Goal: Task Accomplishment & Management: Use online tool/utility

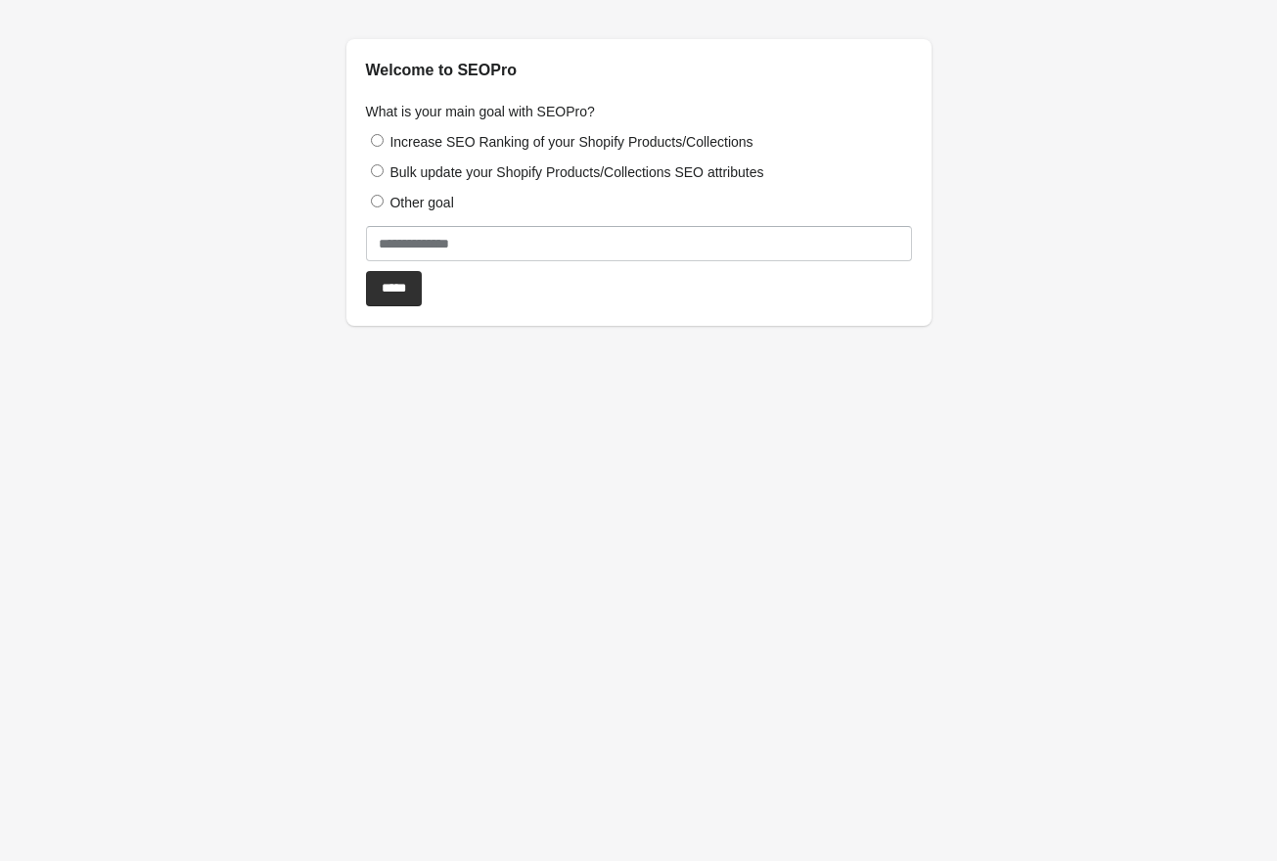
click at [524, 143] on label "Increase SEO Ranking of your Shopify Products/Collections" at bounding box center [570, 142] width 363 height 16
click at [418, 290] on input "*****" at bounding box center [394, 288] width 56 height 35
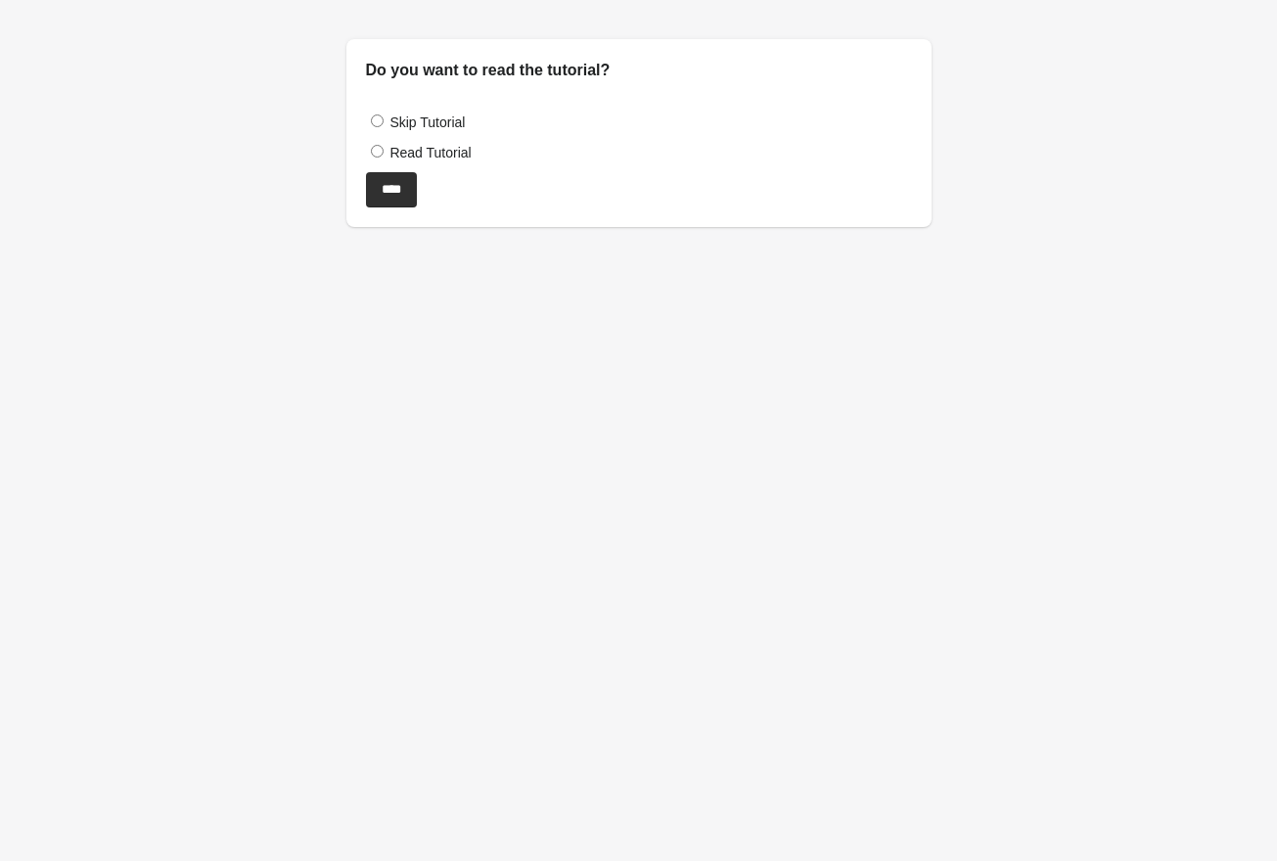
click at [412, 118] on label "Skip Tutorial" at bounding box center [426, 122] width 75 height 16
click at [420, 158] on label "Read Tutorial" at bounding box center [429, 153] width 81 height 16
click at [409, 182] on input "****" at bounding box center [391, 189] width 51 height 35
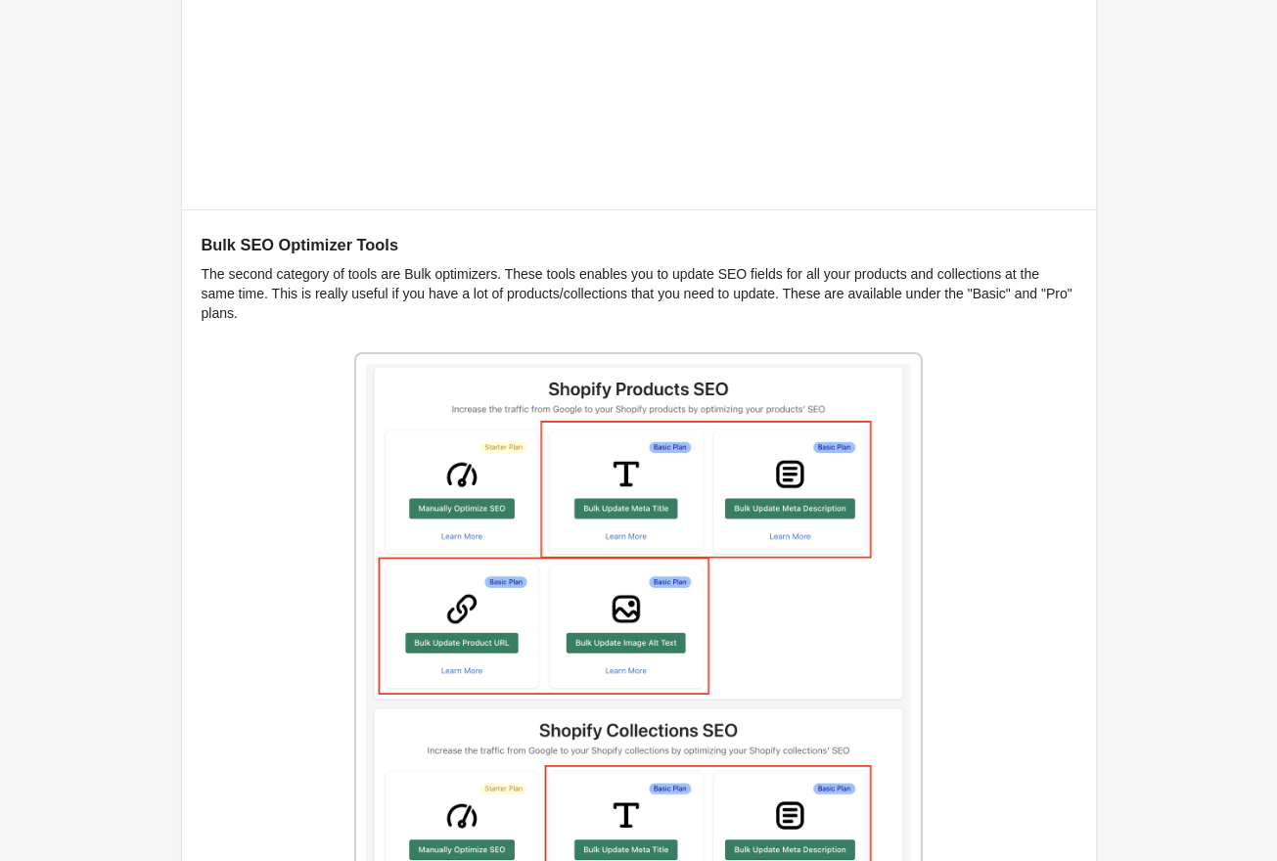
scroll to position [2274, 0]
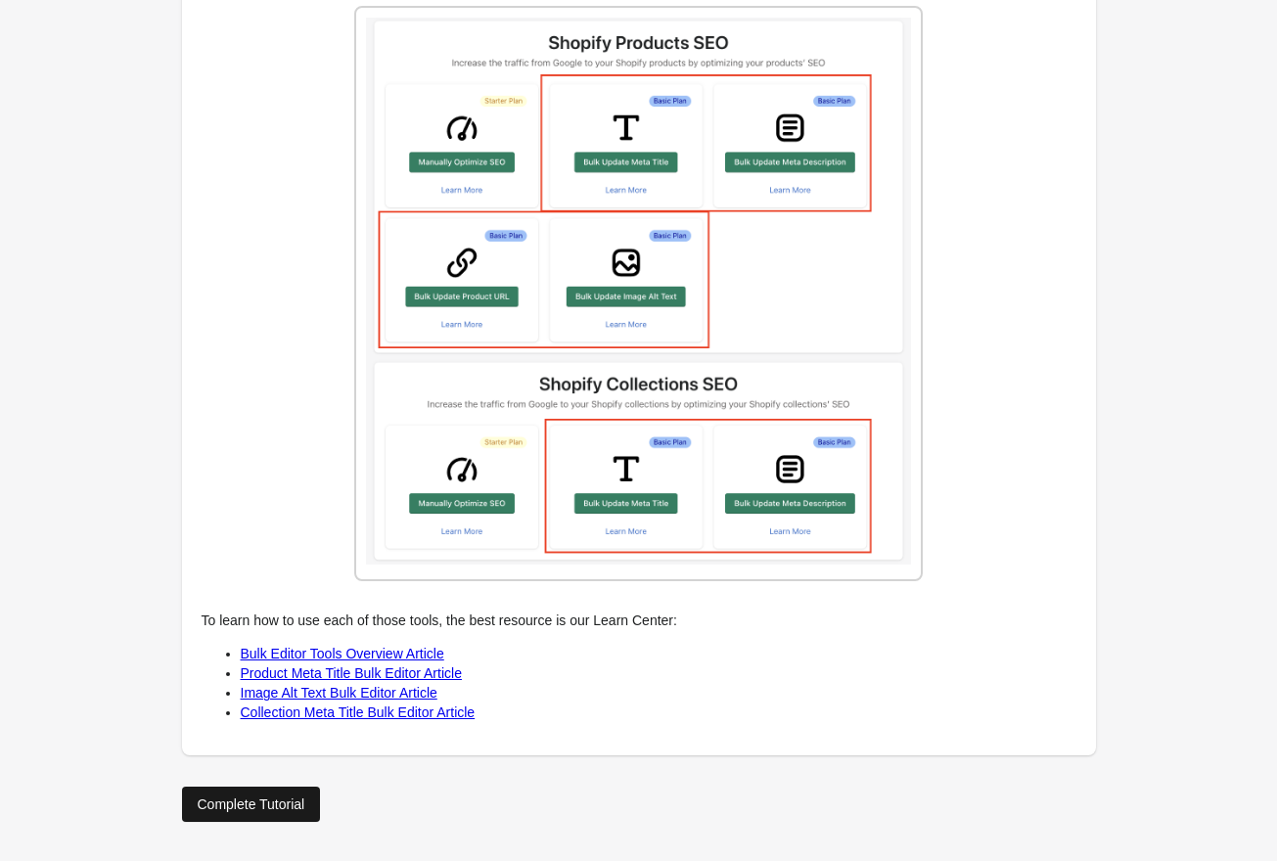
click at [268, 804] on div "Complete Tutorial" at bounding box center [252, 805] width 108 height 16
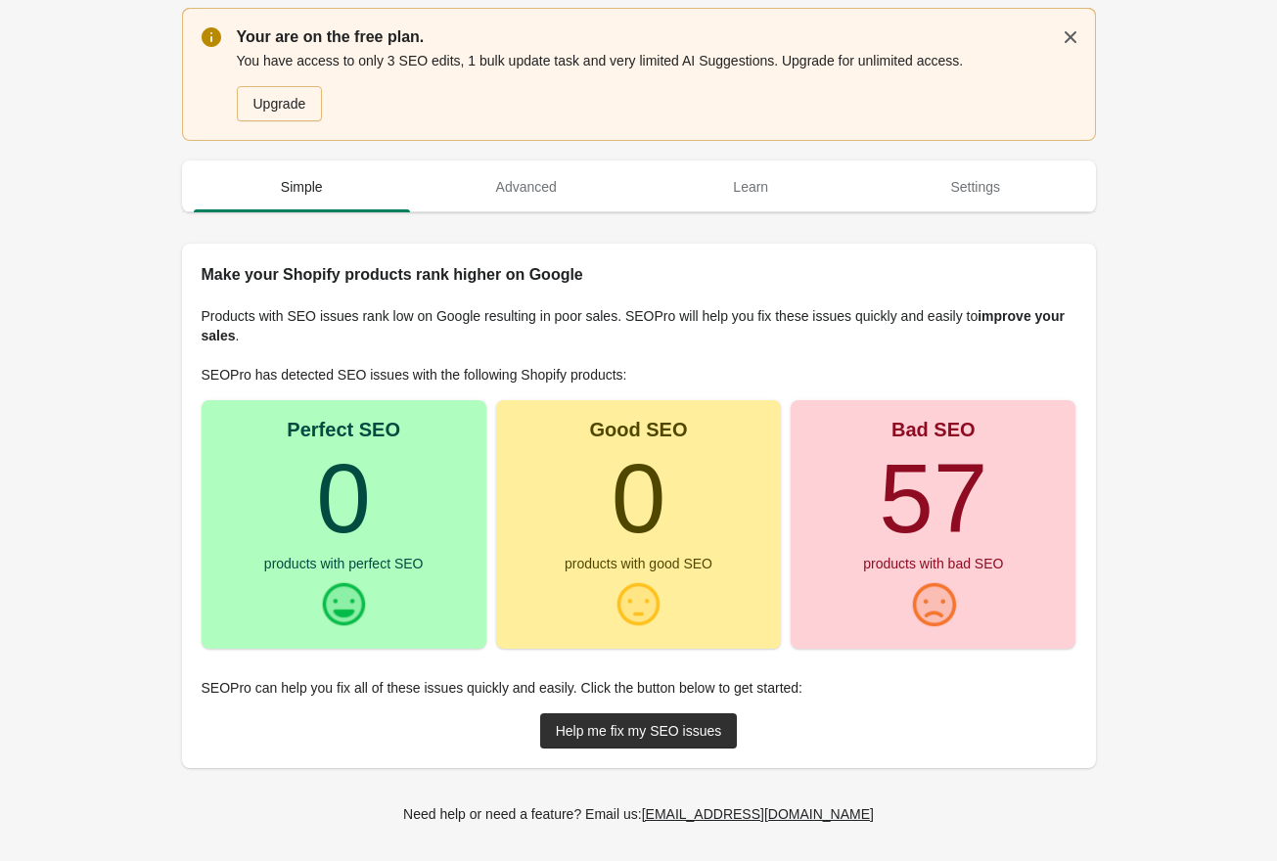
click at [266, 98] on div "Upgrade" at bounding box center [279, 104] width 53 height 16
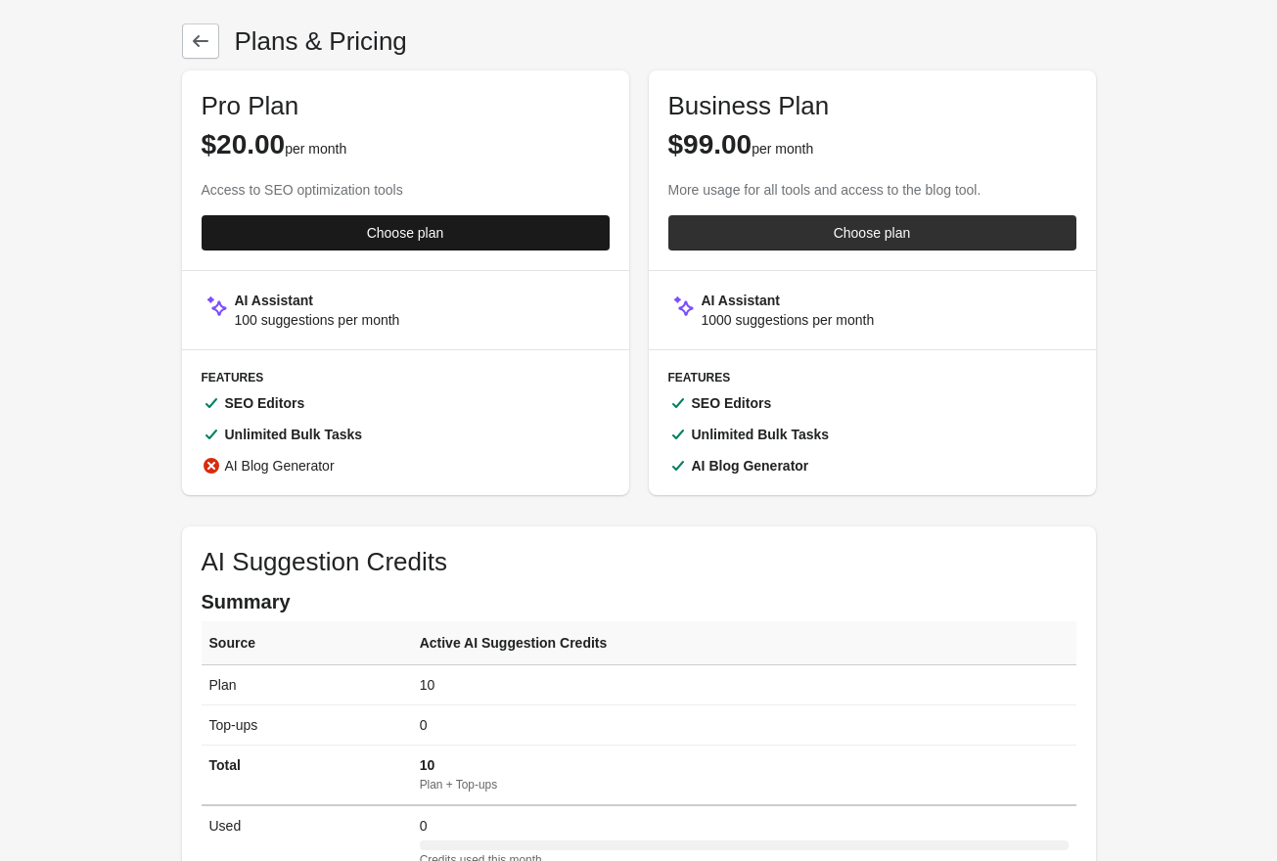
click at [393, 231] on div "Choose plan" at bounding box center [405, 233] width 77 height 16
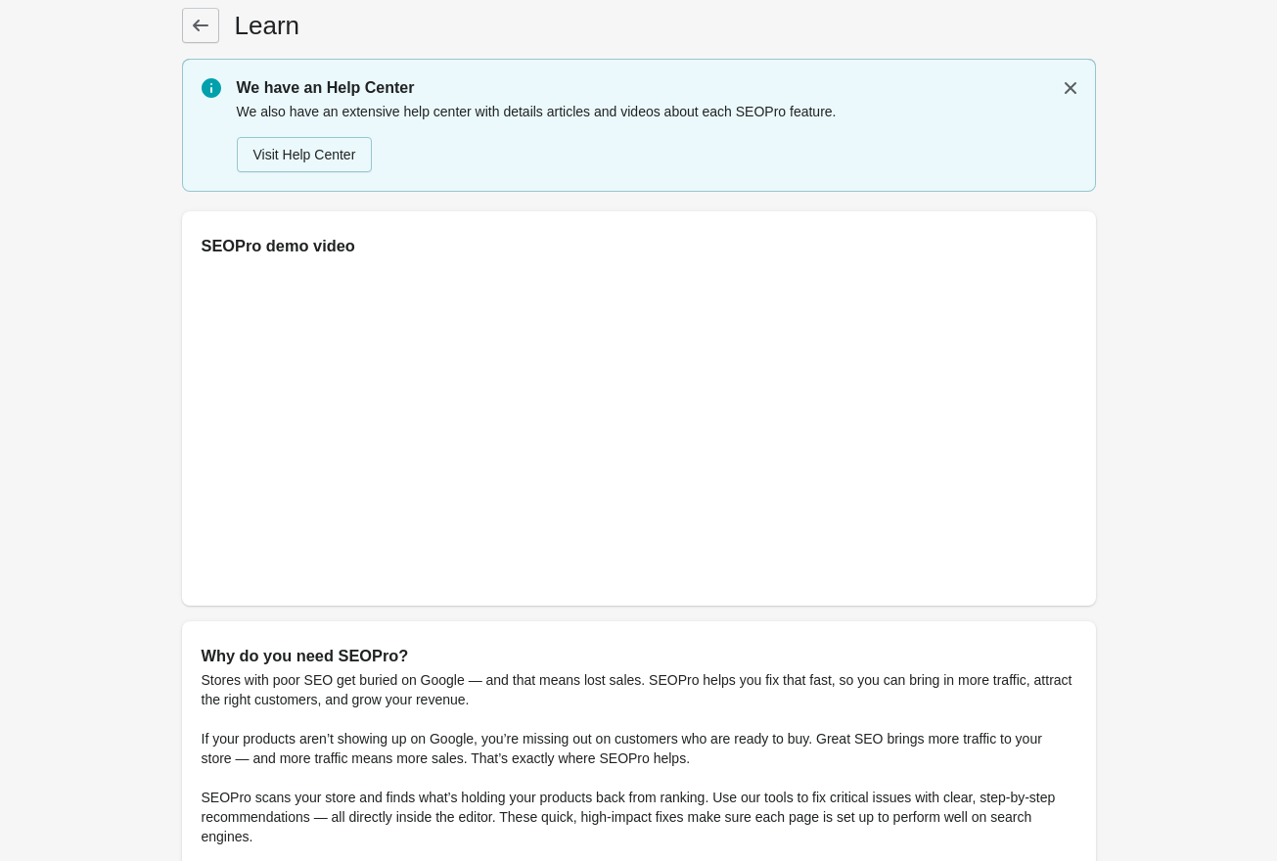
click at [215, 24] on link at bounding box center [200, 25] width 37 height 35
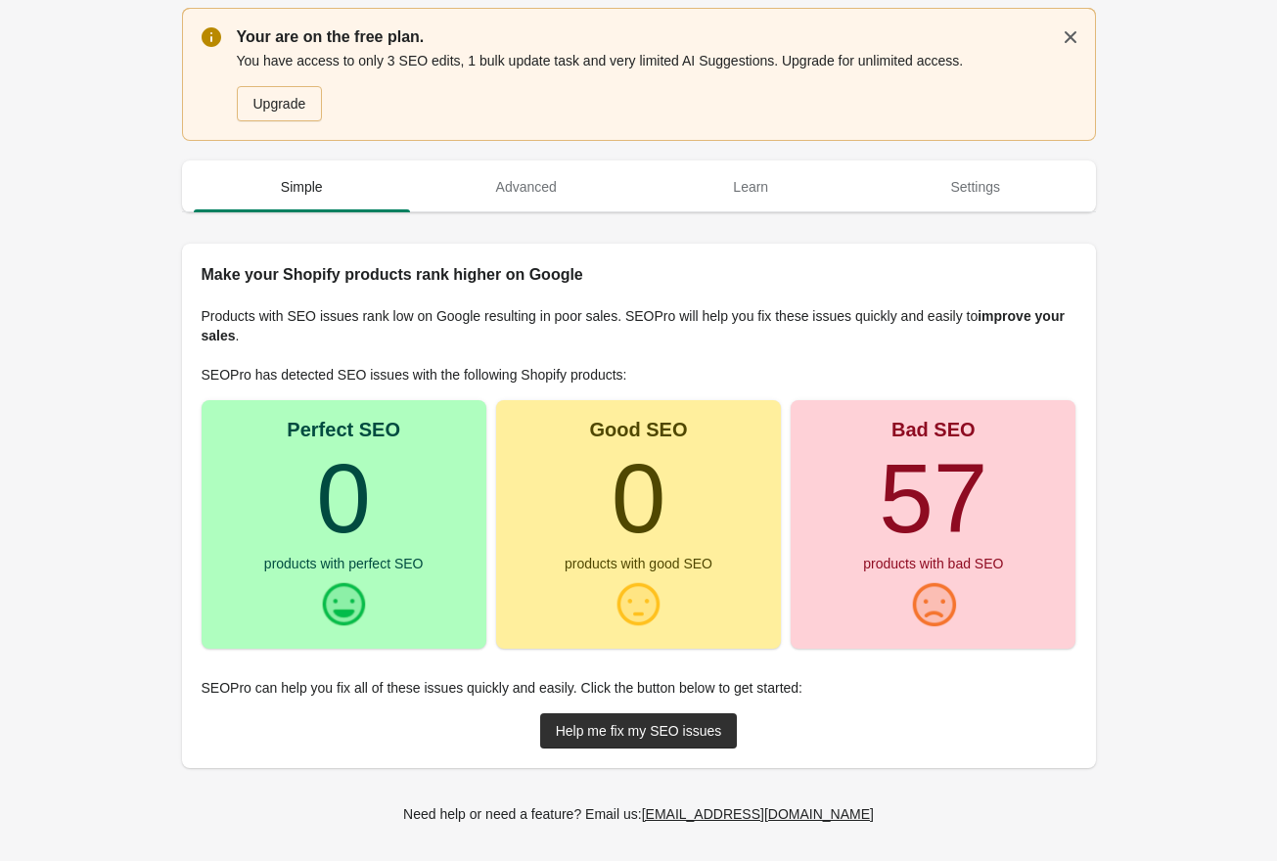
scroll to position [8, 0]
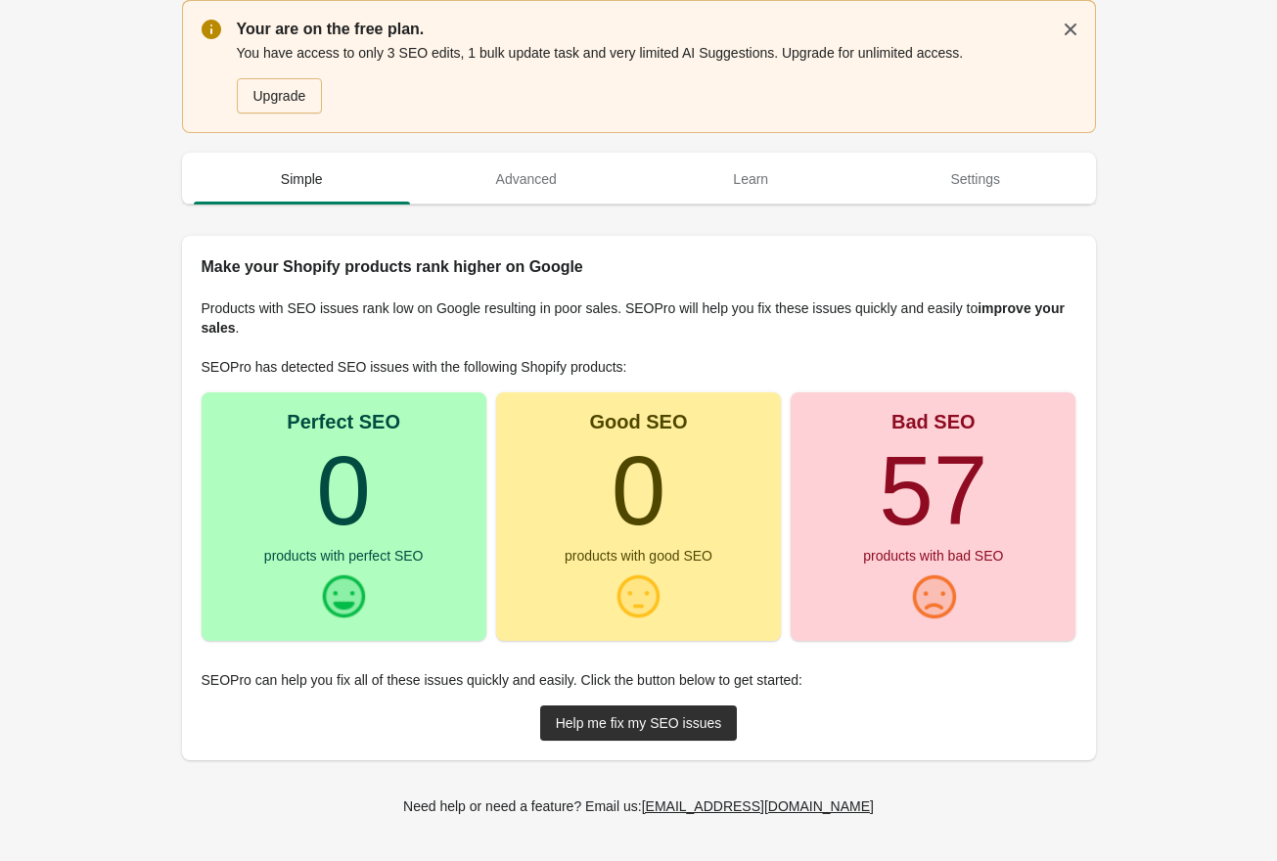
click at [709, 743] on div "Products with SEO issues rank low on Google resulting in poor sales. SEOPro wil…" at bounding box center [639, 519] width 914 height 481
click at [704, 729] on div "Help me fix my SEO issues" at bounding box center [639, 723] width 166 height 16
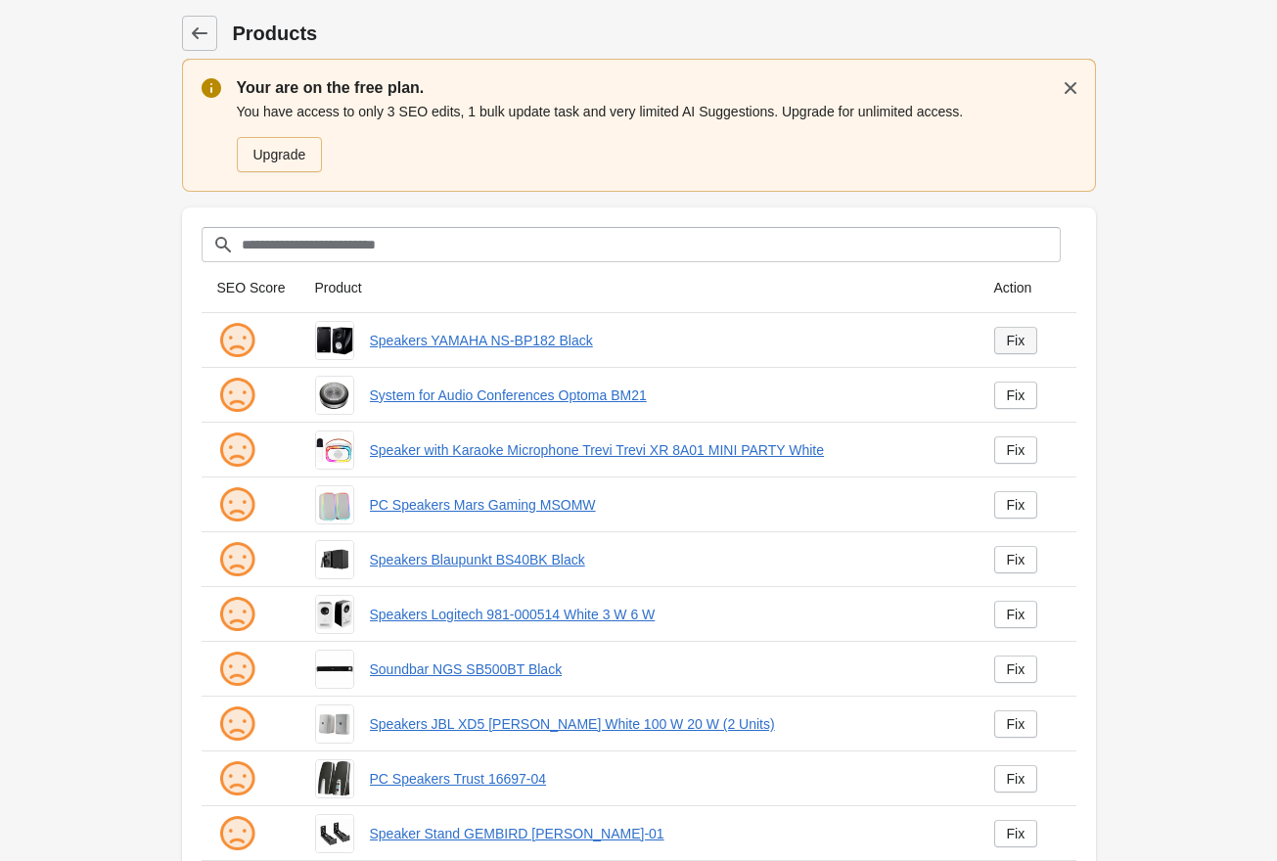
click at [1018, 344] on div "Fix" at bounding box center [1016, 341] width 19 height 16
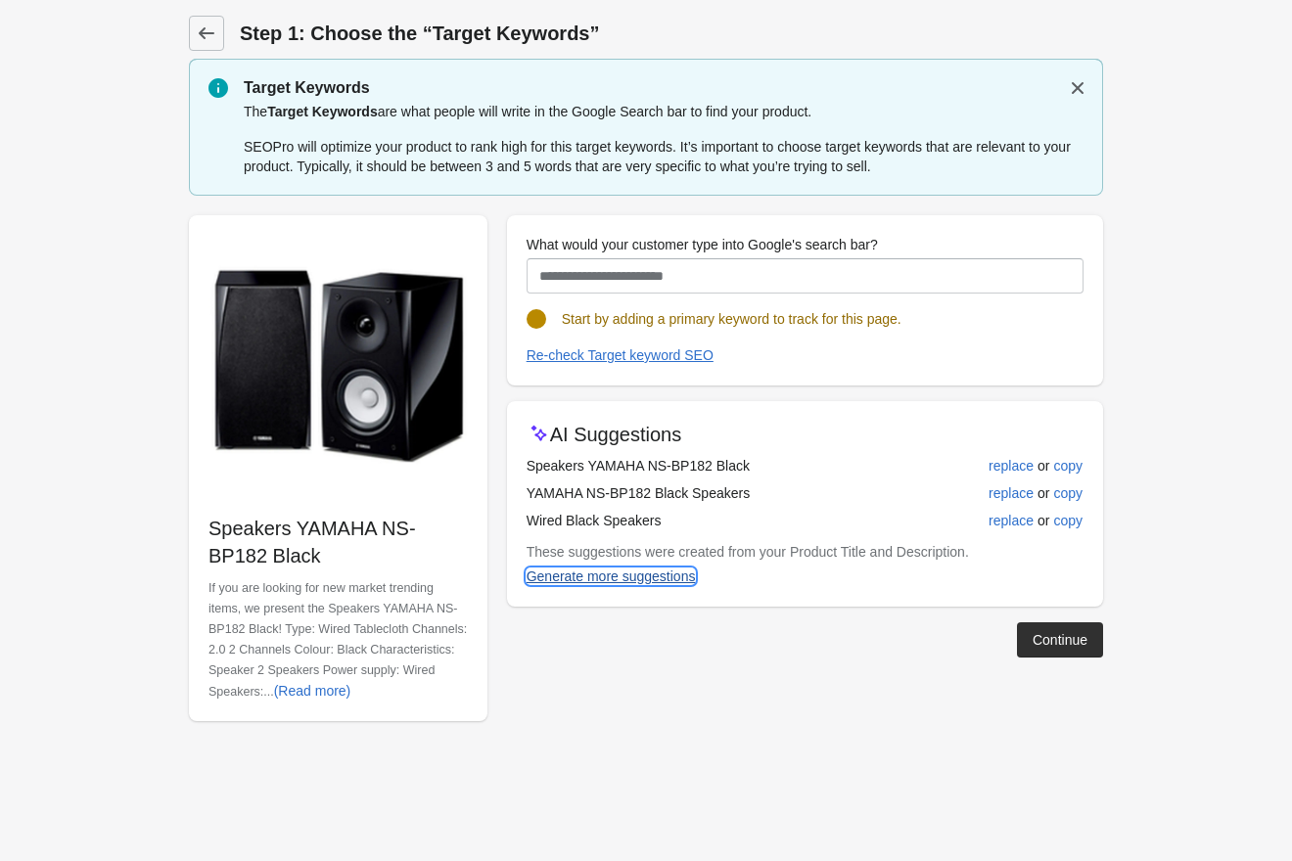
click at [656, 575] on div "Generate more suggestions" at bounding box center [610, 577] width 169 height 16
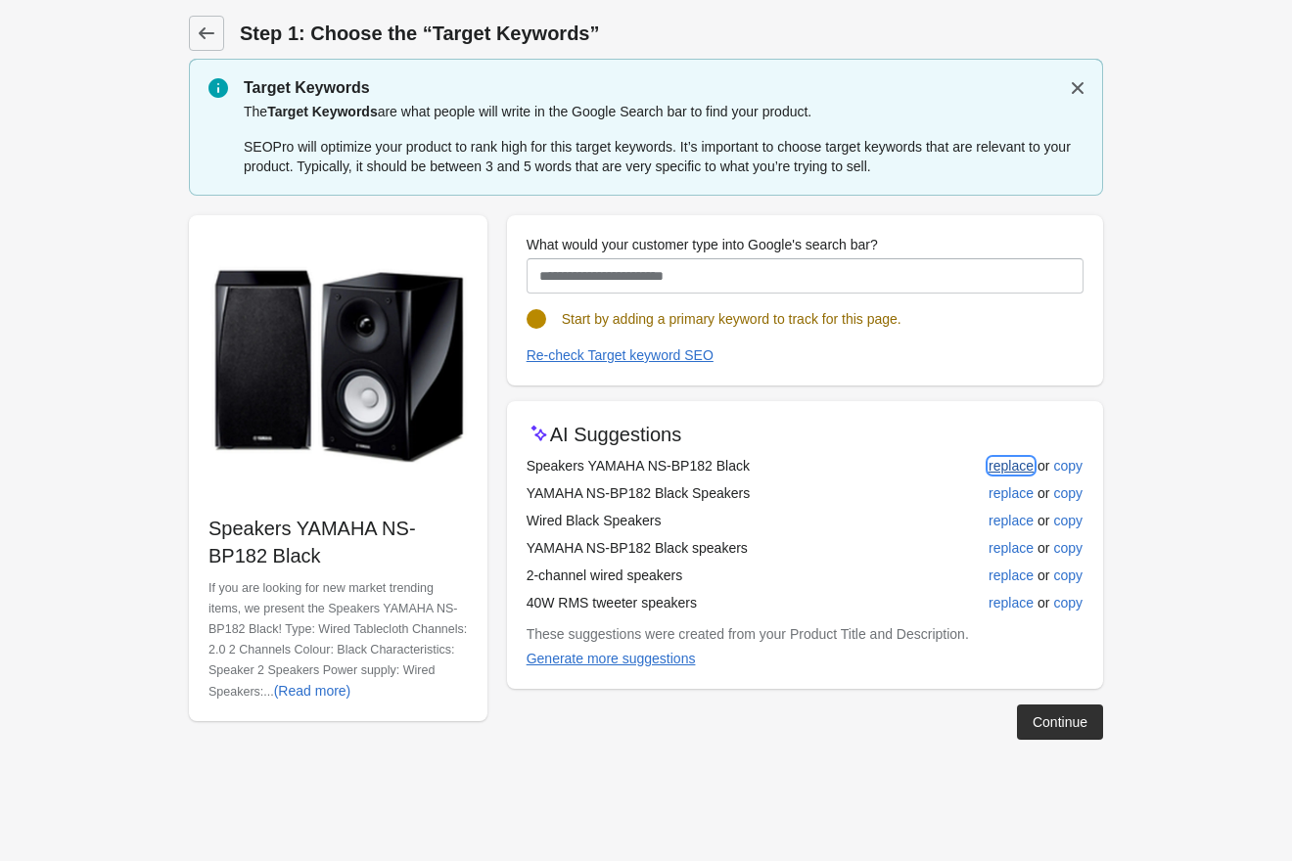
click at [1018, 468] on div "replace" at bounding box center [1010, 466] width 45 height 16
type input "**********"
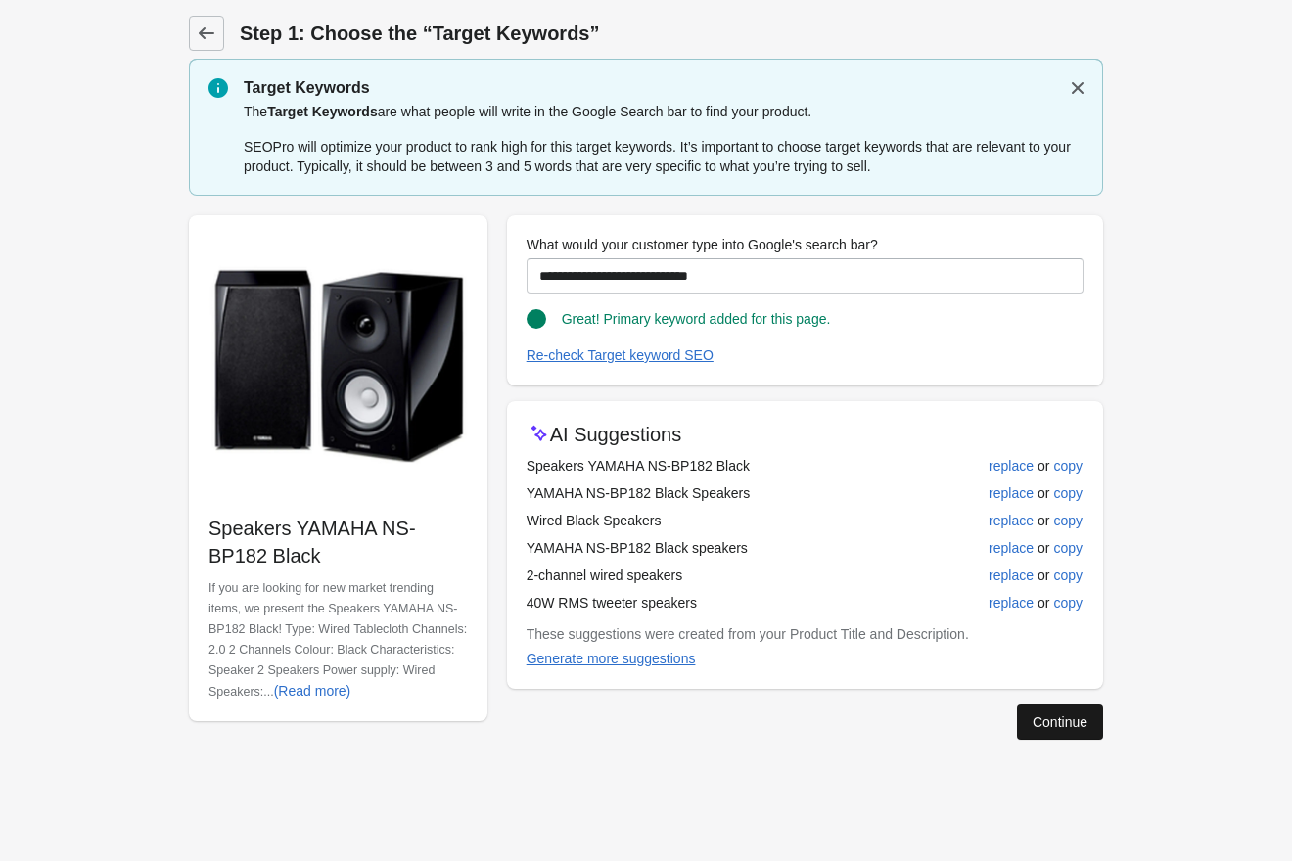
click at [1074, 727] on div "Continue" at bounding box center [1059, 722] width 55 height 16
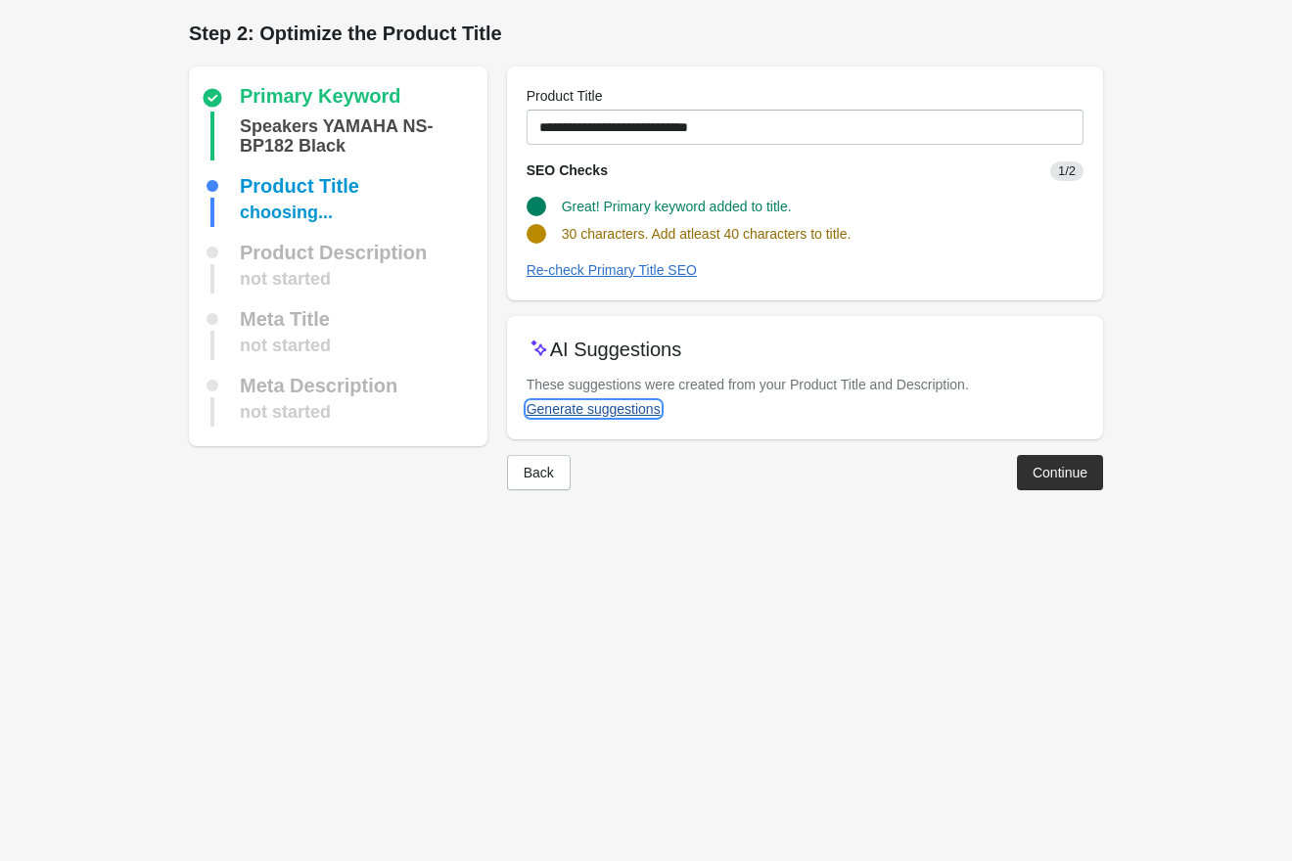
click at [648, 416] on div "Generate suggestions" at bounding box center [593, 409] width 134 height 16
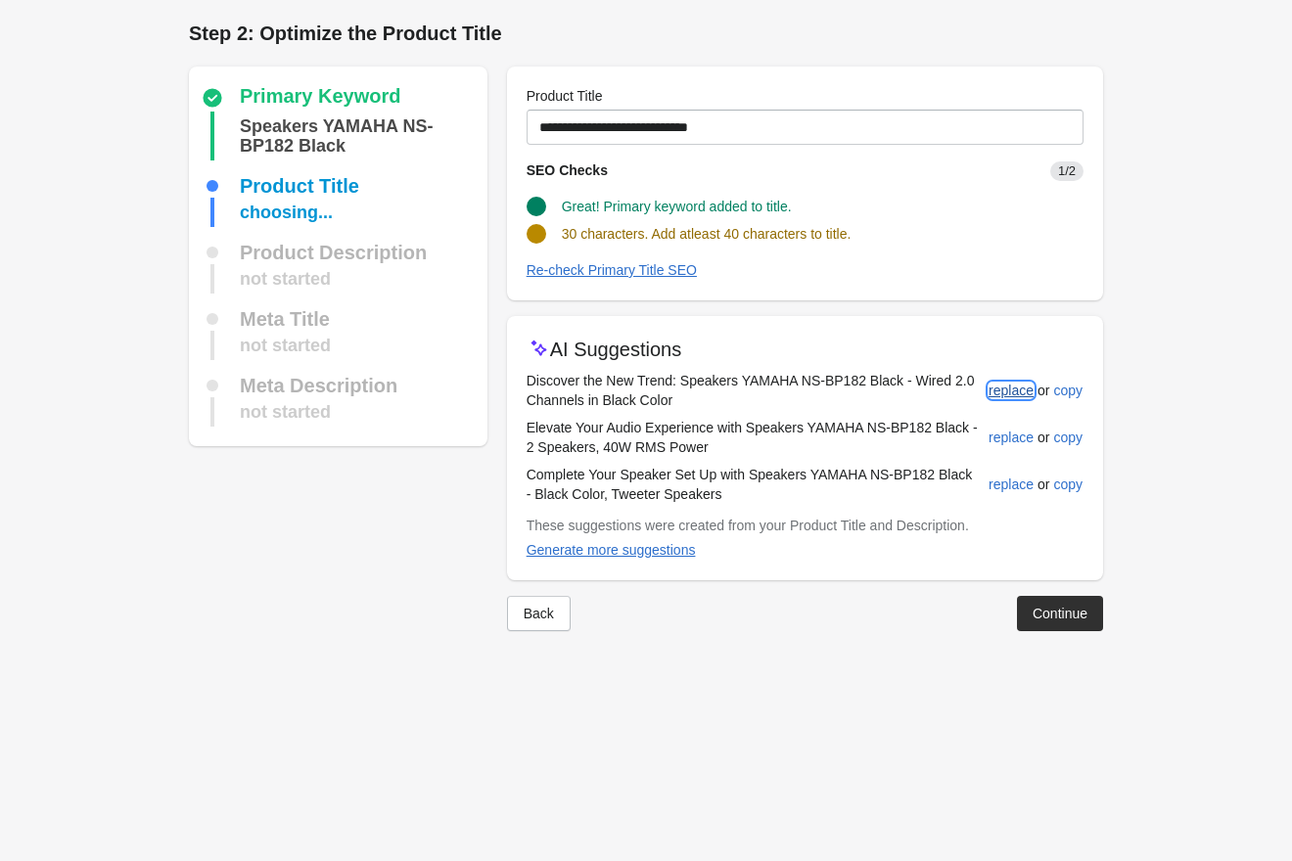
click at [1019, 401] on button "replace" at bounding box center [1011, 390] width 61 height 35
type input "**********"
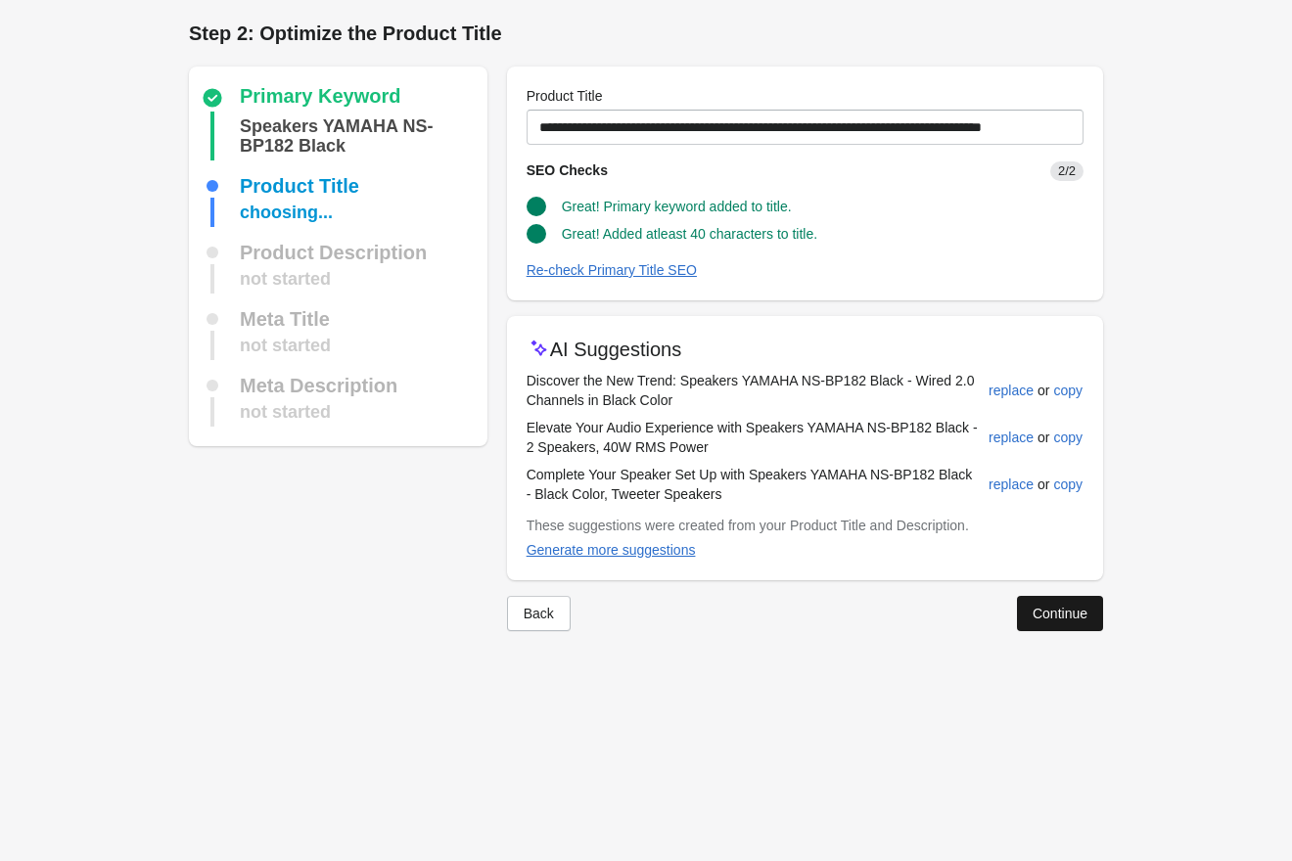
click at [1068, 615] on div "Continue" at bounding box center [1059, 614] width 55 height 16
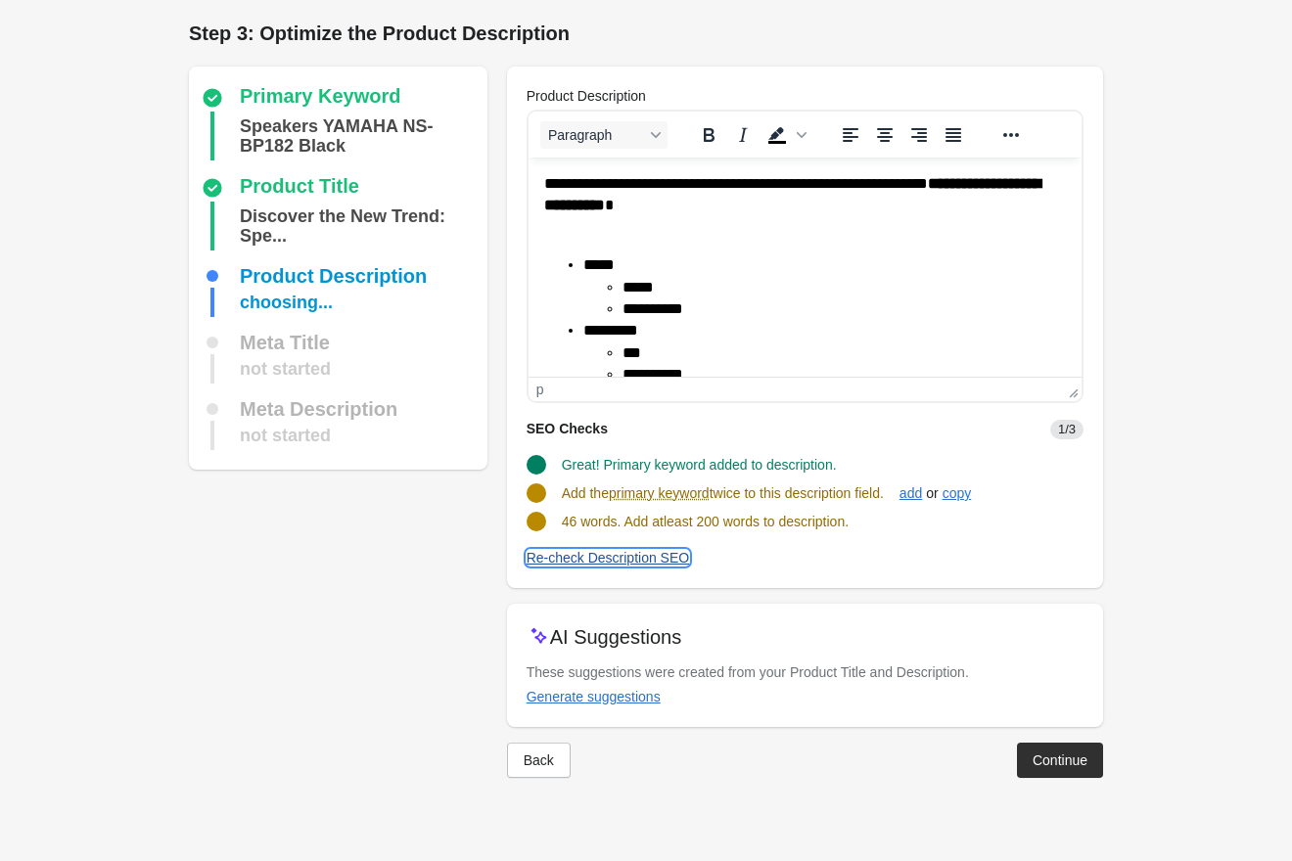
click at [665, 554] on div "Re-check Description SEO" at bounding box center [607, 558] width 163 height 16
click at [632, 703] on div "Generate suggestions" at bounding box center [593, 697] width 134 height 16
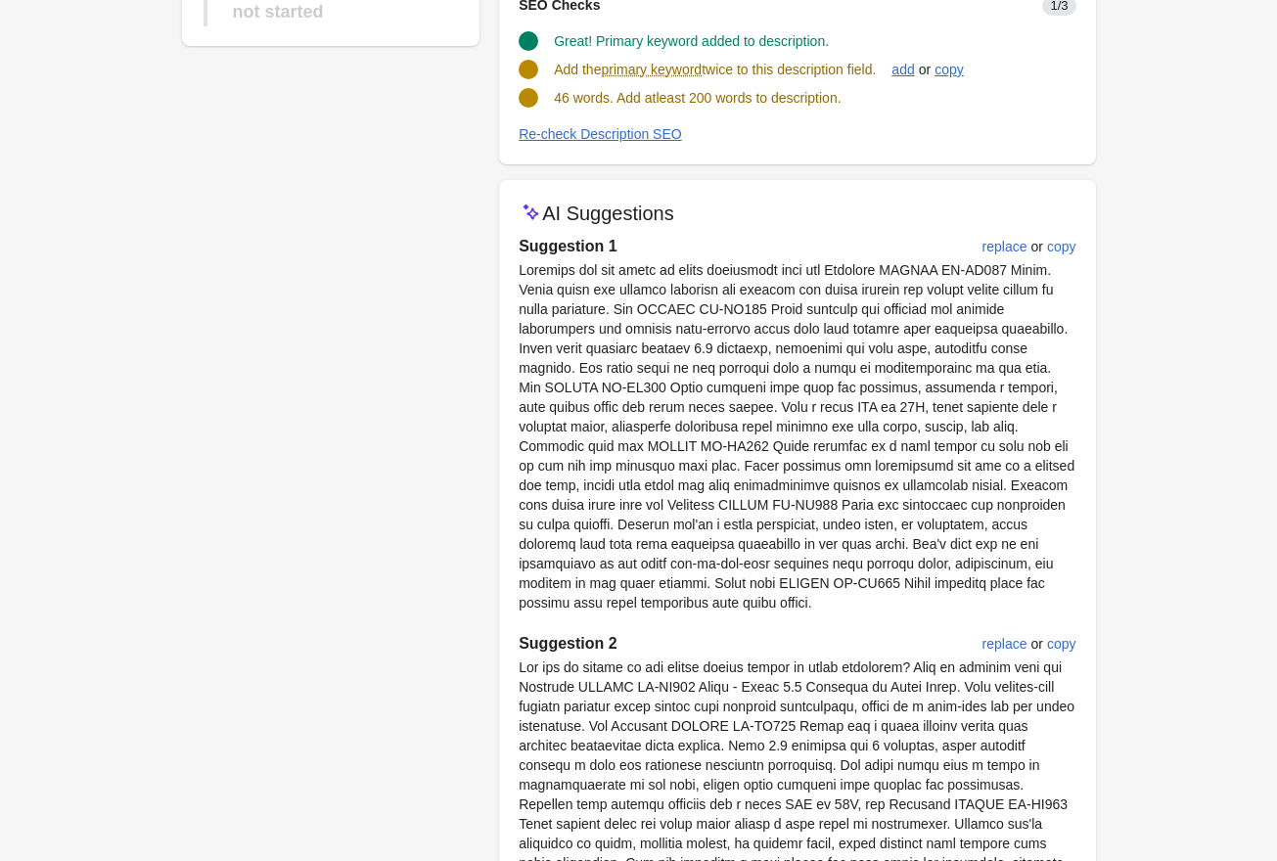
scroll to position [352, 0]
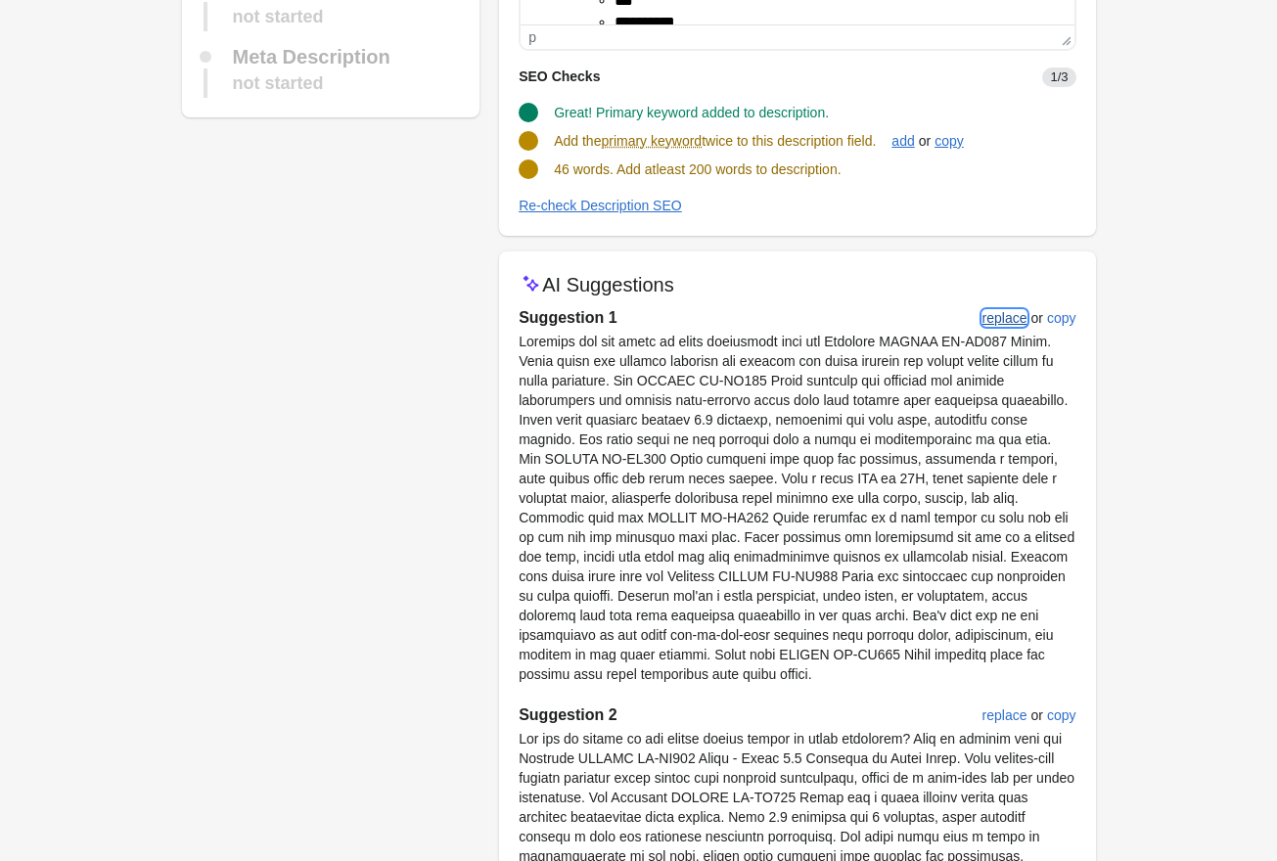
click at [1011, 320] on div "replace" at bounding box center [1005, 318] width 45 height 16
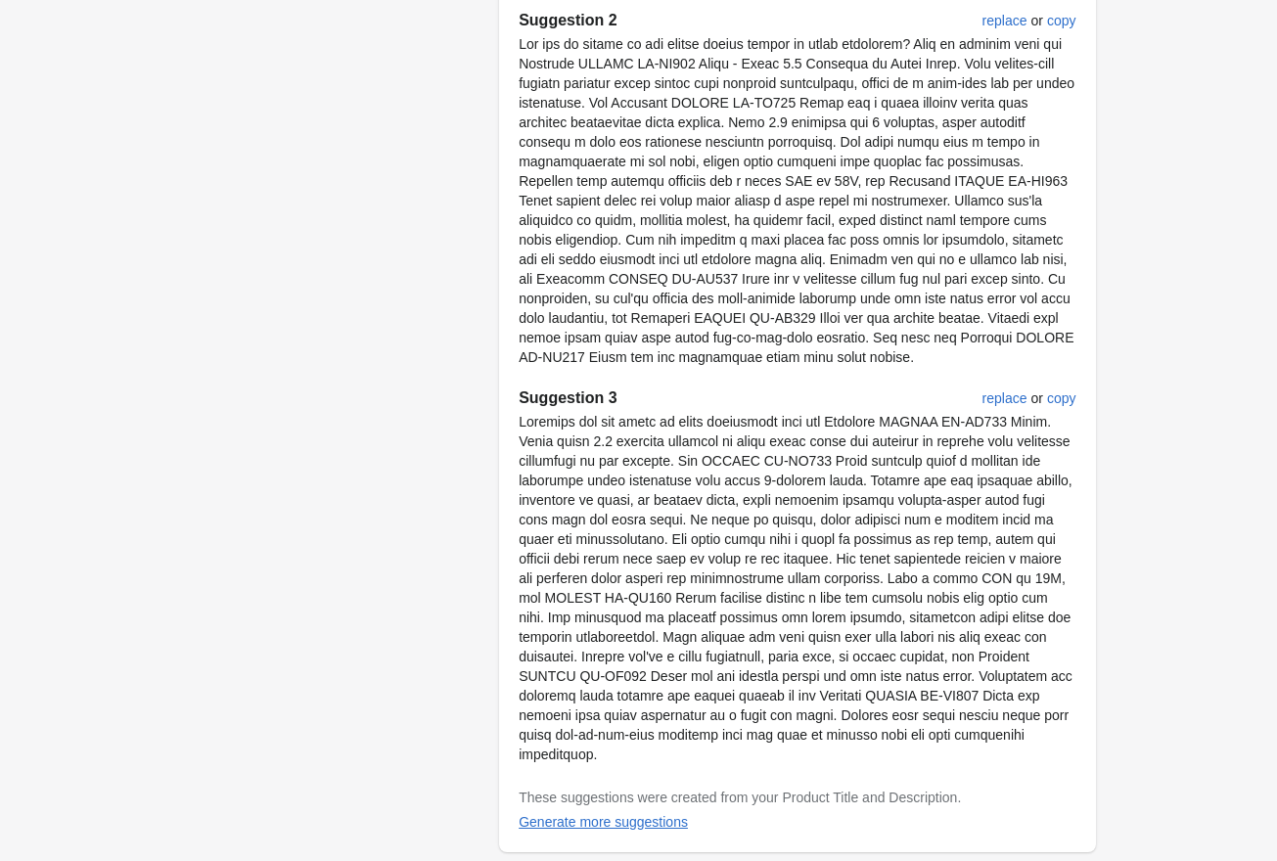
scroll to position [1126, 0]
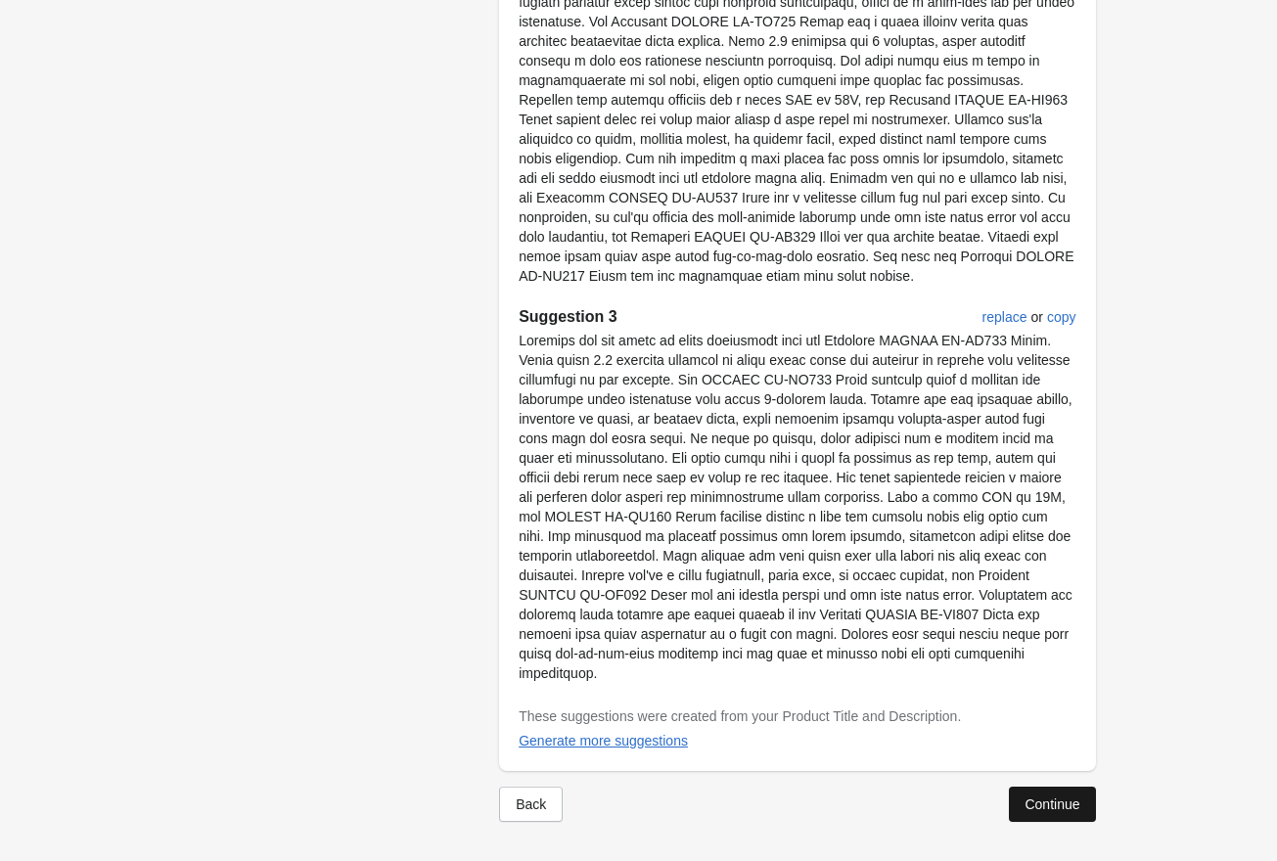
click at [1046, 808] on div "Continue" at bounding box center [1052, 805] width 55 height 16
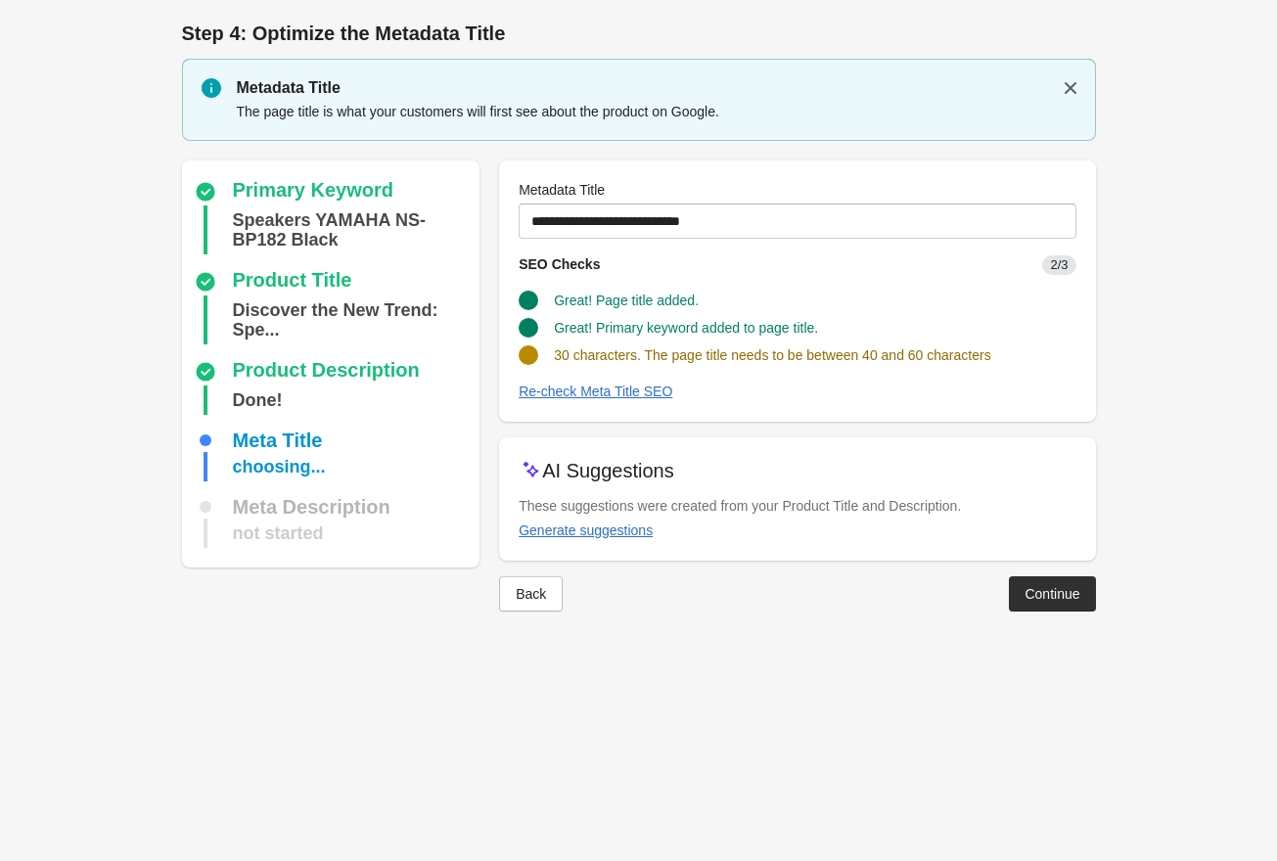
scroll to position [0, 0]
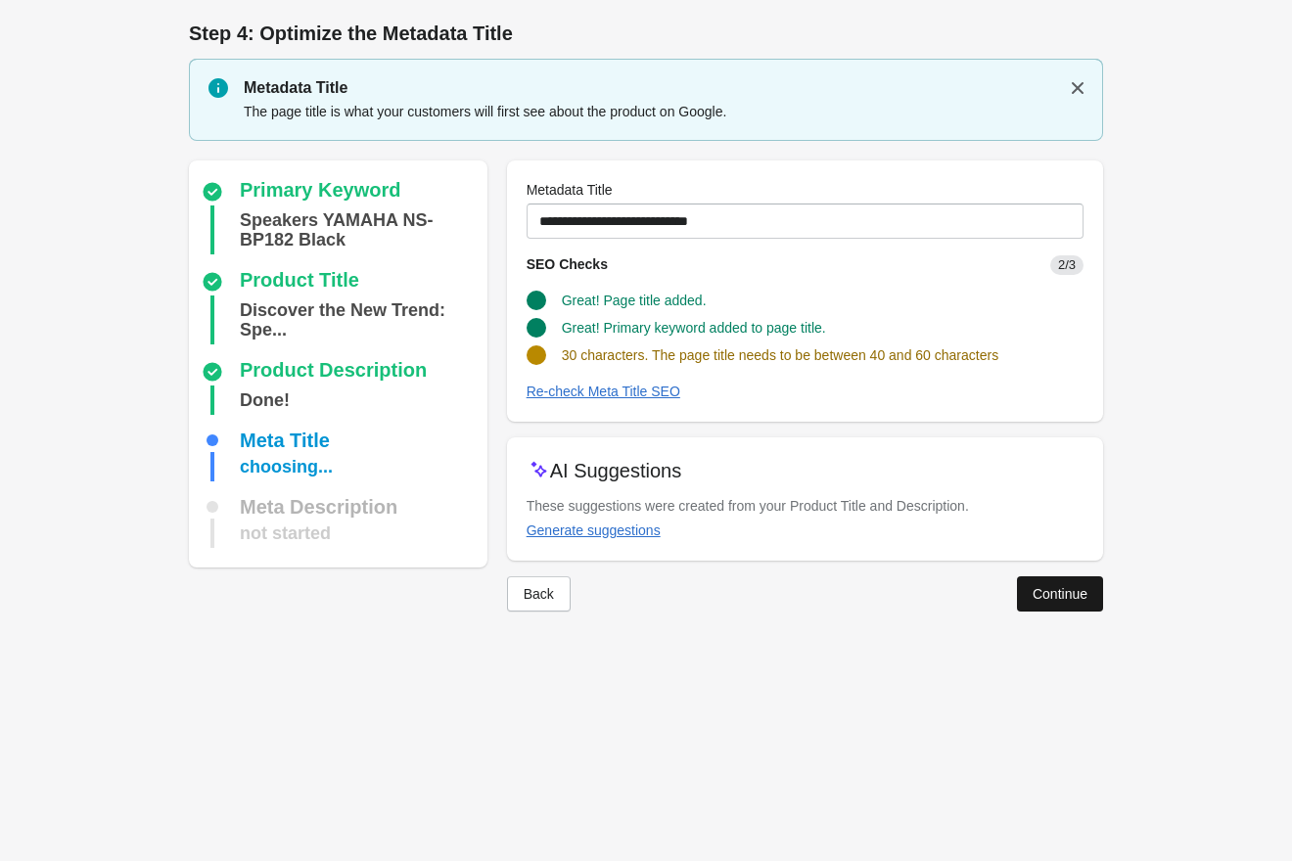
click at [1065, 601] on div "Continue" at bounding box center [1059, 594] width 55 height 16
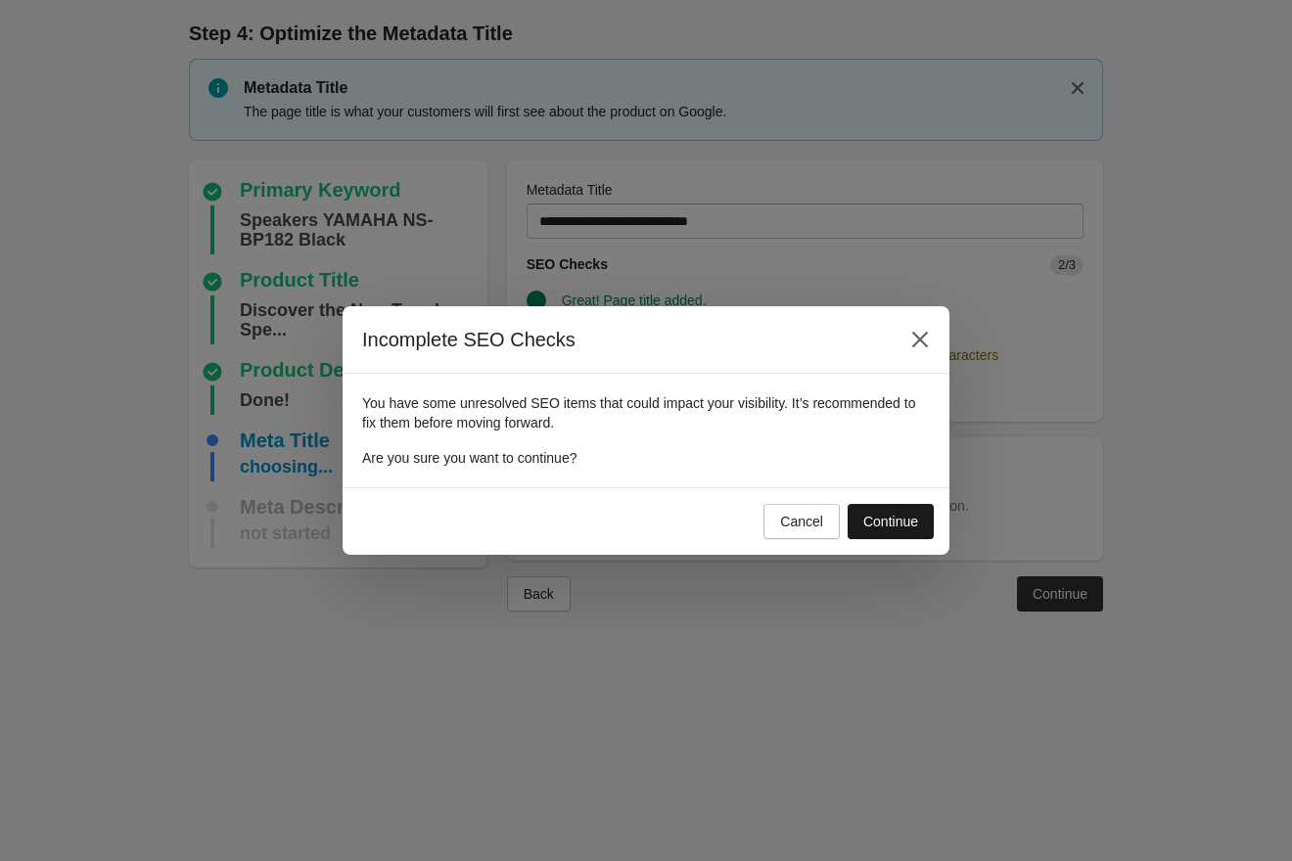
click at [893, 528] on div "Continue" at bounding box center [890, 522] width 55 height 16
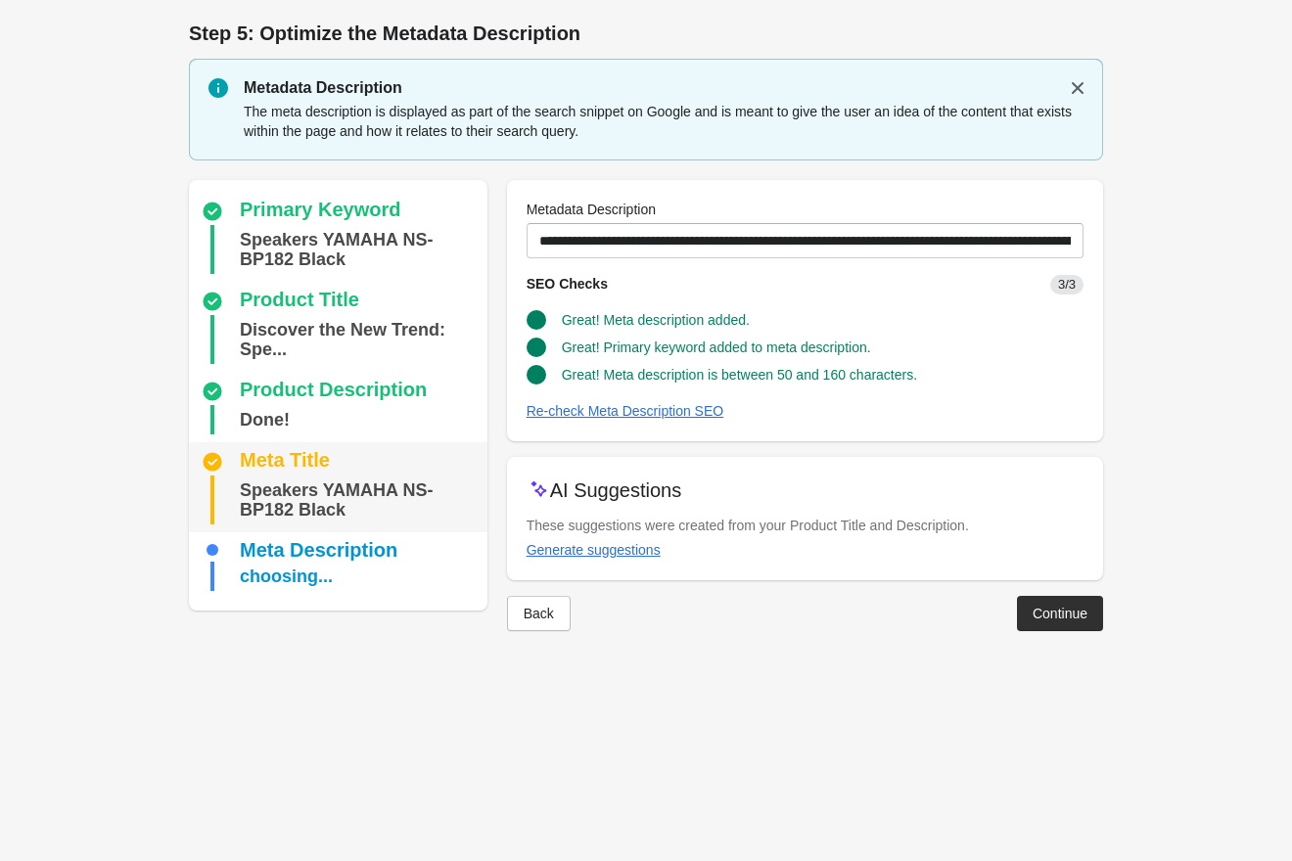
click at [218, 477] on div at bounding box center [212, 500] width 23 height 49
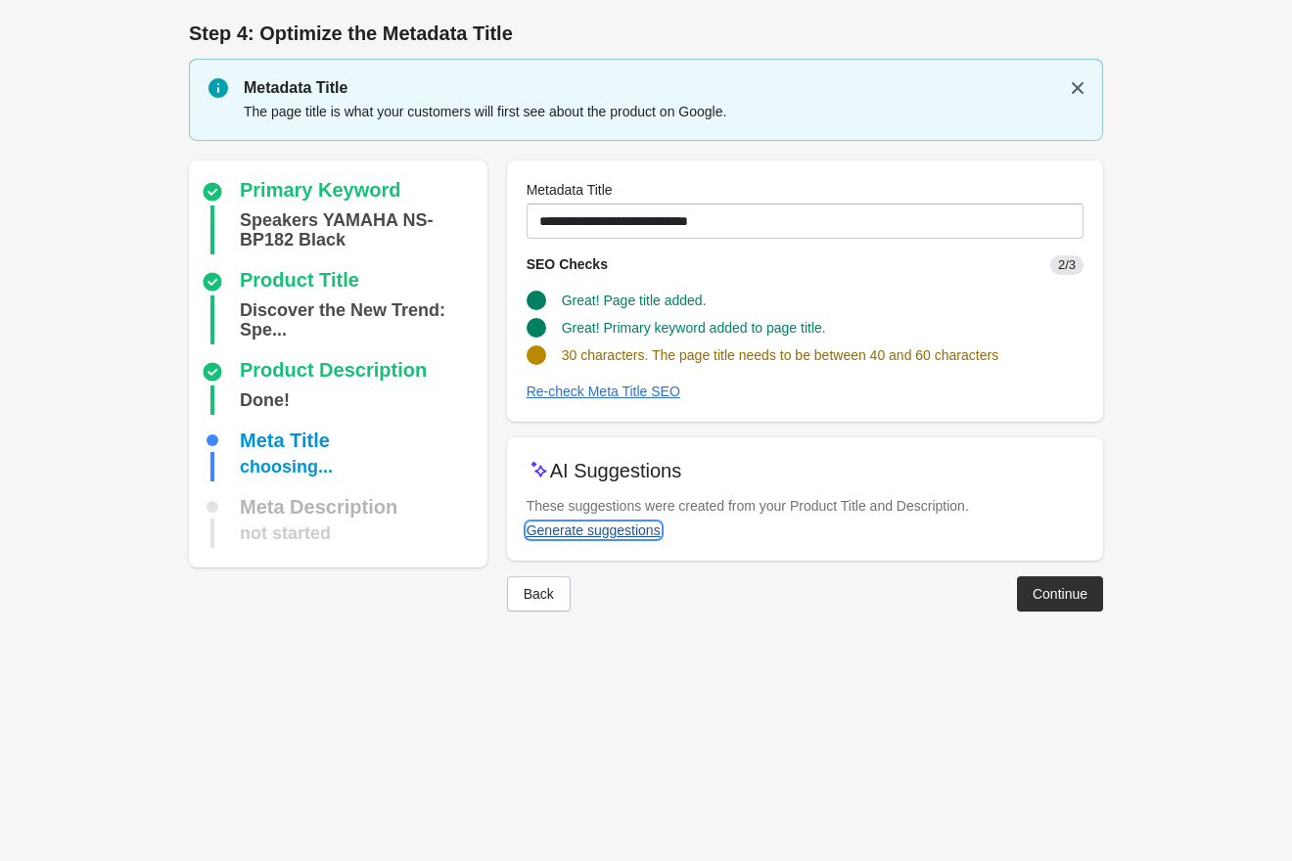
click at [614, 528] on div "Generate suggestions" at bounding box center [593, 531] width 134 height 16
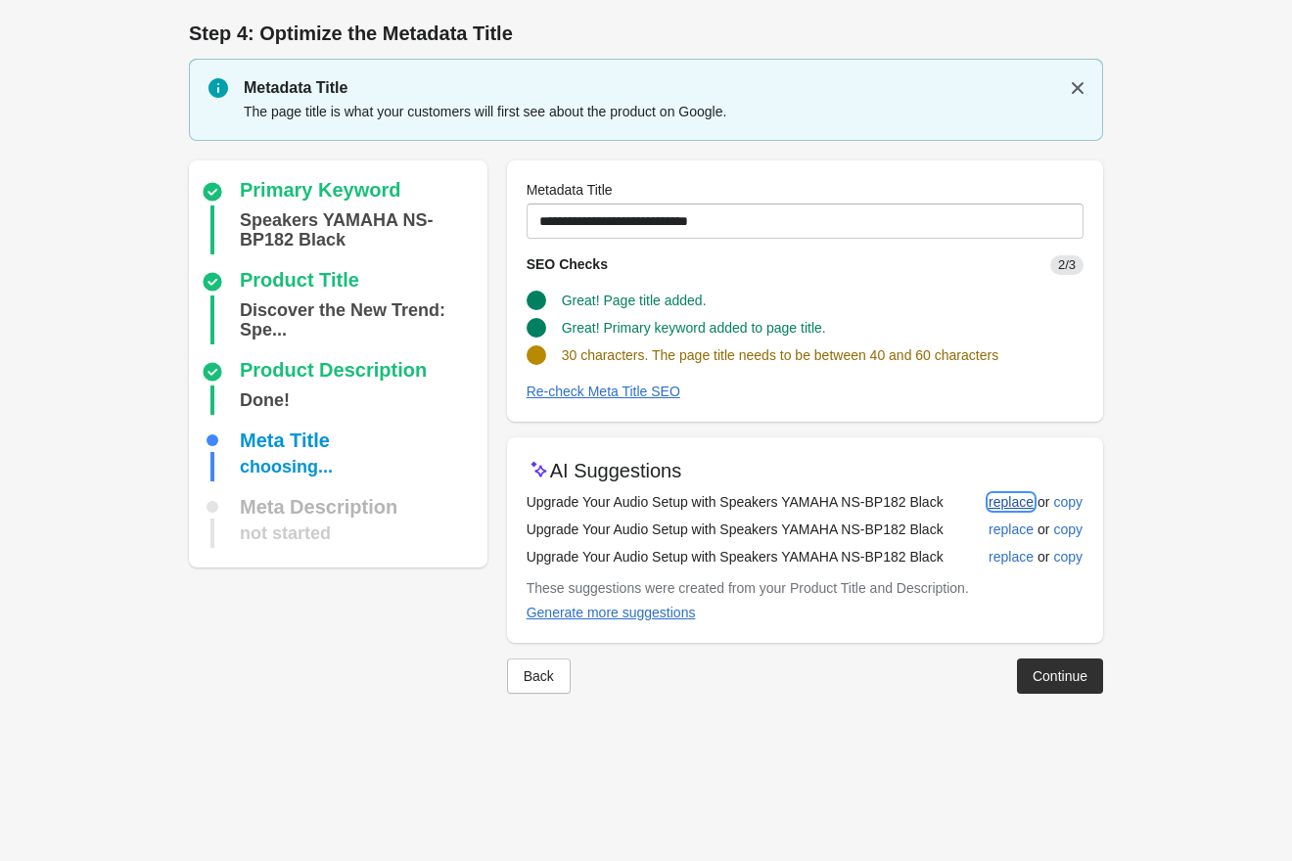
click at [1005, 502] on div "replace" at bounding box center [1010, 502] width 45 height 16
type input "**********"
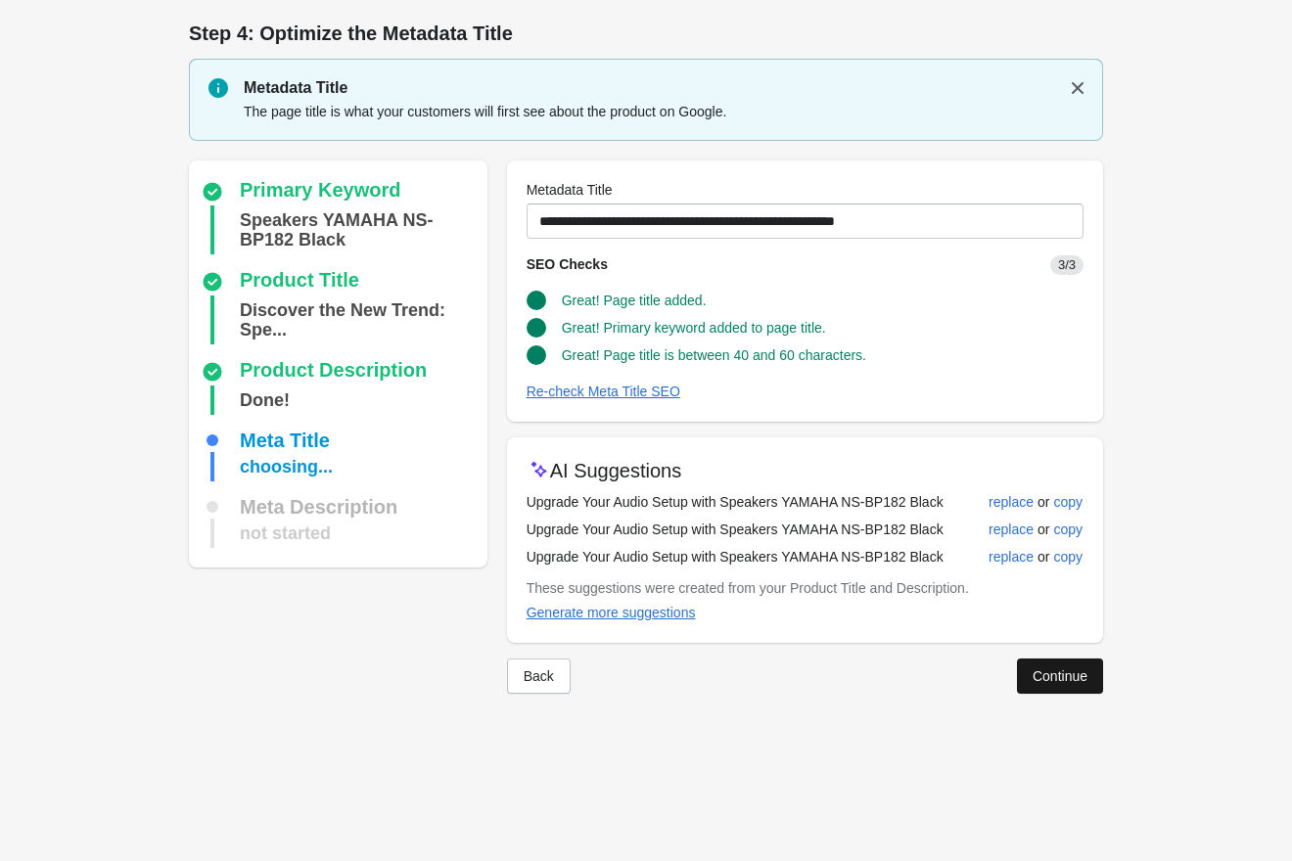
click at [1052, 669] on div "Continue" at bounding box center [1059, 676] width 55 height 16
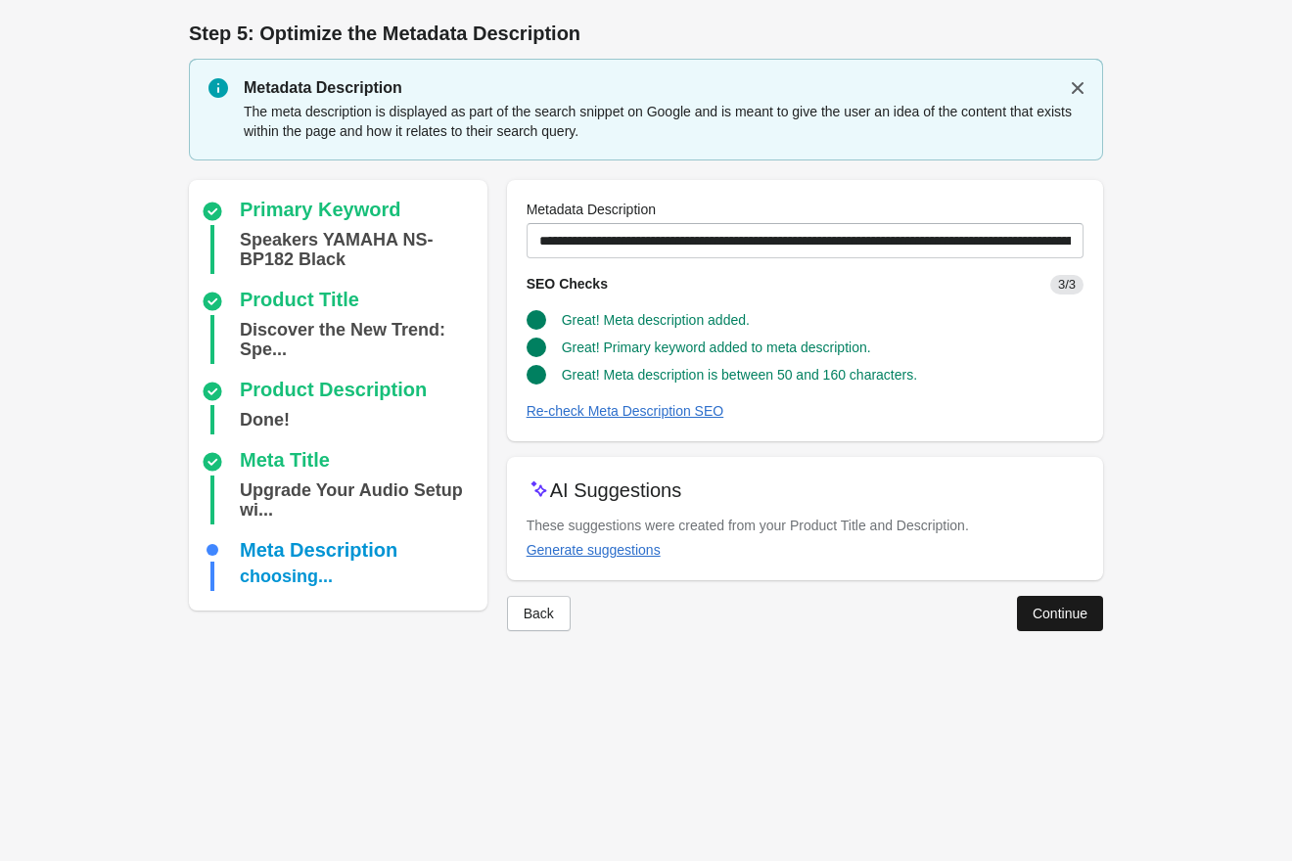
click at [1057, 620] on div "Continue" at bounding box center [1059, 614] width 55 height 16
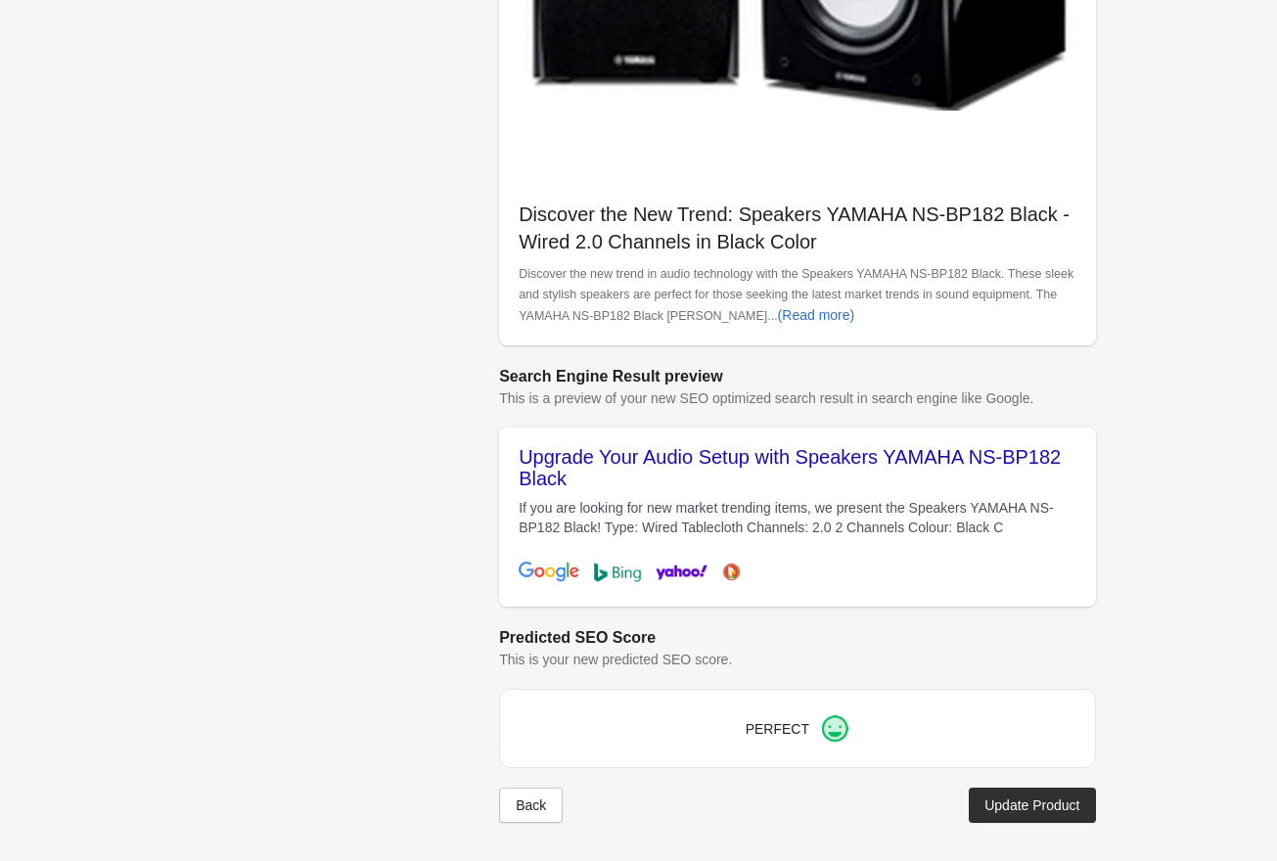
scroll to position [526, 0]
click at [1037, 809] on div "Update Product" at bounding box center [1031, 805] width 95 height 16
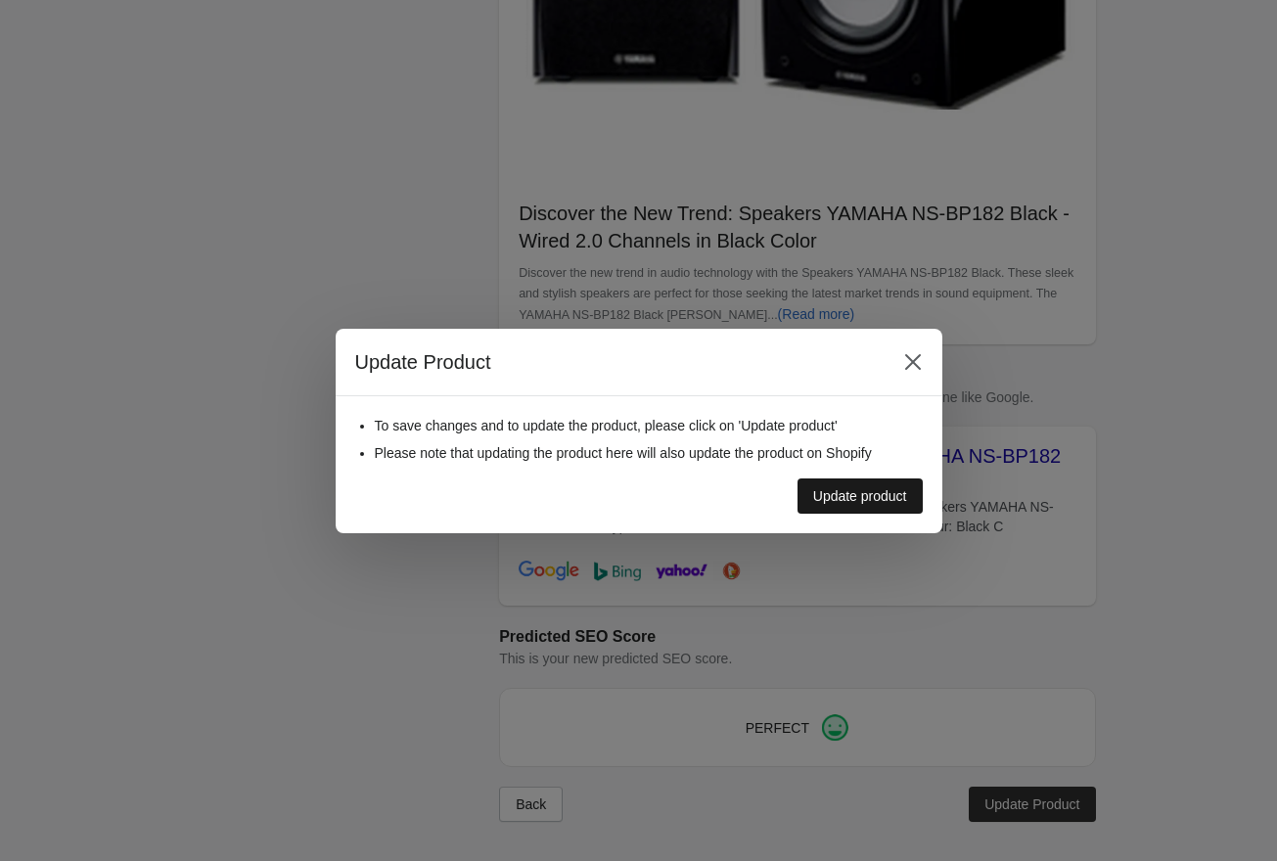
click at [858, 498] on div "Update product" at bounding box center [860, 496] width 94 height 16
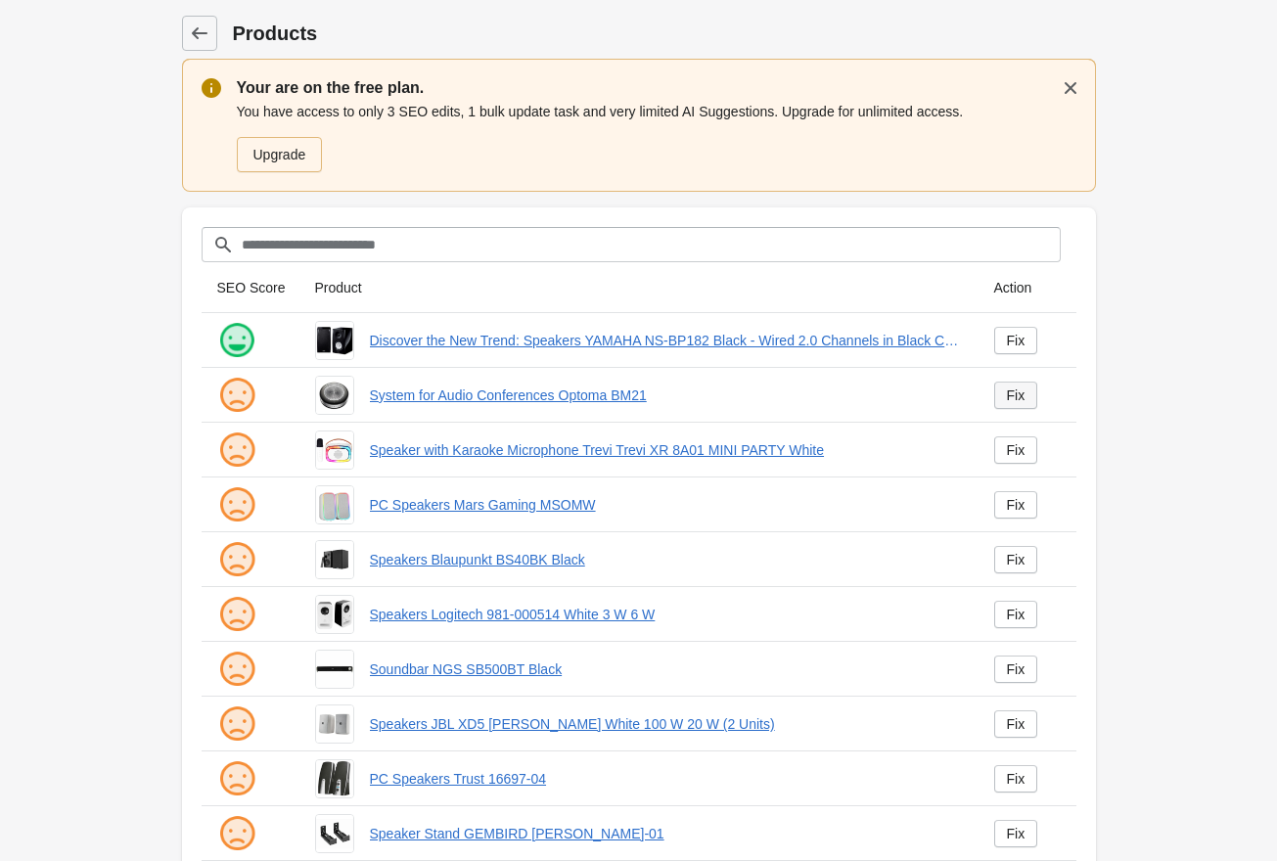
click at [998, 391] on link "Fix" at bounding box center [1016, 395] width 44 height 27
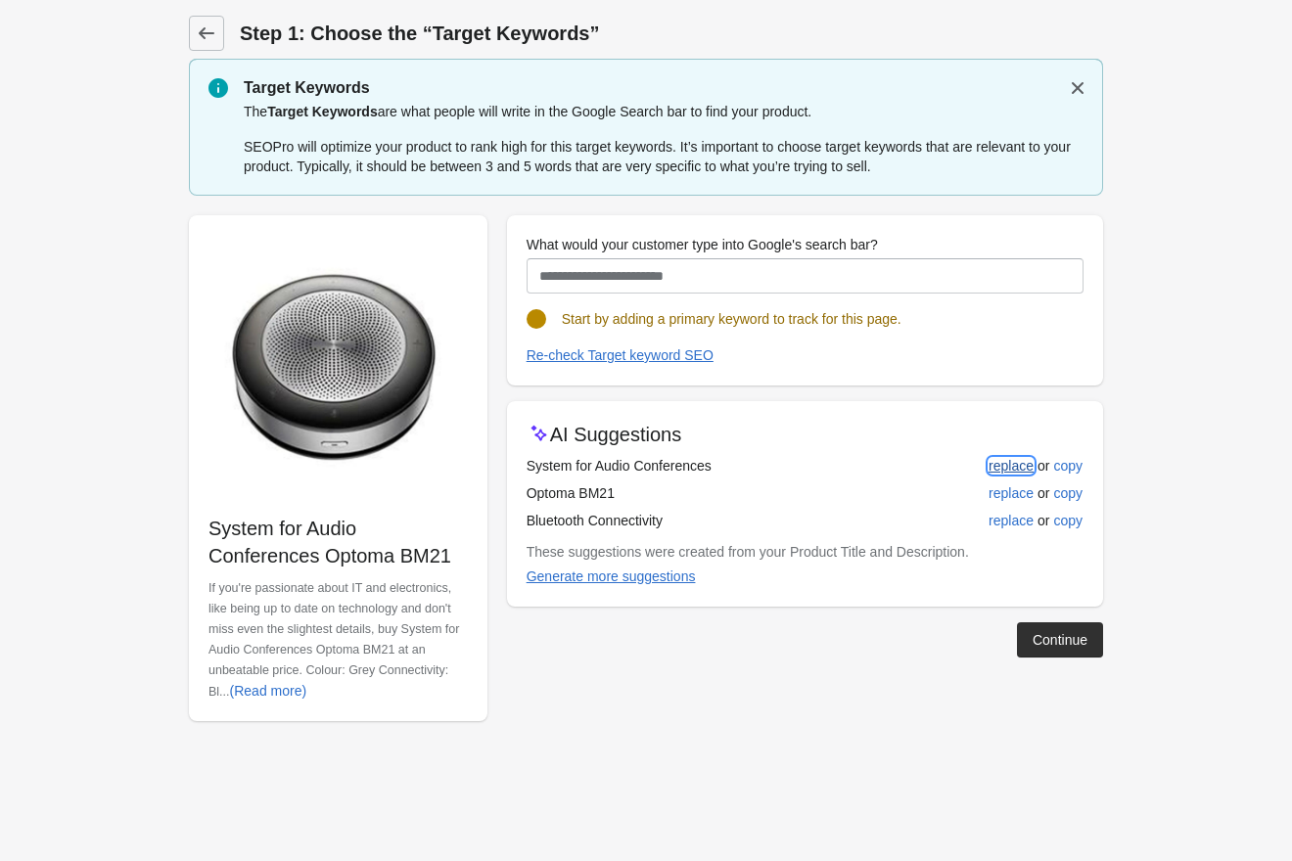
click at [1026, 469] on div "replace" at bounding box center [1010, 466] width 45 height 16
type input "**********"
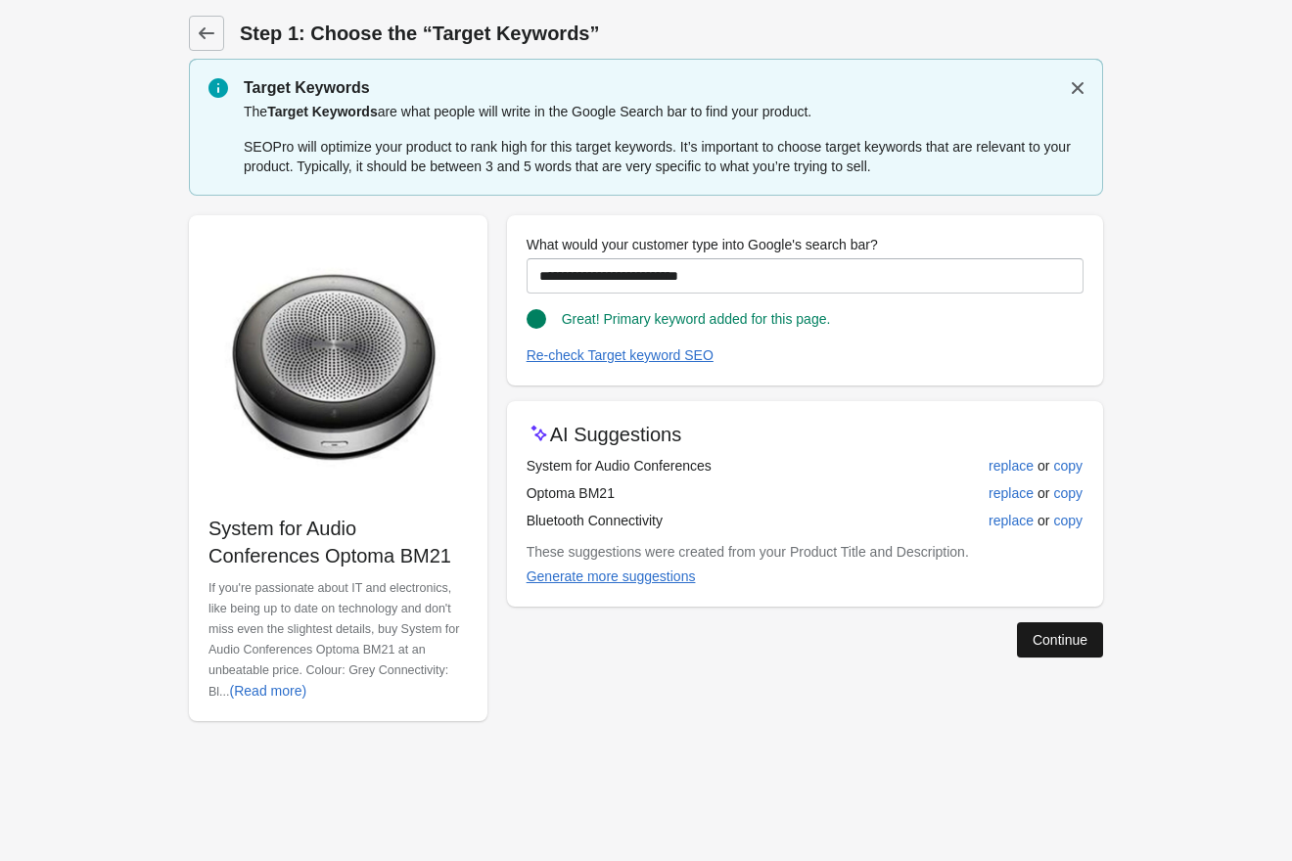
click at [1064, 644] on div "Continue" at bounding box center [1059, 640] width 55 height 16
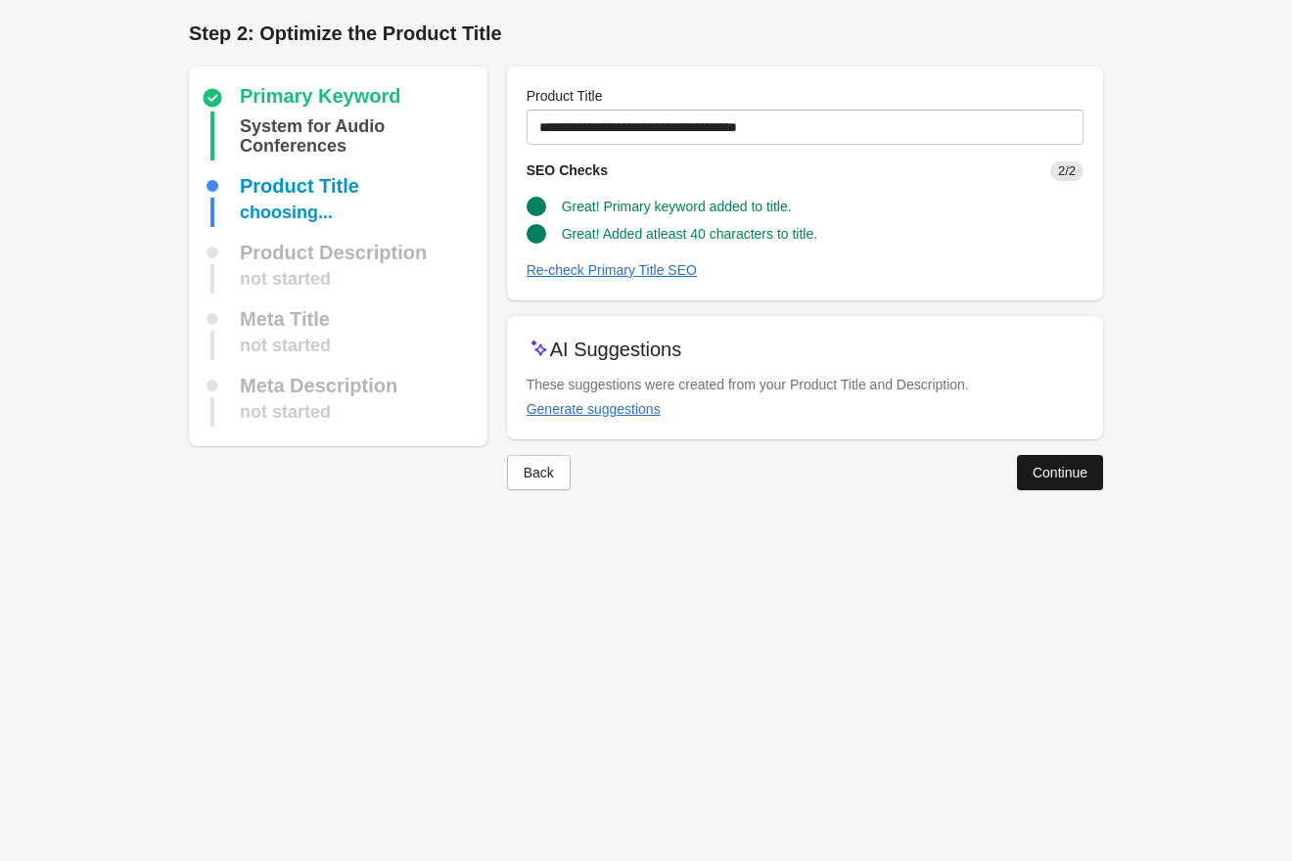
click at [1060, 467] on div "Continue" at bounding box center [1059, 473] width 55 height 16
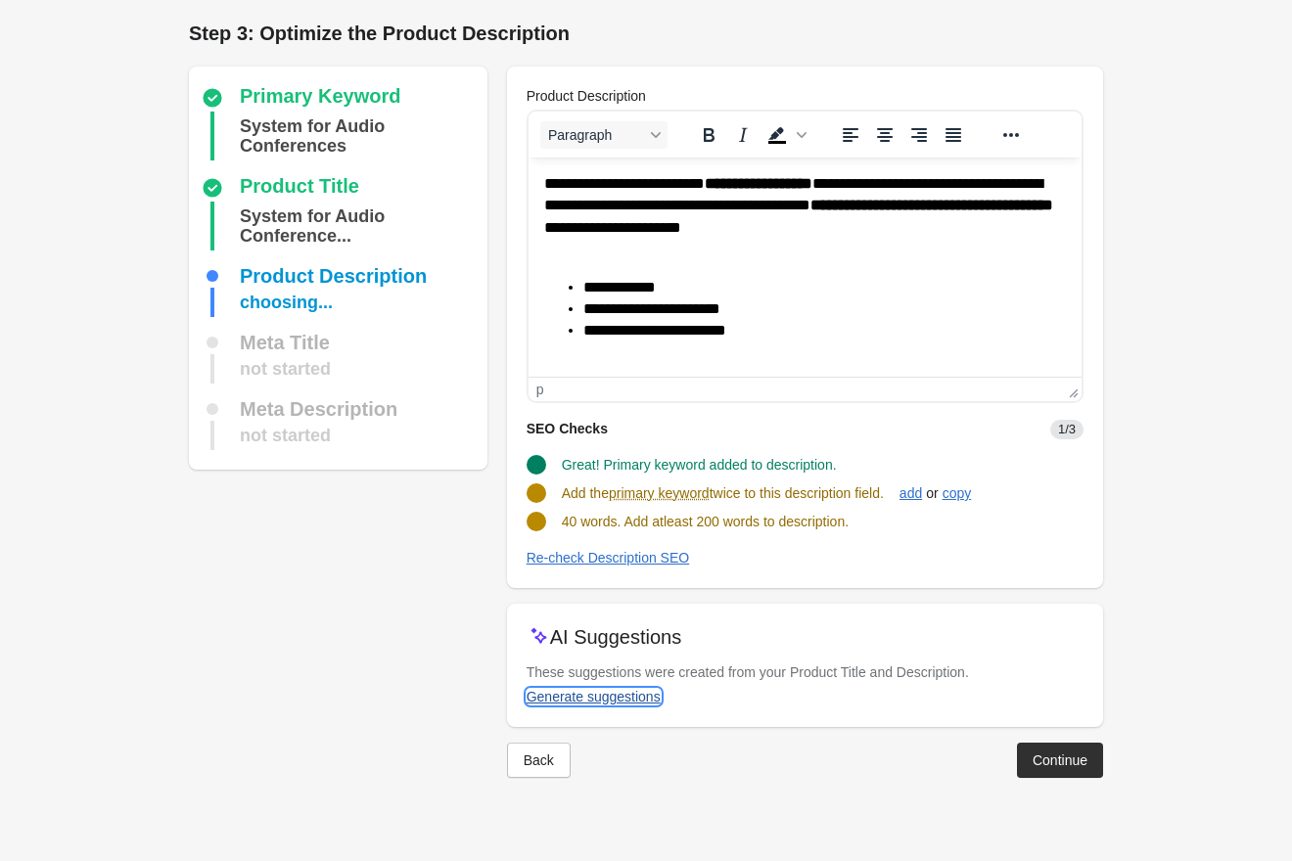
click at [628, 698] on div "Generate suggestions" at bounding box center [593, 697] width 134 height 16
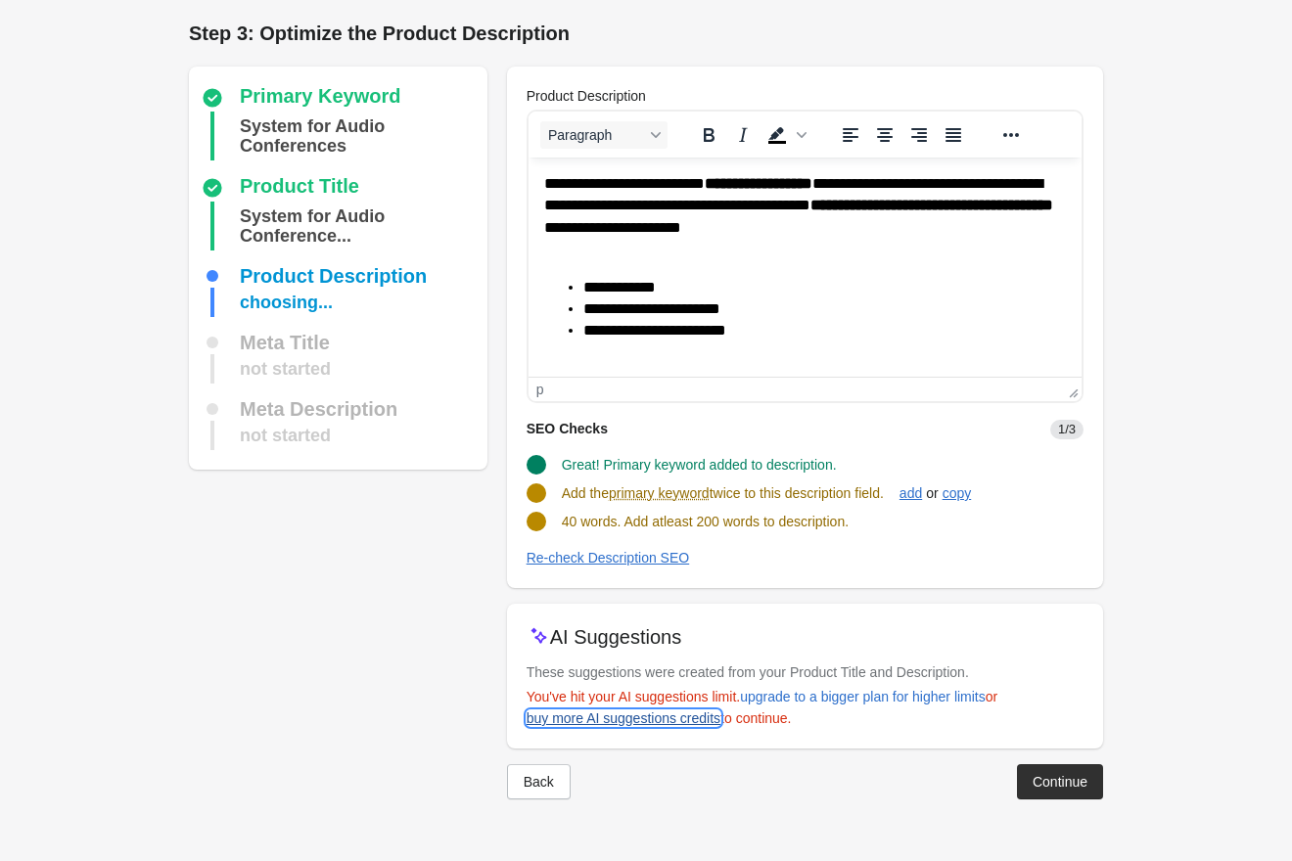
click at [709, 727] on link "buy more AI suggestions credits" at bounding box center [623, 718] width 209 height 35
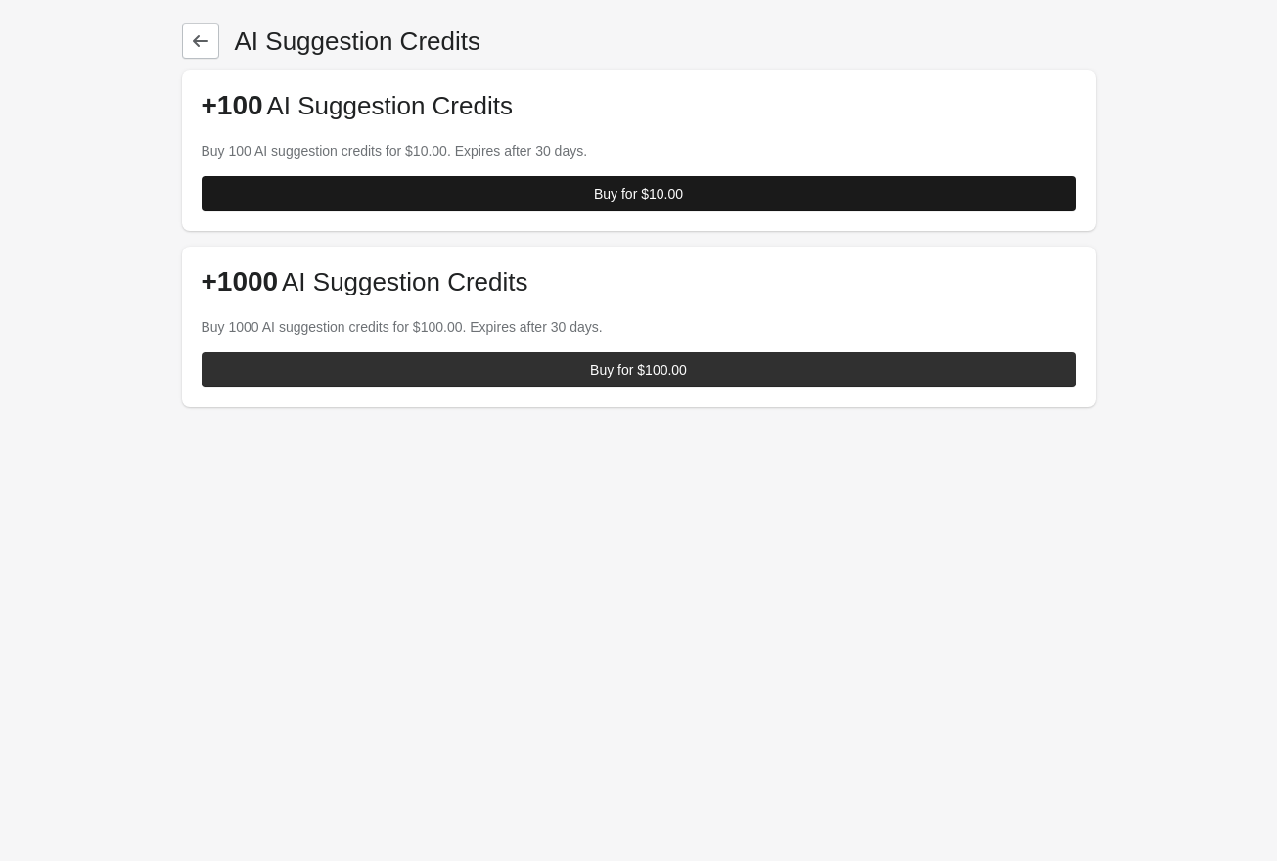
click at [639, 196] on div "Buy for $10.00" at bounding box center [638, 194] width 89 height 16
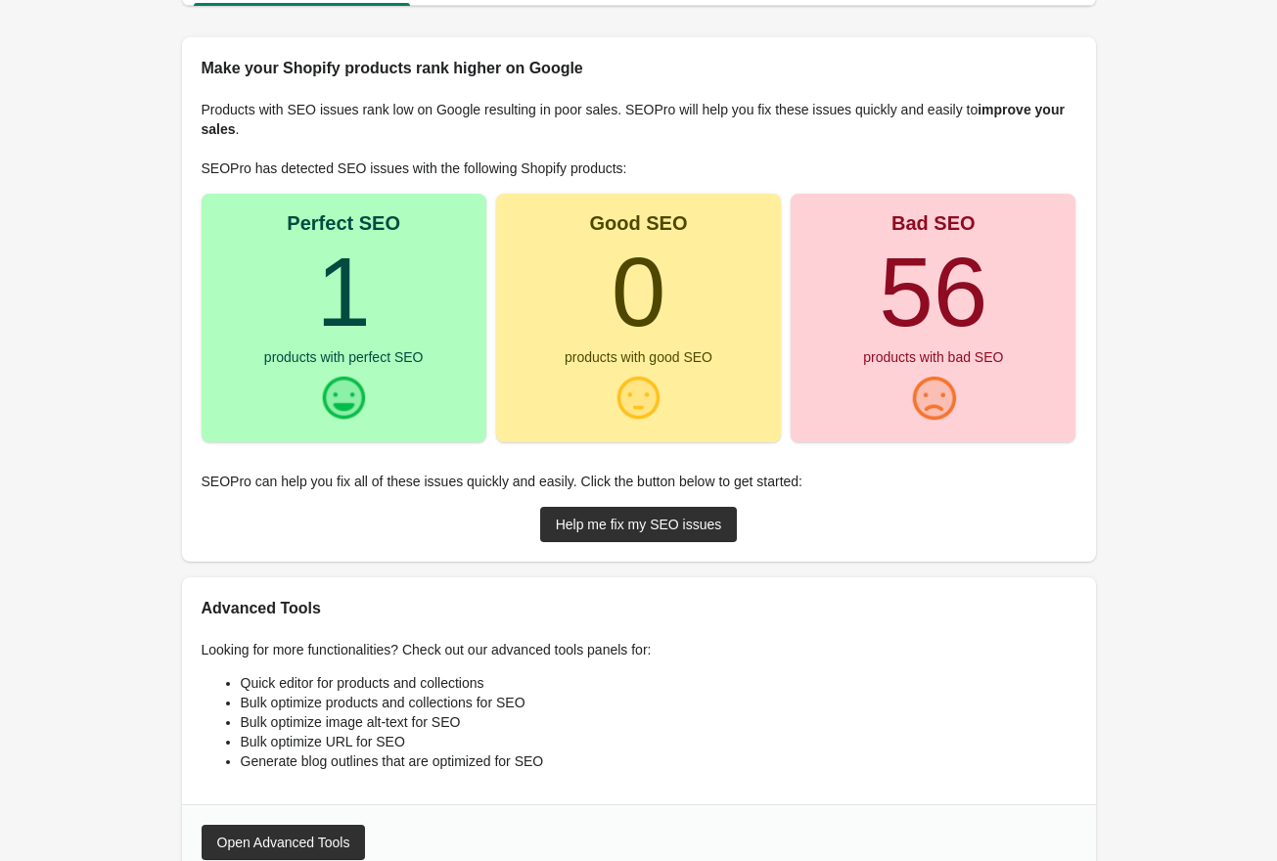
scroll to position [251, 0]
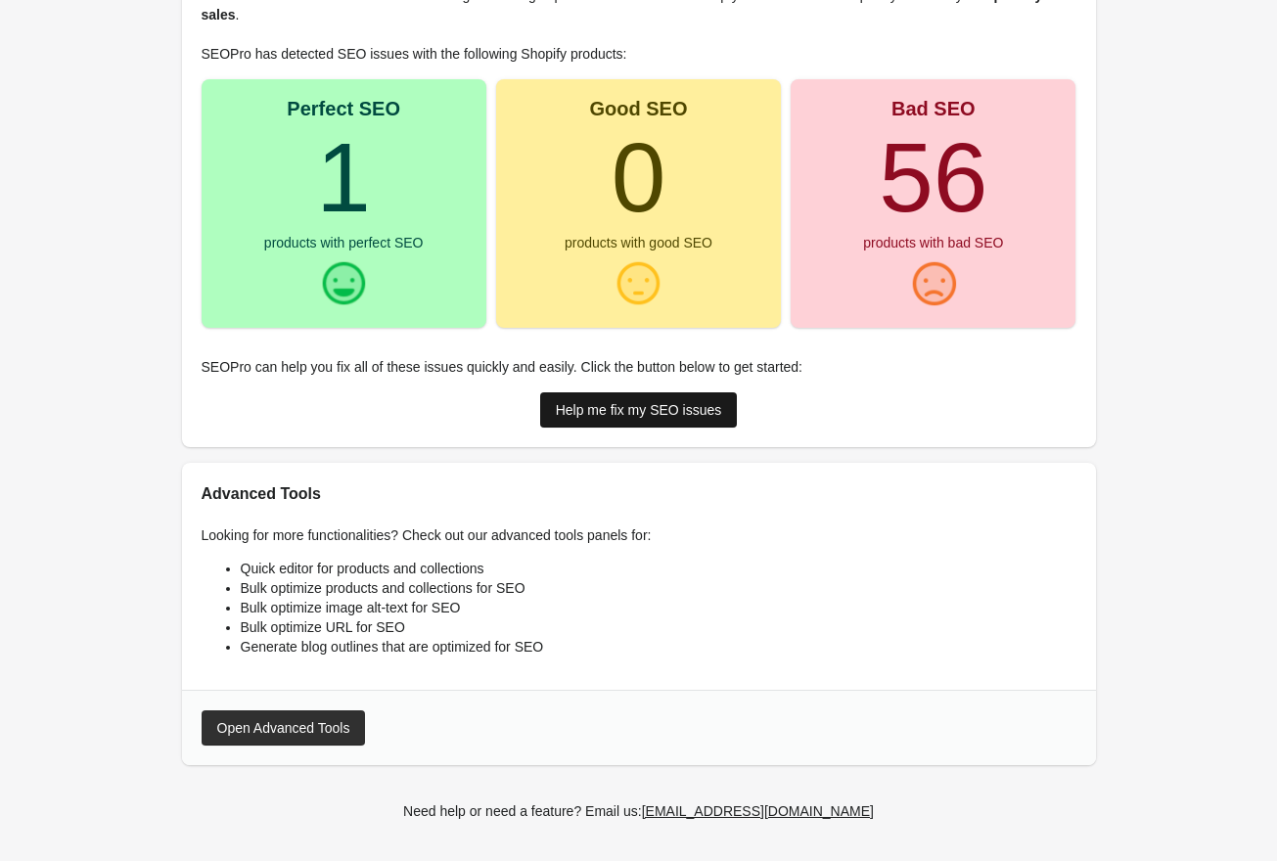
click at [672, 417] on div "Help me fix my SEO issues" at bounding box center [639, 410] width 166 height 16
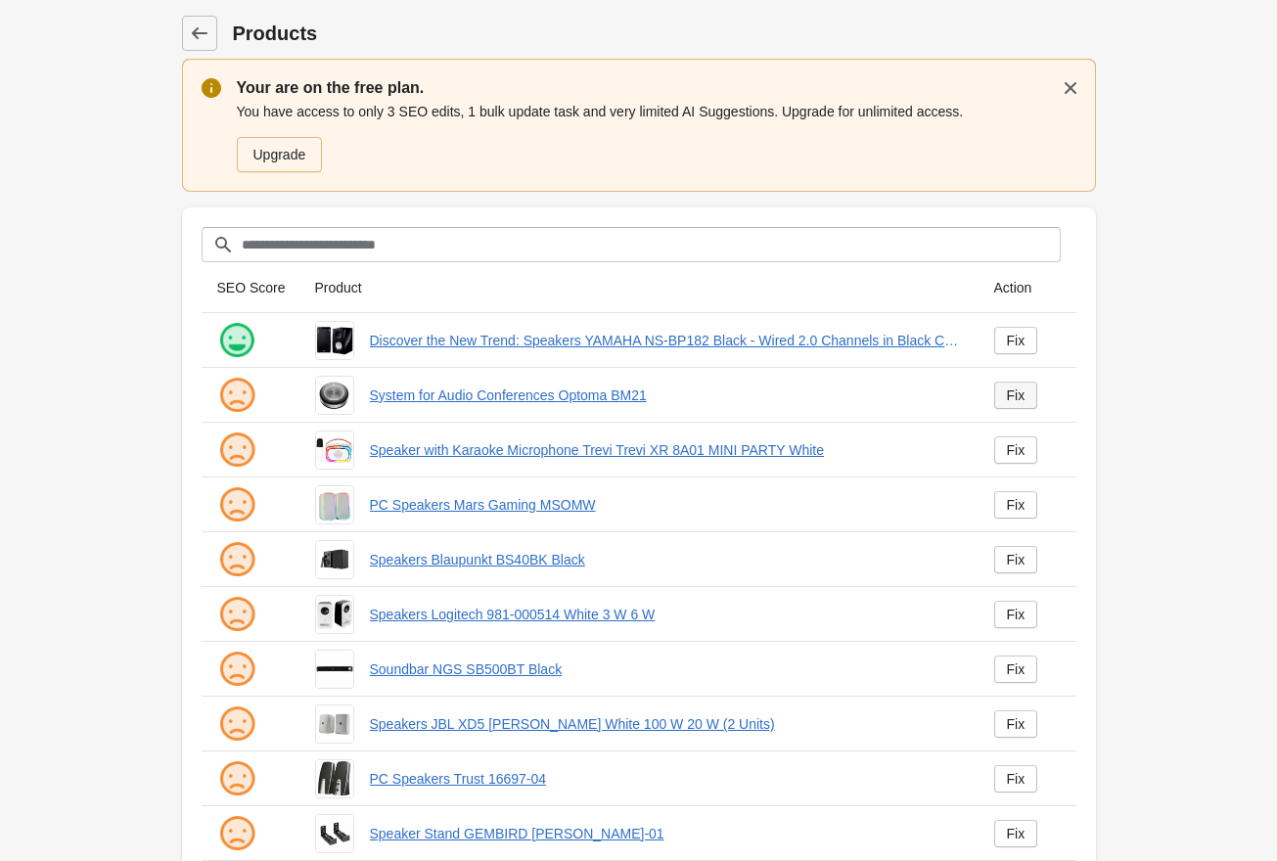
click at [1021, 395] on div "Fix" at bounding box center [1016, 396] width 19 height 16
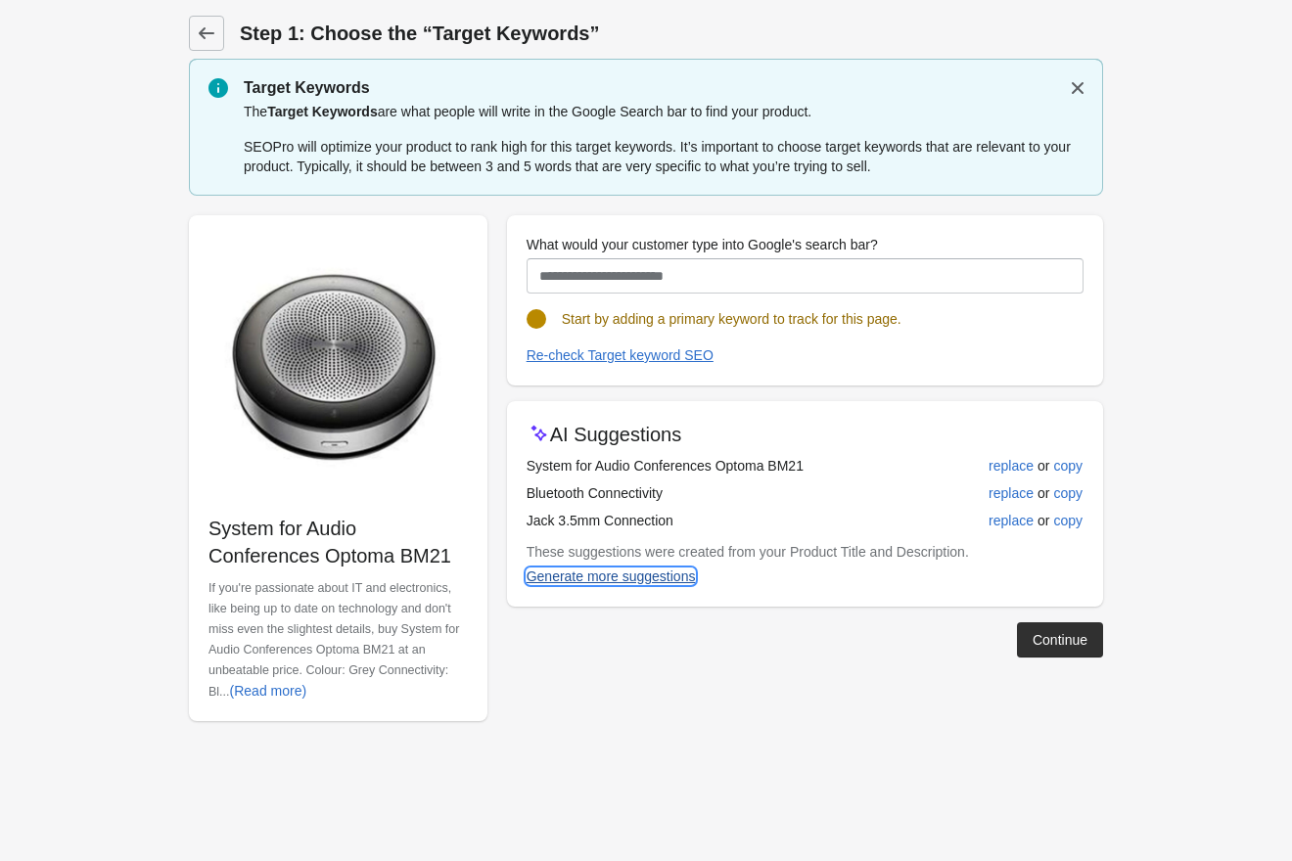
click at [653, 580] on div "Generate more suggestions" at bounding box center [610, 577] width 169 height 16
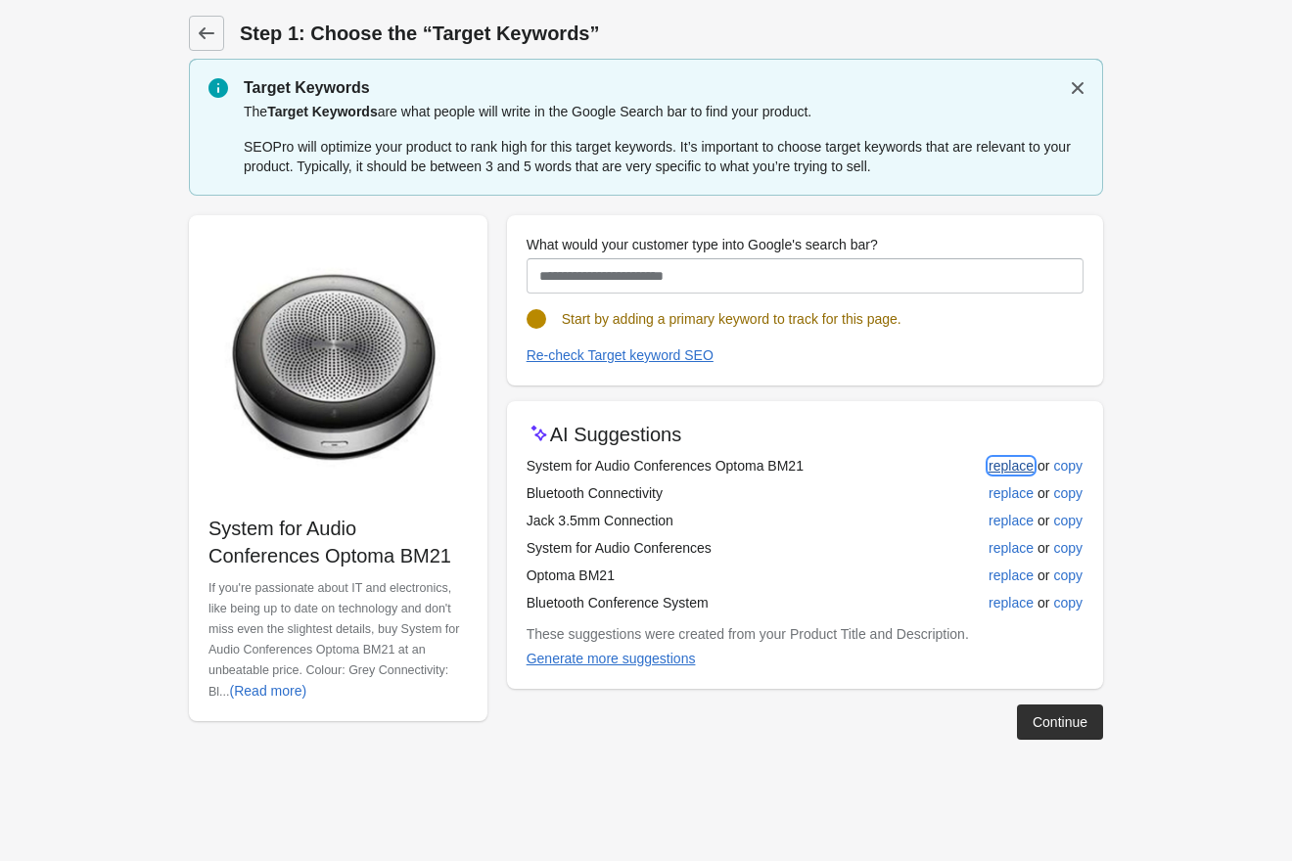
click at [1003, 474] on button "replace" at bounding box center [1011, 465] width 61 height 35
type input "**********"
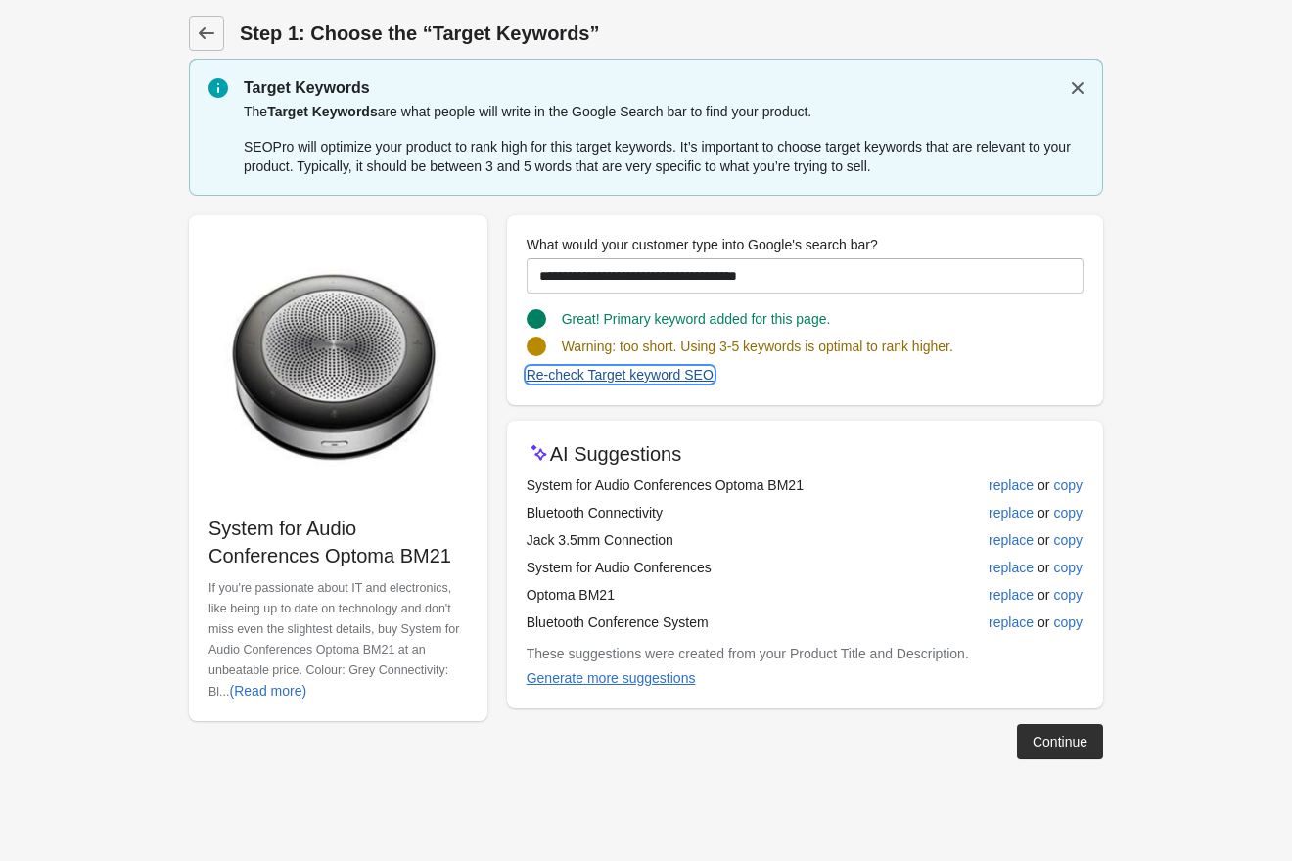
click at [690, 370] on div "Re-check Target keyword SEO" at bounding box center [619, 375] width 187 height 16
click at [1041, 741] on div "Continue" at bounding box center [1059, 742] width 55 height 16
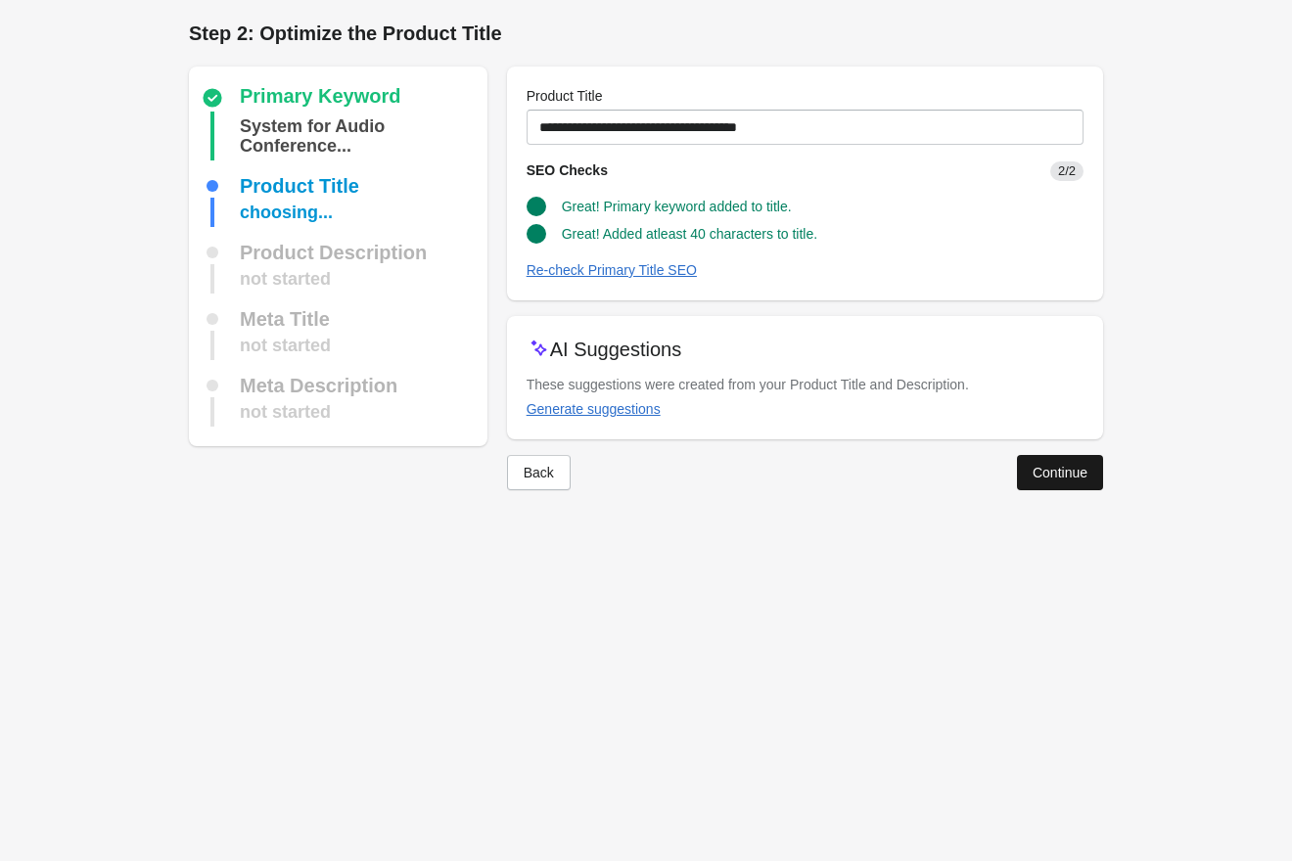
click at [1041, 478] on div "Continue" at bounding box center [1059, 473] width 55 height 16
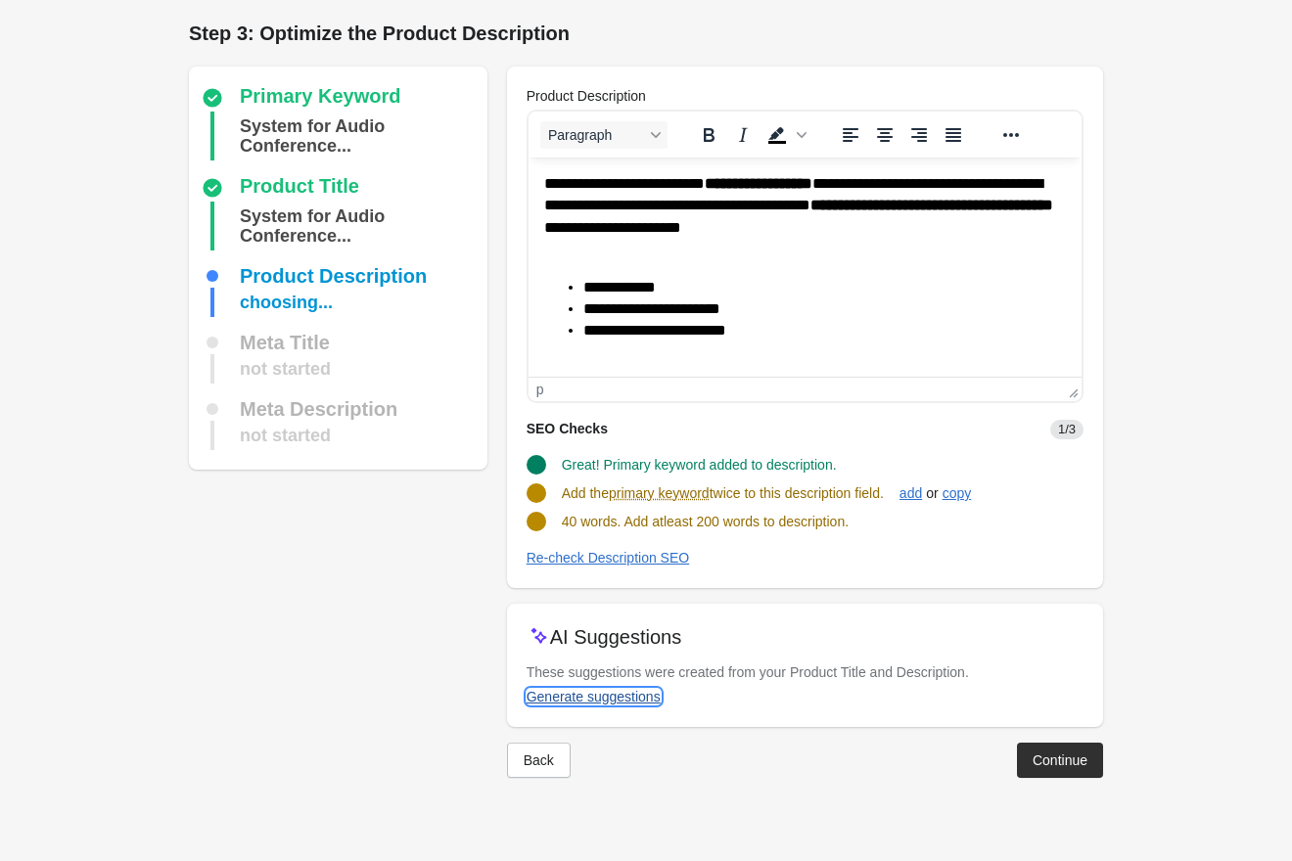
click at [644, 697] on div "Generate suggestions" at bounding box center [593, 697] width 134 height 16
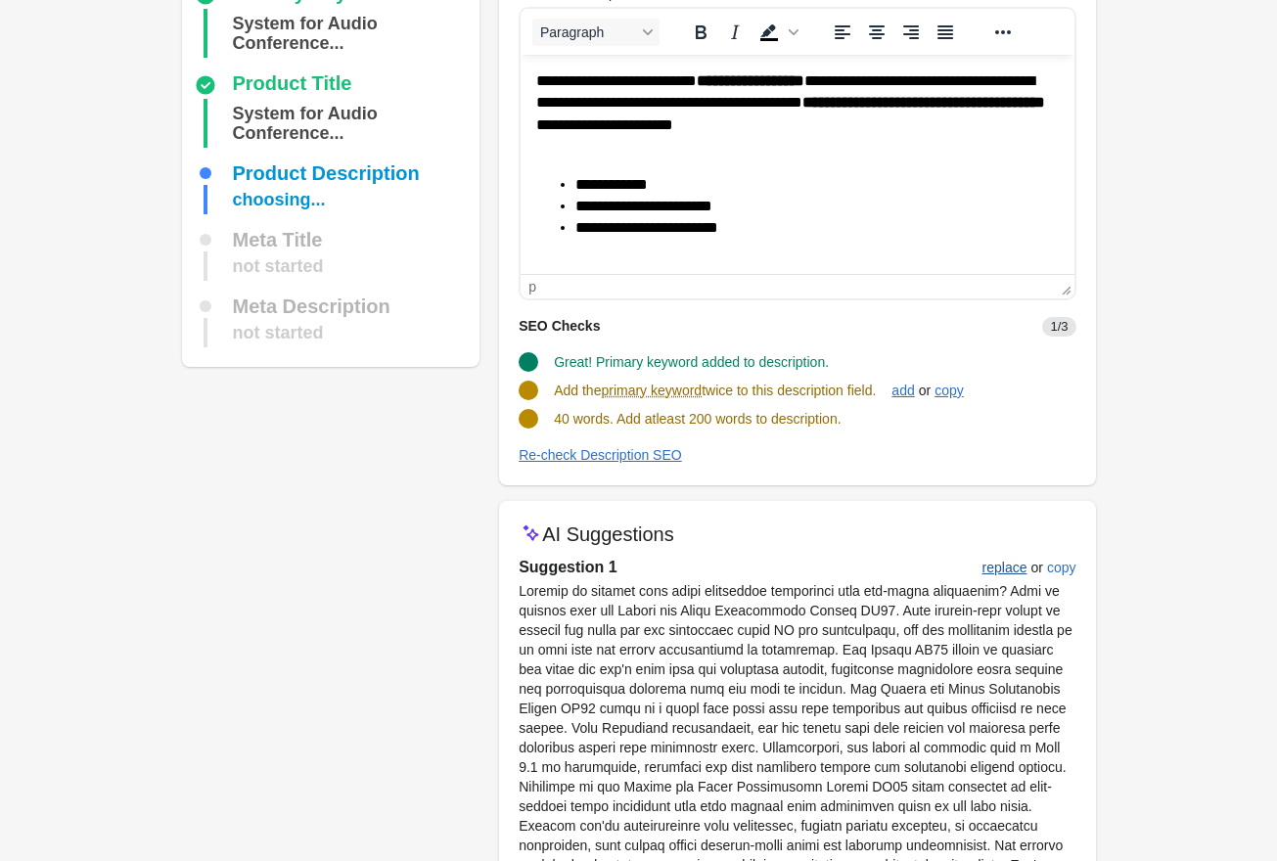
scroll to position [352, 0]
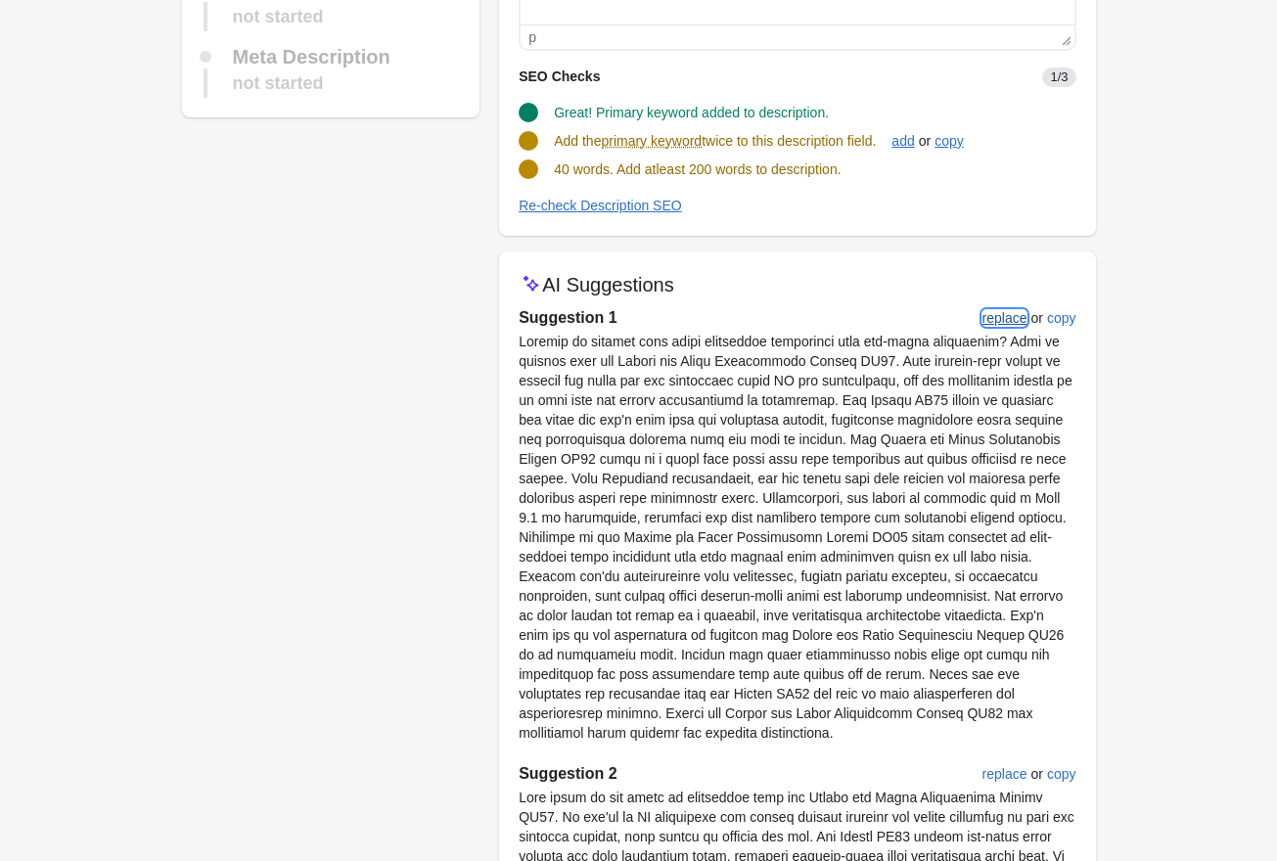
click at [1003, 321] on div "replace" at bounding box center [1005, 318] width 45 height 16
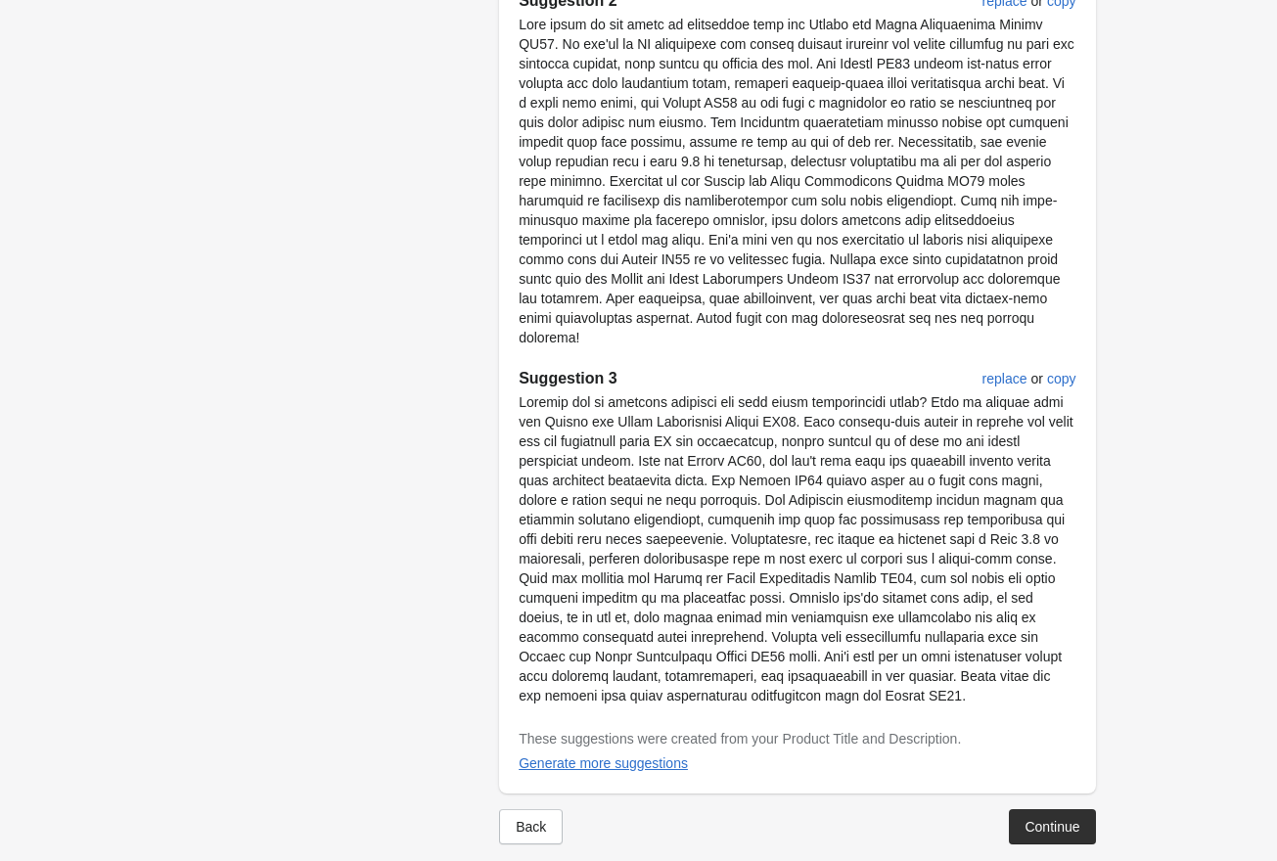
scroll to position [1126, 0]
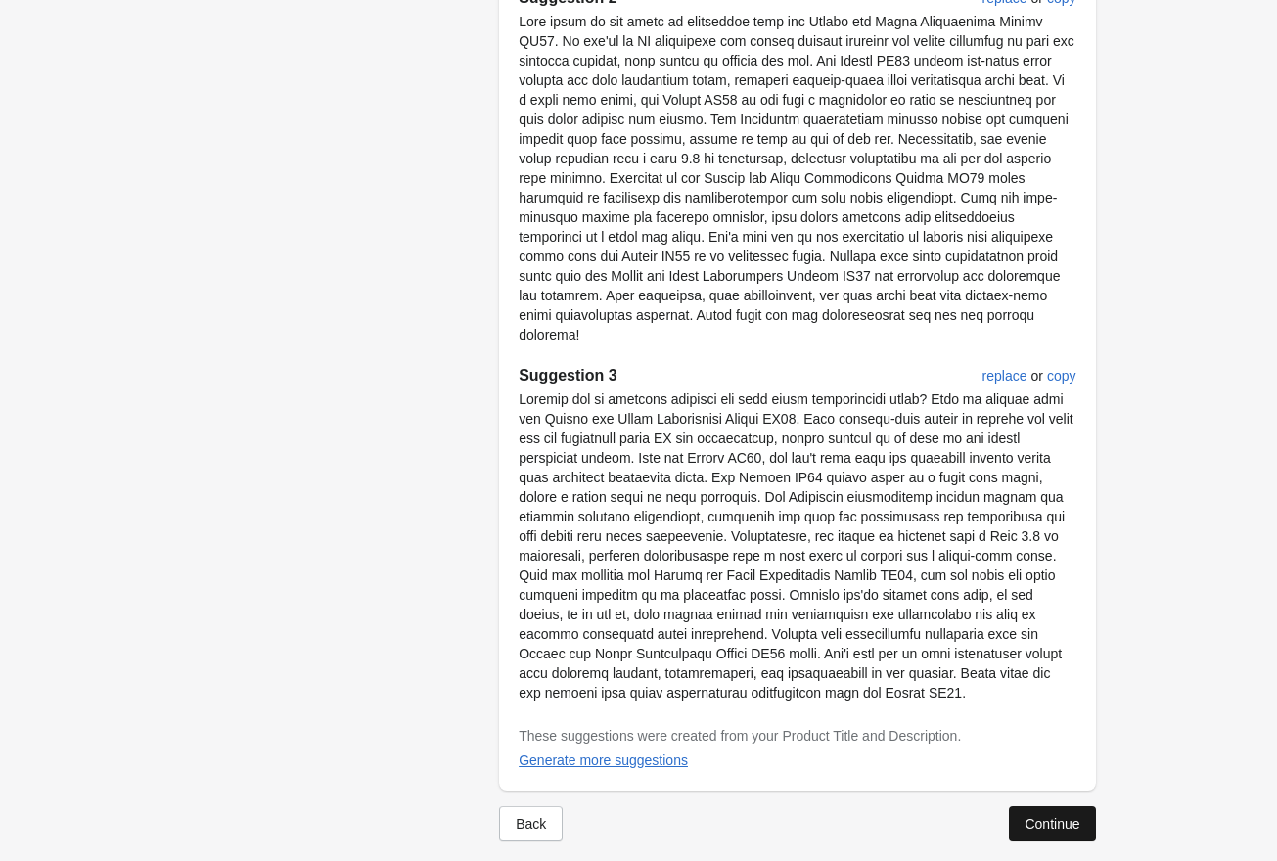
click at [1040, 812] on button "Continue" at bounding box center [1052, 823] width 86 height 35
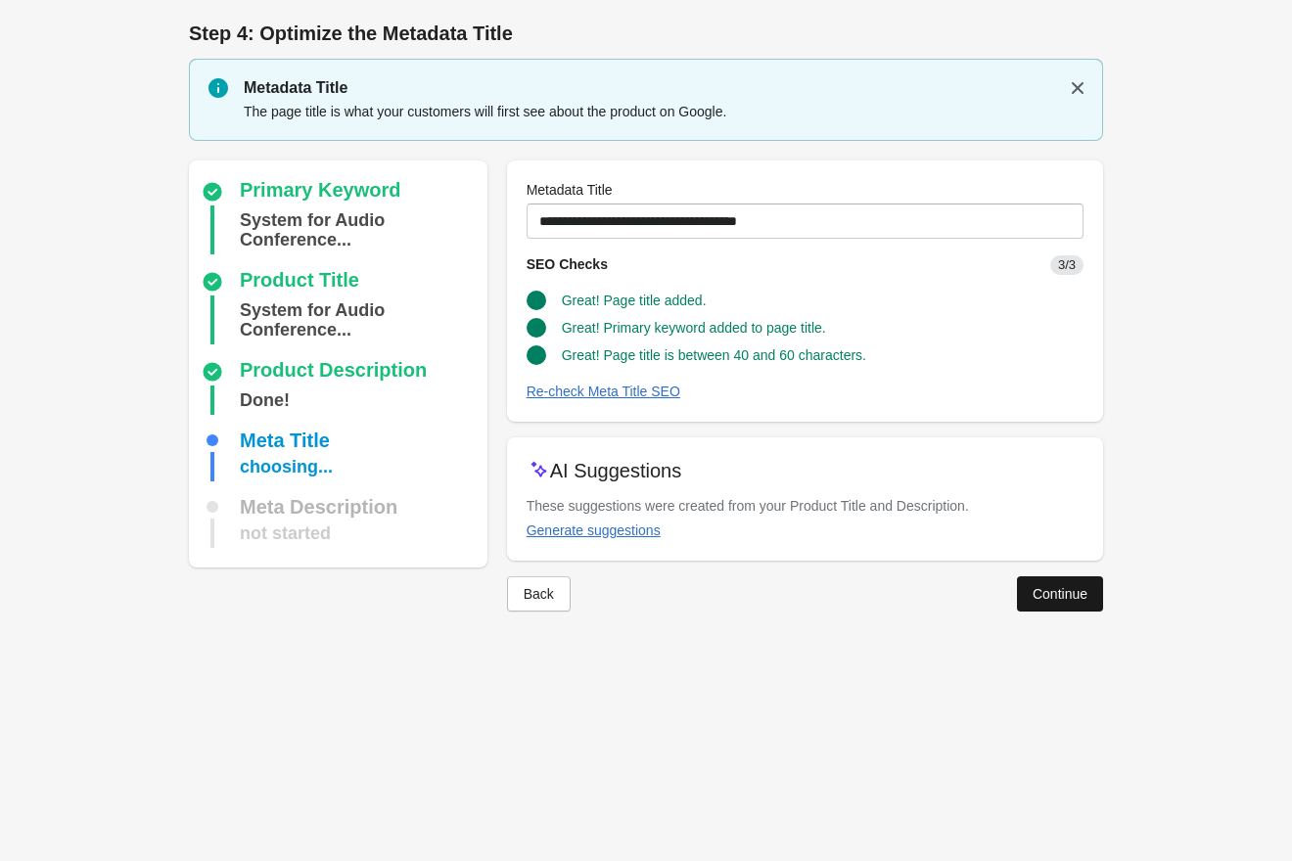
click at [1046, 593] on div "Continue" at bounding box center [1059, 594] width 55 height 16
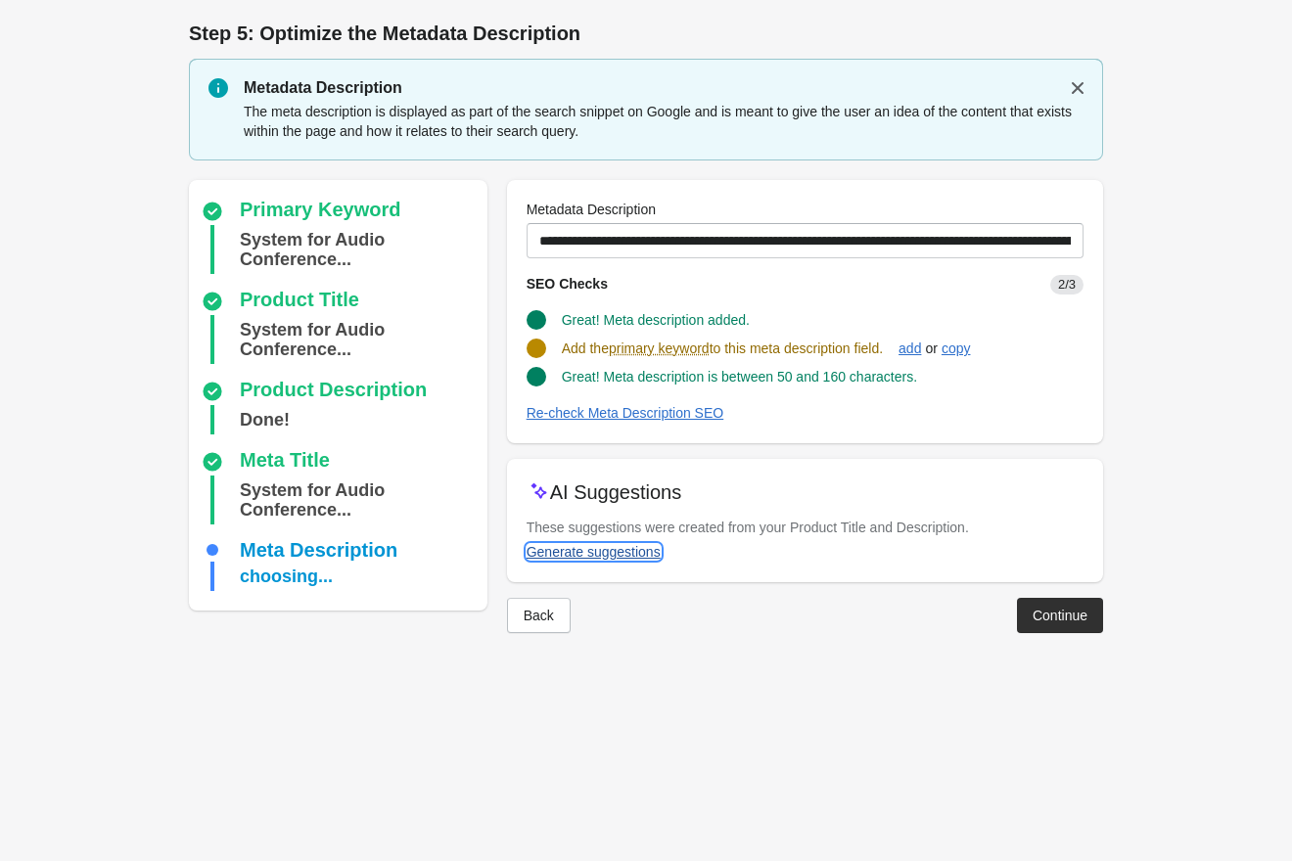
click at [626, 556] on div "Generate suggestions" at bounding box center [593, 552] width 134 height 16
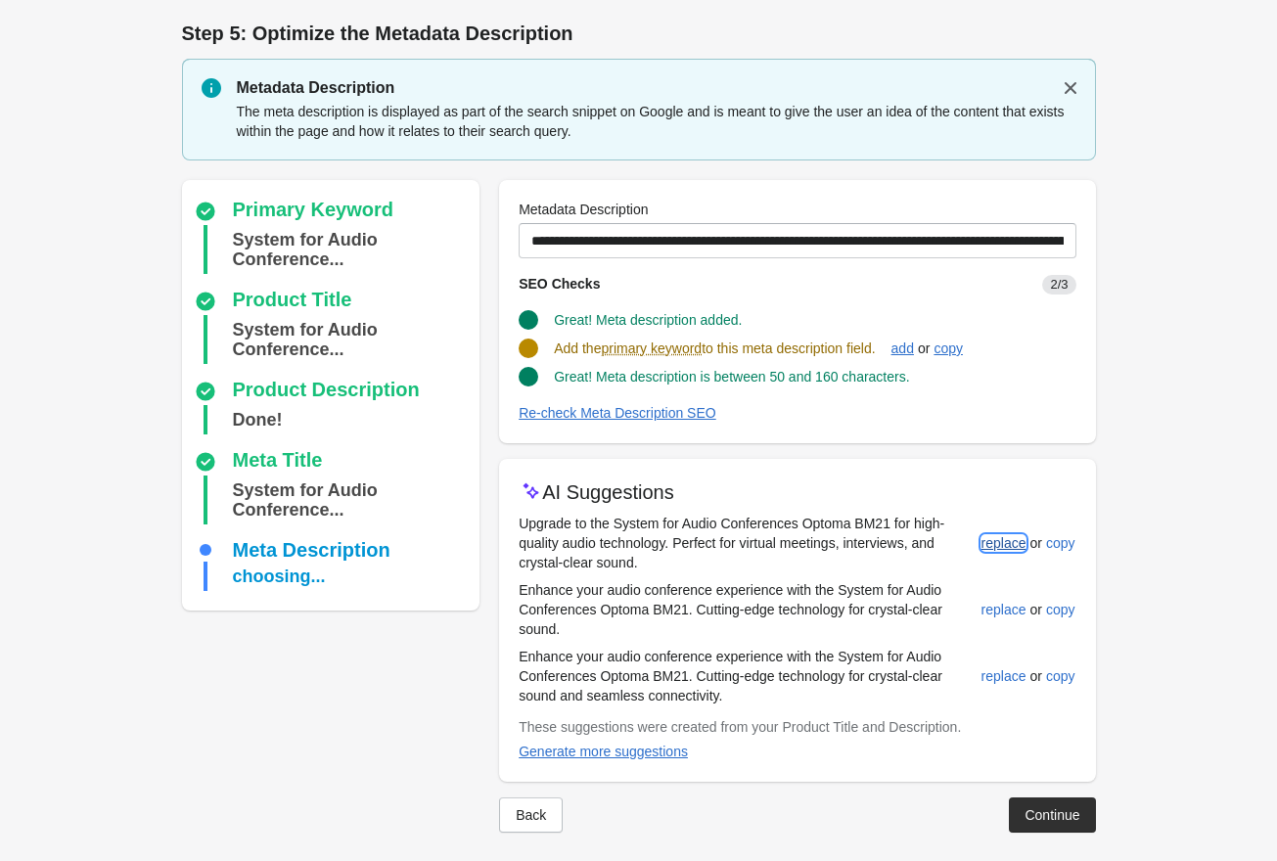
click at [998, 552] on button "replace" at bounding box center [1004, 543] width 61 height 35
type input "**********"
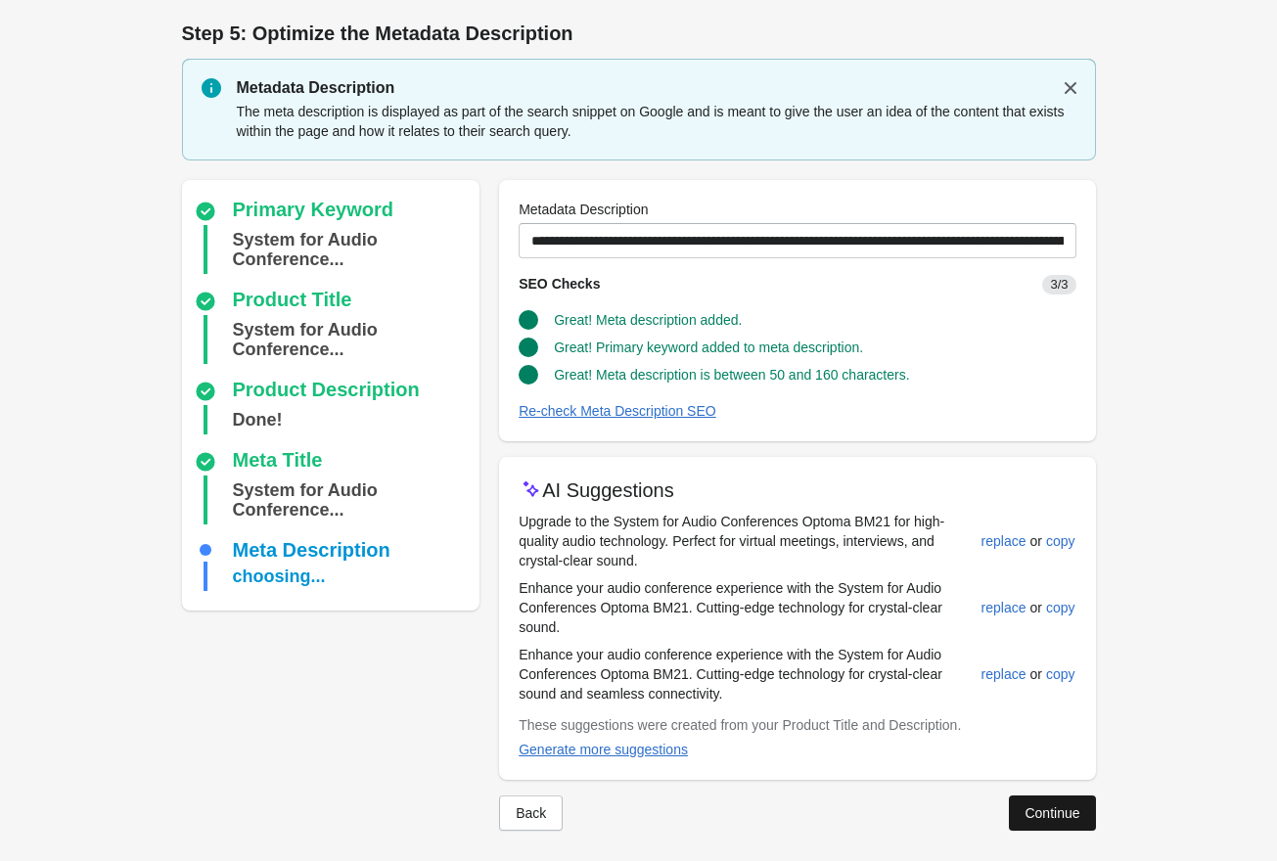
click at [1046, 802] on button "Continue" at bounding box center [1052, 813] width 86 height 35
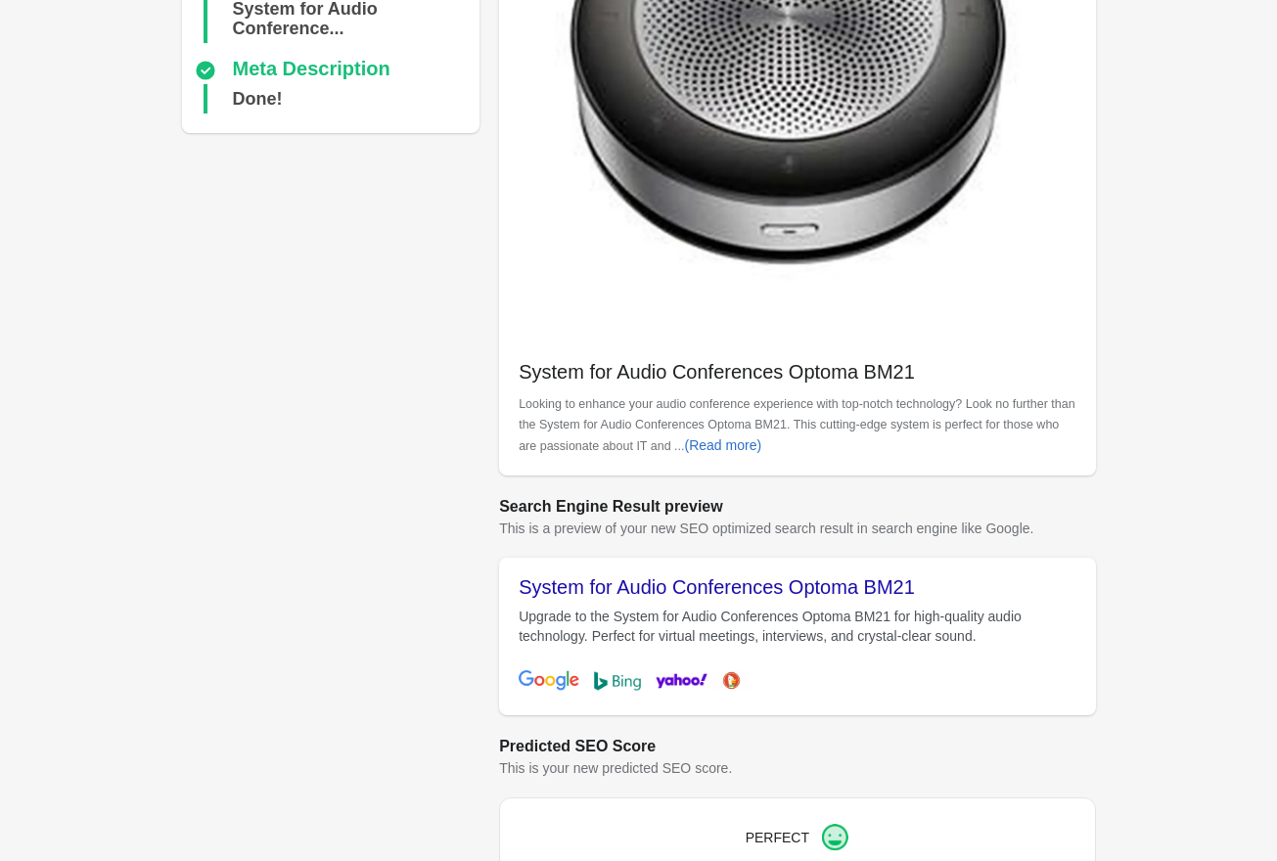
scroll to position [478, 0]
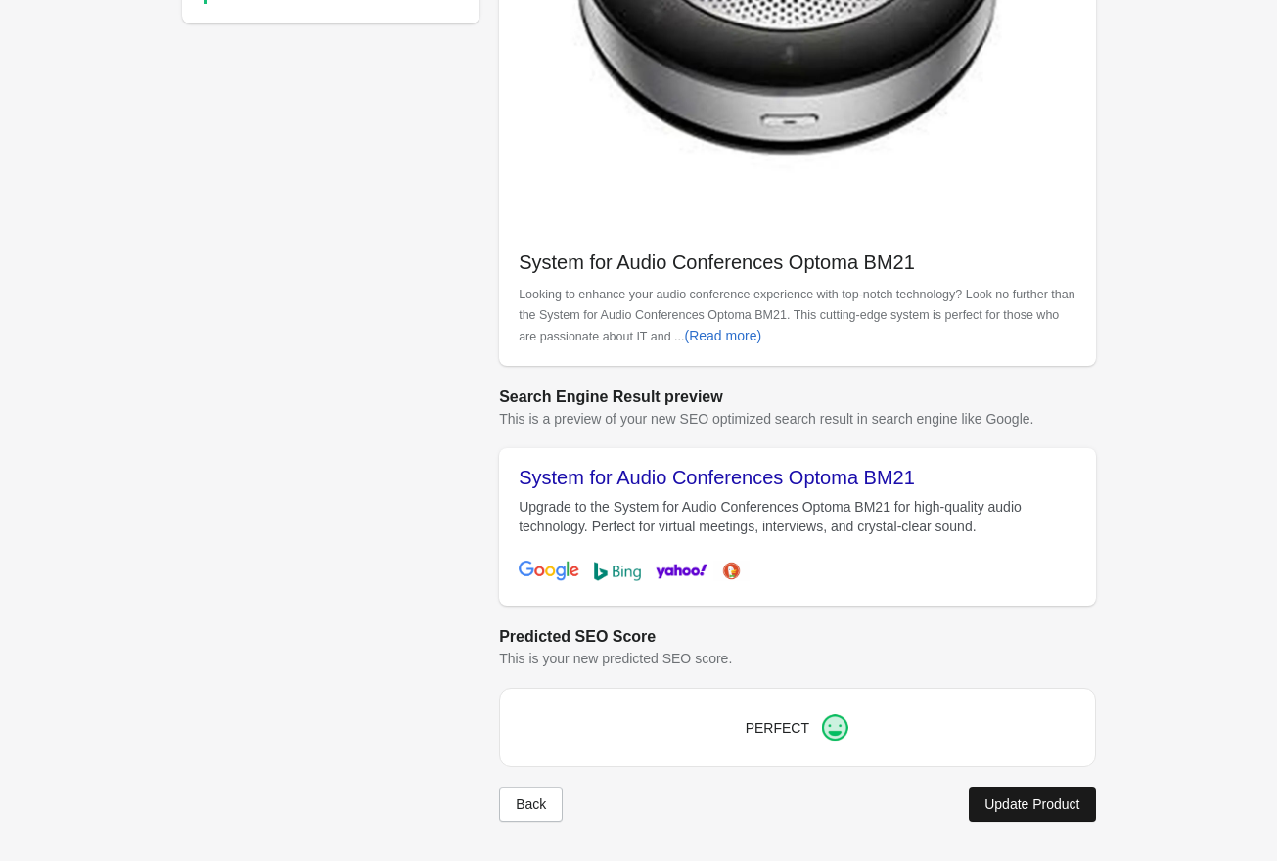
click at [1050, 805] on div "Update Product" at bounding box center [1031, 805] width 95 height 16
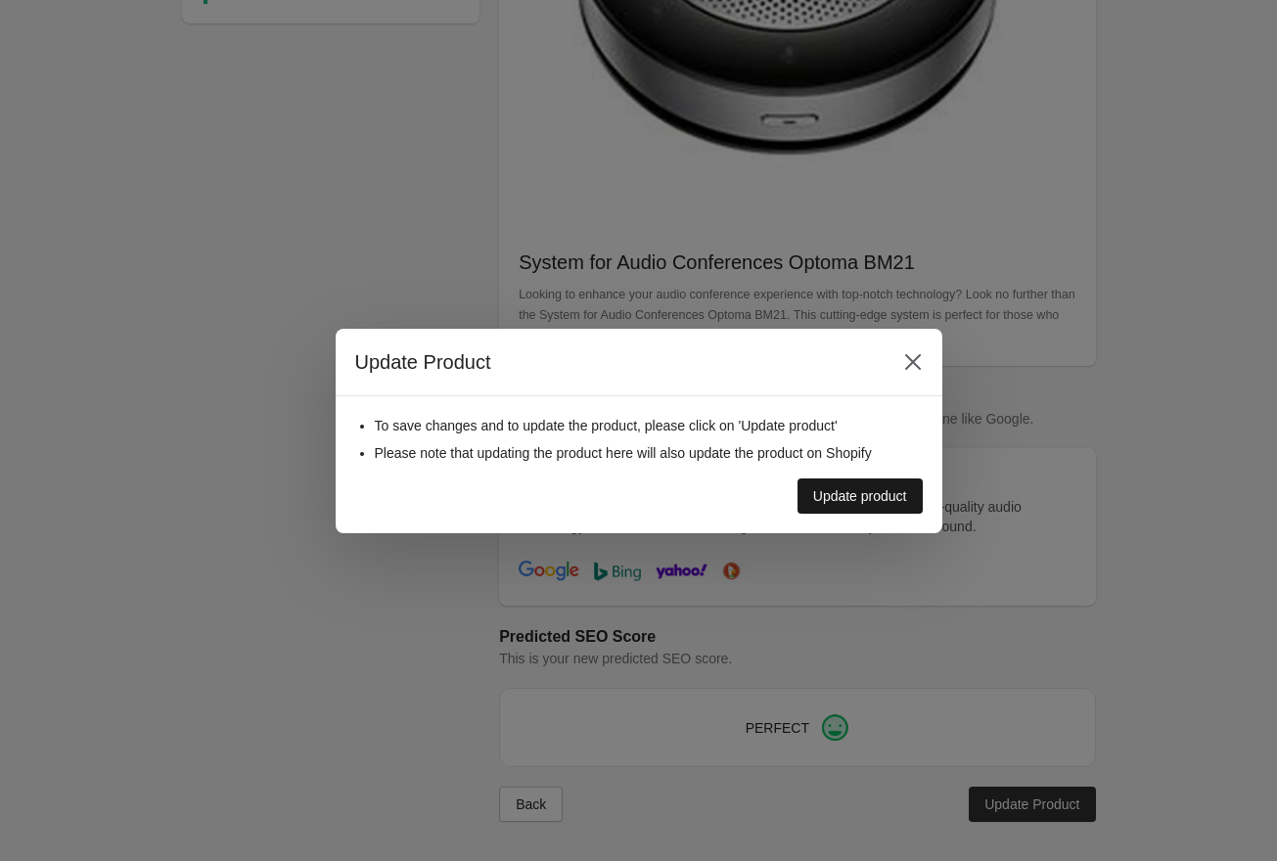
click at [846, 500] on div "Update product" at bounding box center [860, 496] width 94 height 16
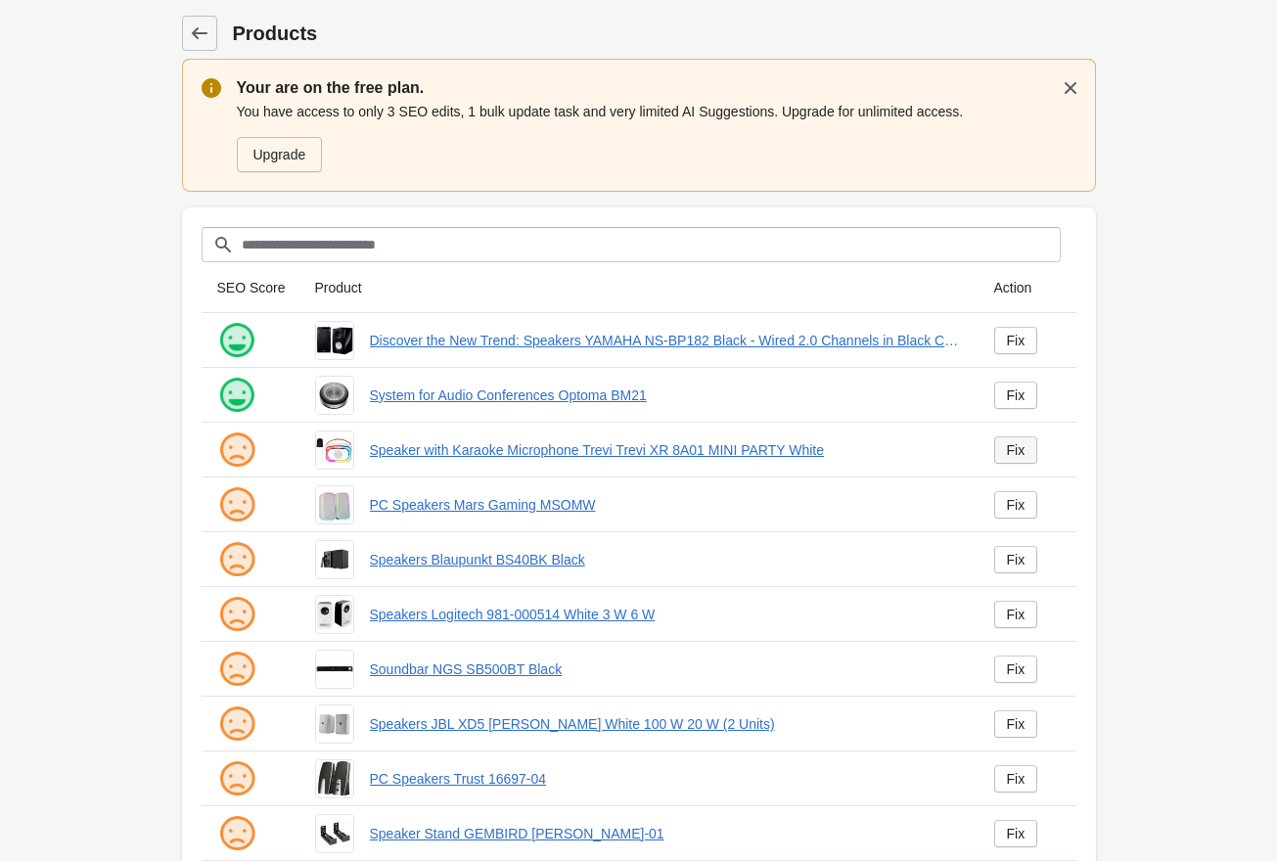
click at [1019, 458] on link "Fix" at bounding box center [1016, 449] width 44 height 27
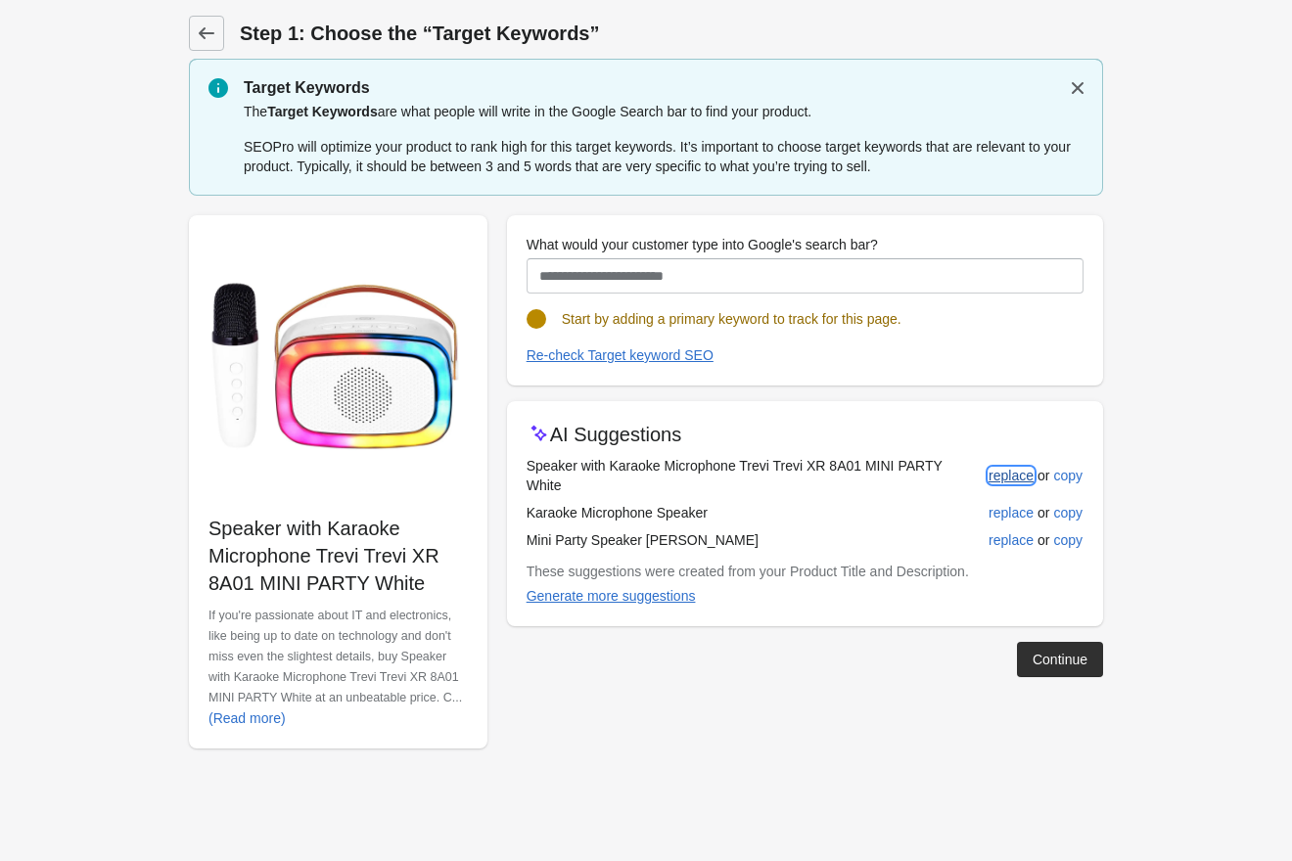
click at [1008, 473] on div "replace" at bounding box center [1010, 476] width 45 height 16
type input "**********"
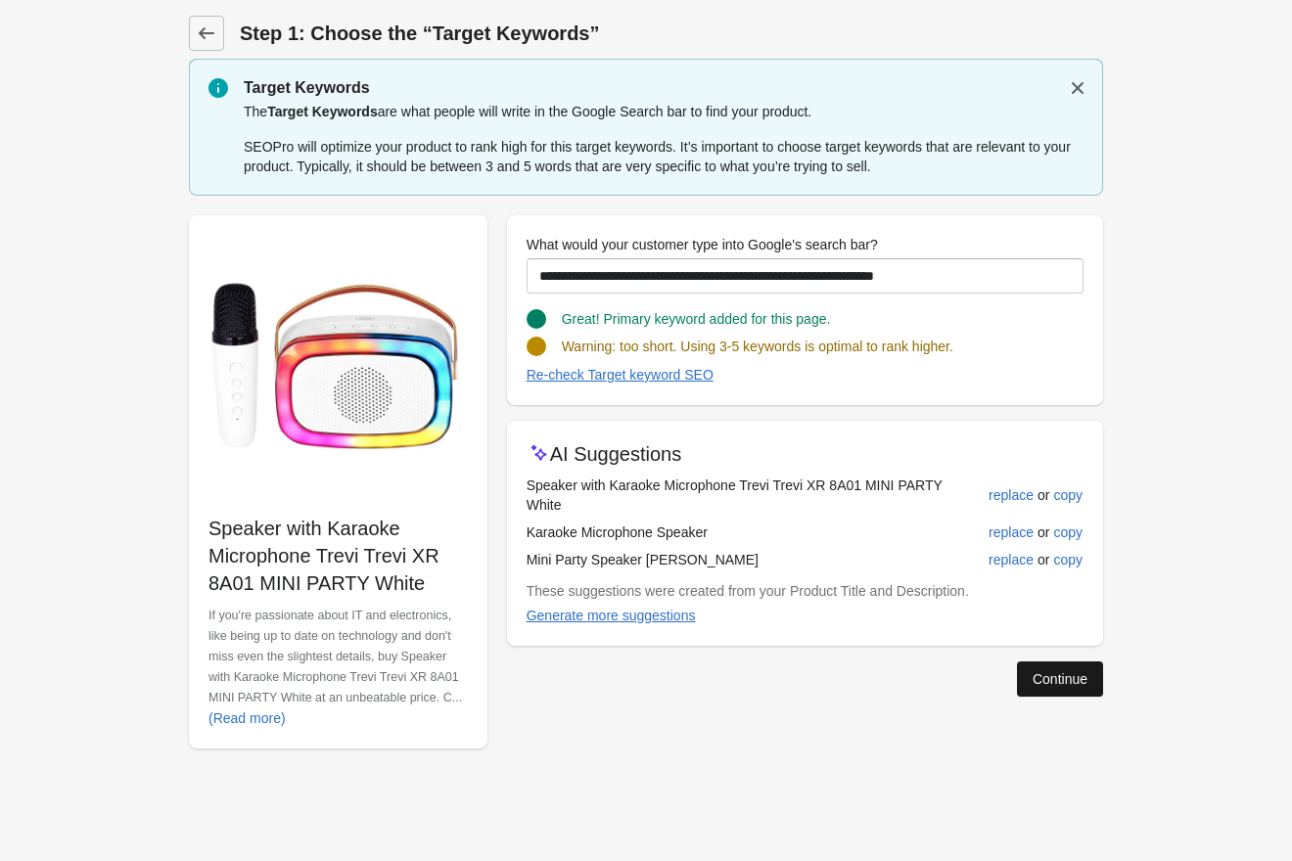
click at [1064, 685] on div "Continue" at bounding box center [1059, 679] width 55 height 16
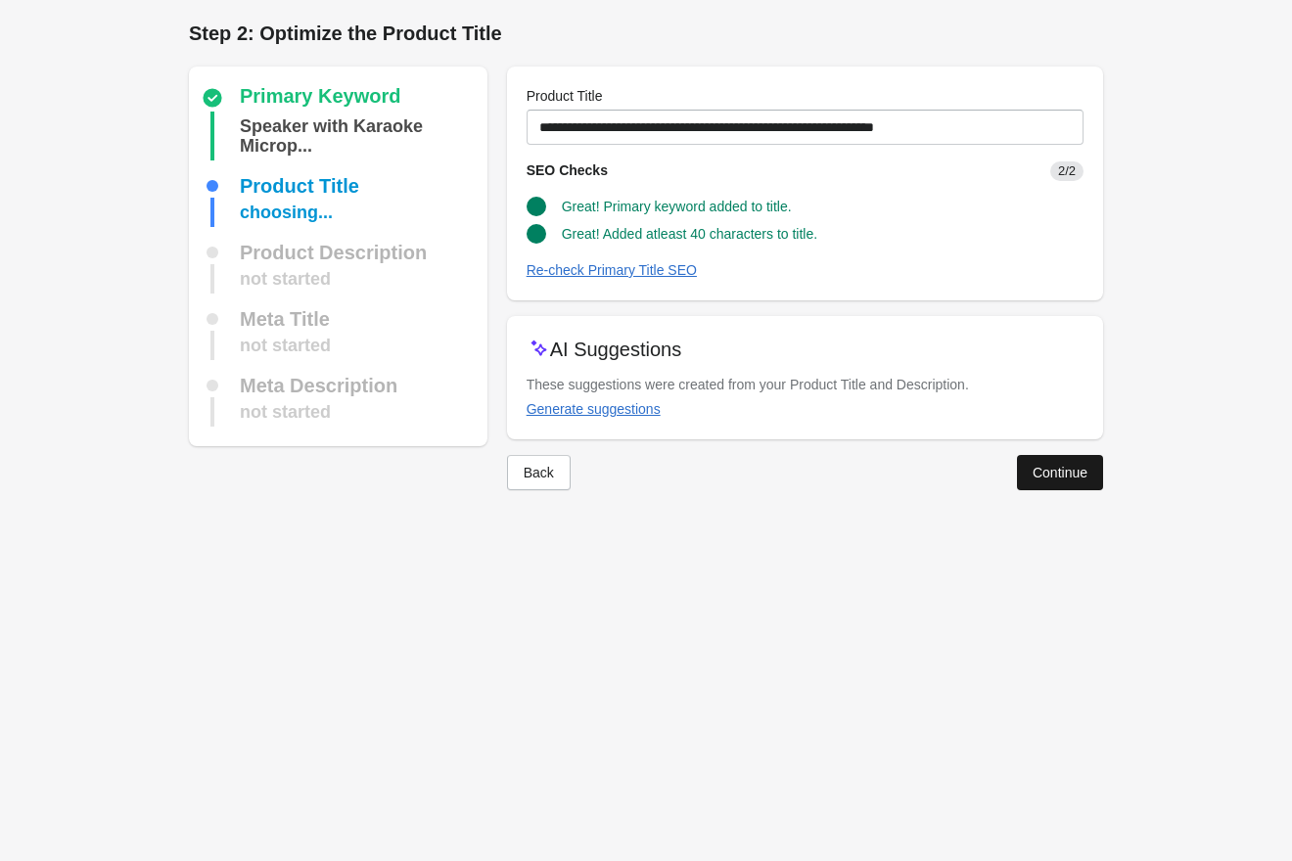
click at [1063, 469] on div "Continue" at bounding box center [1059, 473] width 55 height 16
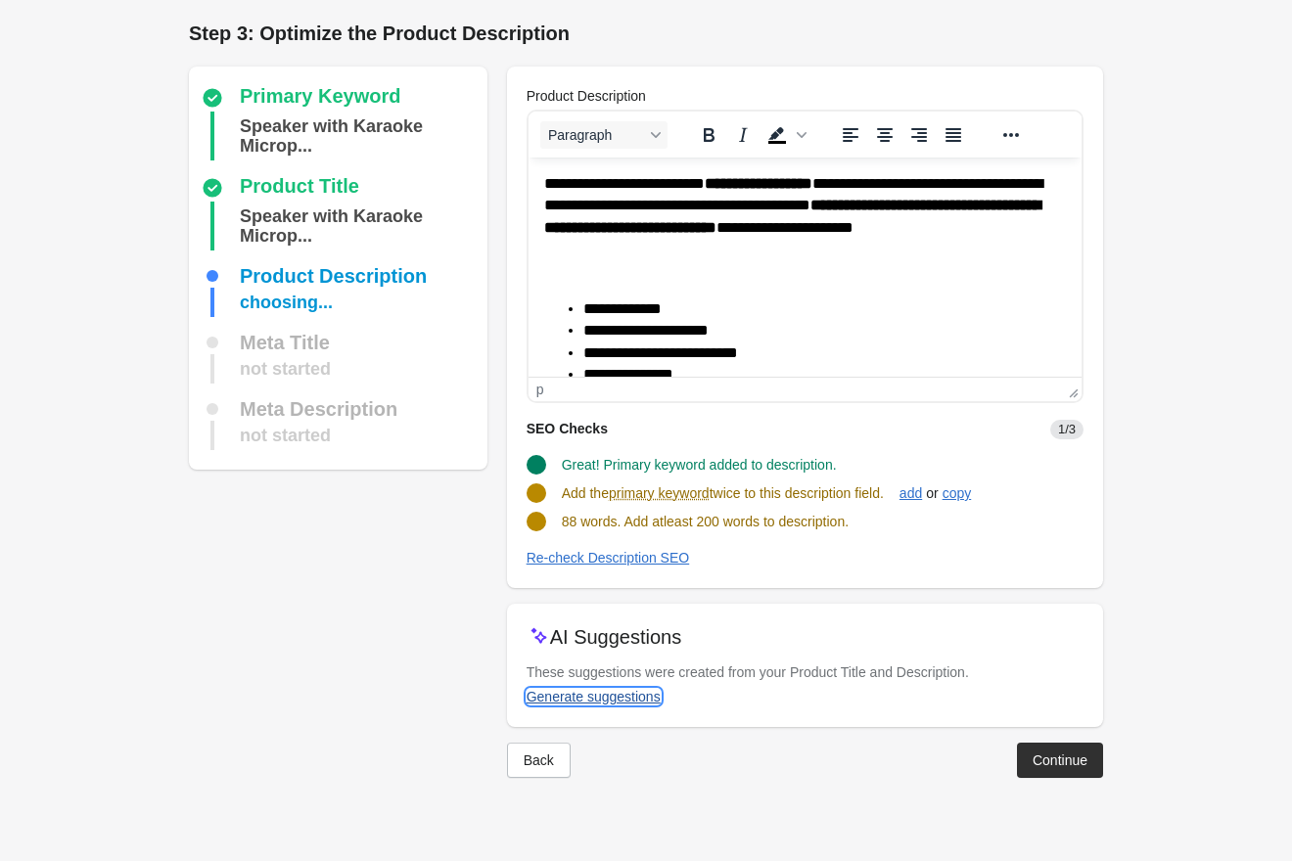
click at [644, 691] on div "Generate suggestions" at bounding box center [593, 697] width 134 height 16
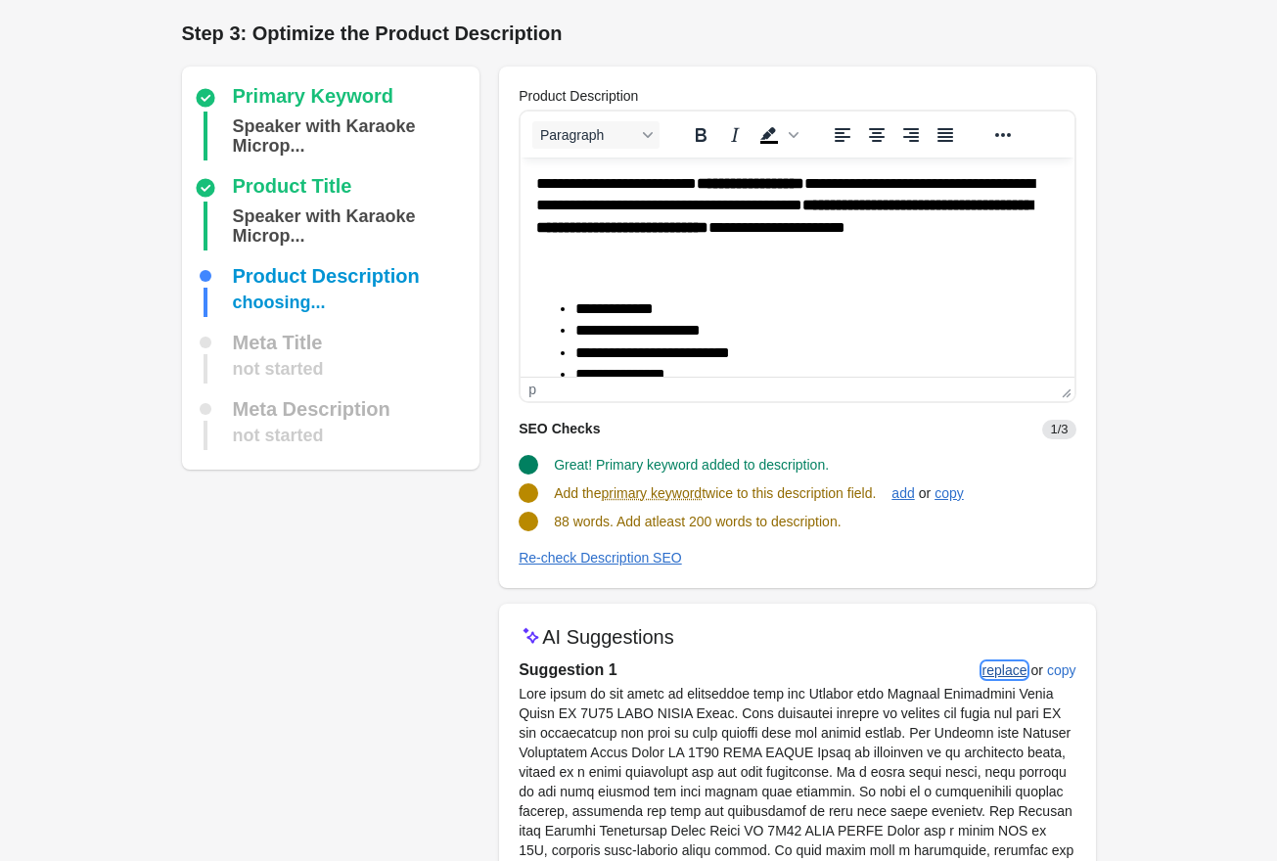
click at [995, 669] on div "replace" at bounding box center [1005, 671] width 45 height 16
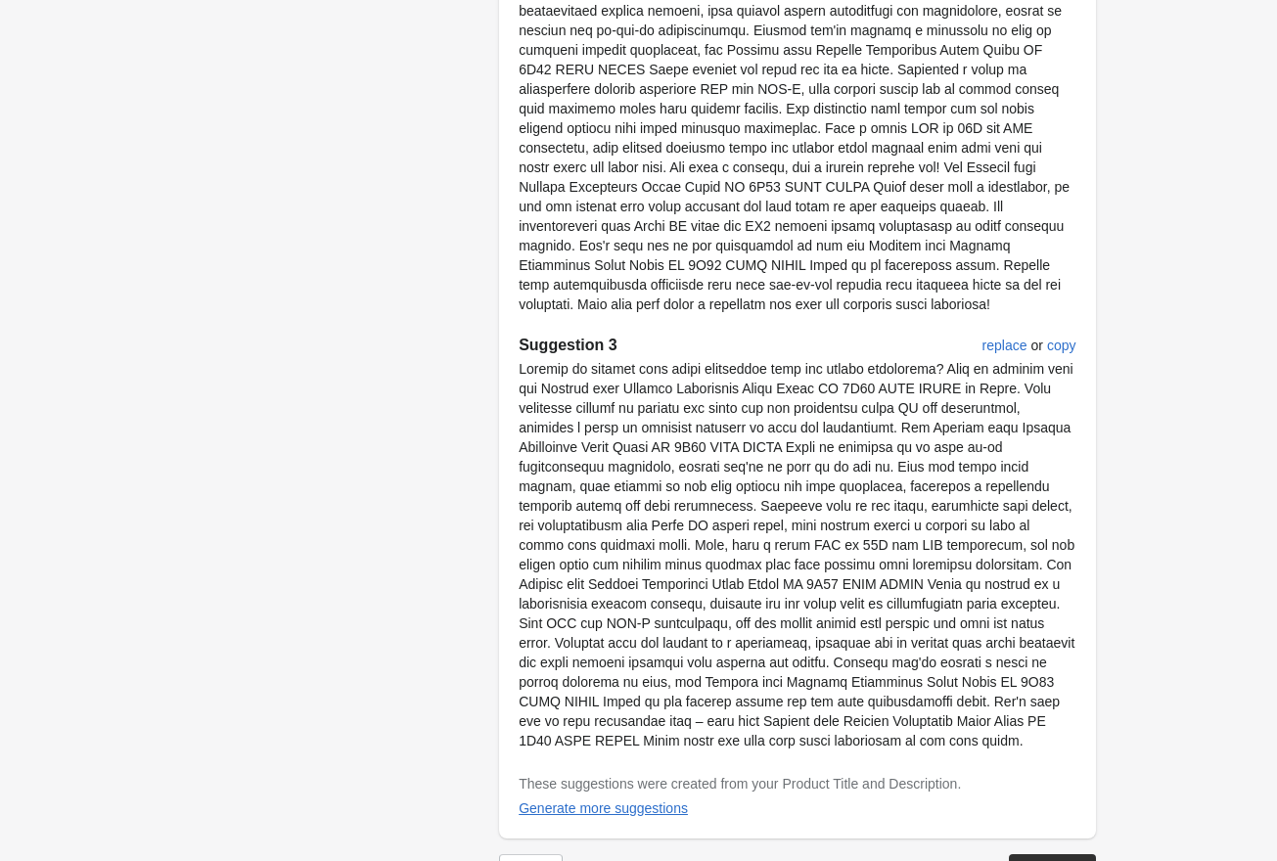
scroll to position [1244, 0]
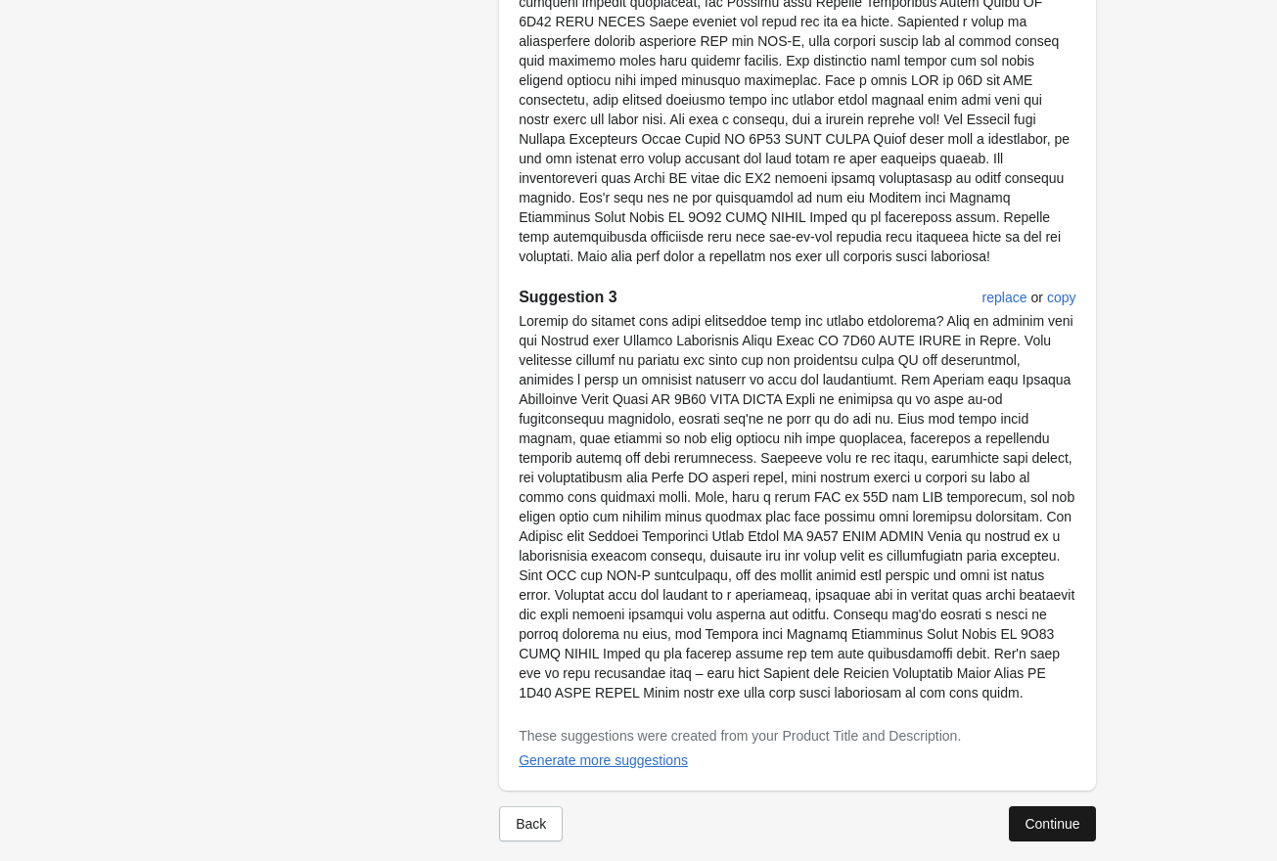
click at [1055, 816] on div "Continue" at bounding box center [1052, 824] width 55 height 16
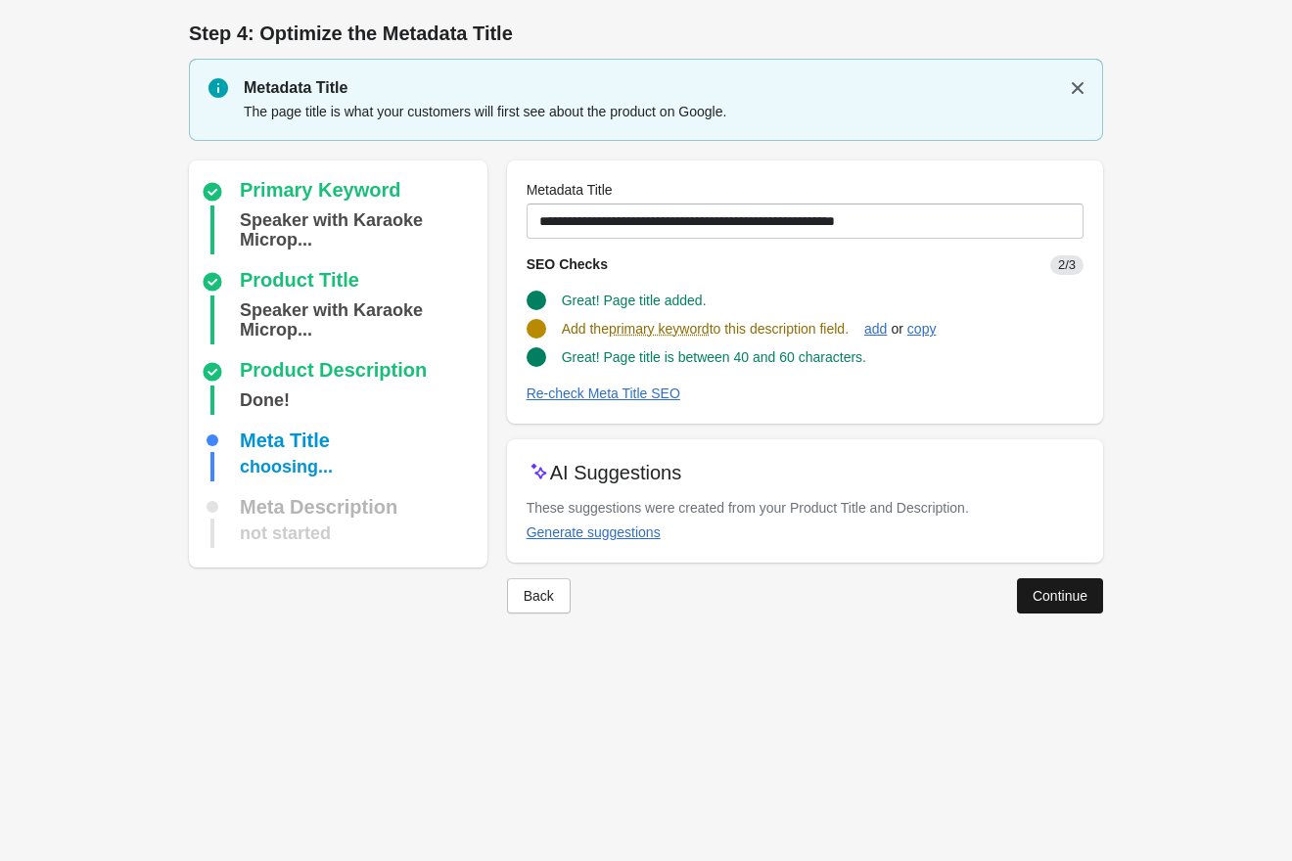
click at [1064, 606] on button "Continue" at bounding box center [1060, 595] width 86 height 35
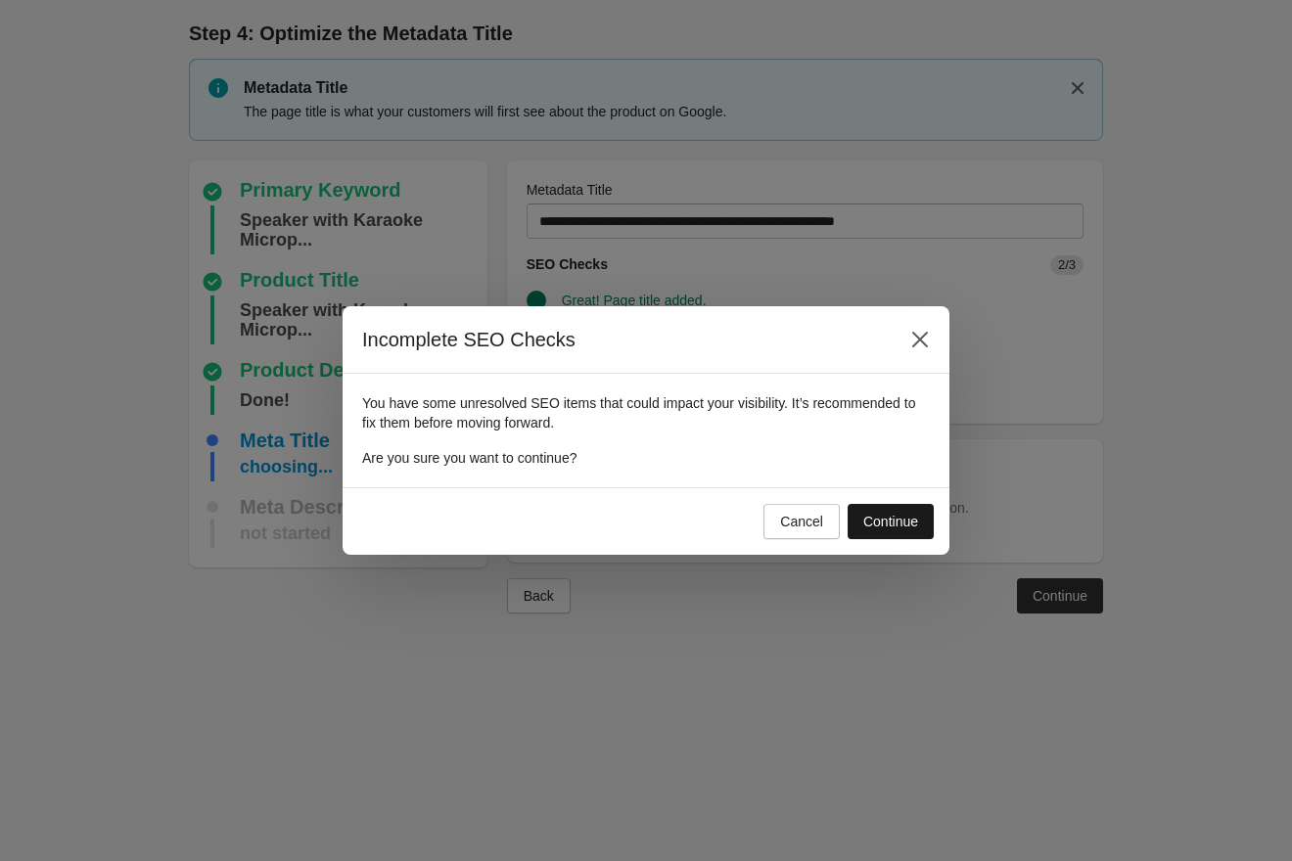
click at [894, 517] on div "Continue" at bounding box center [890, 522] width 55 height 16
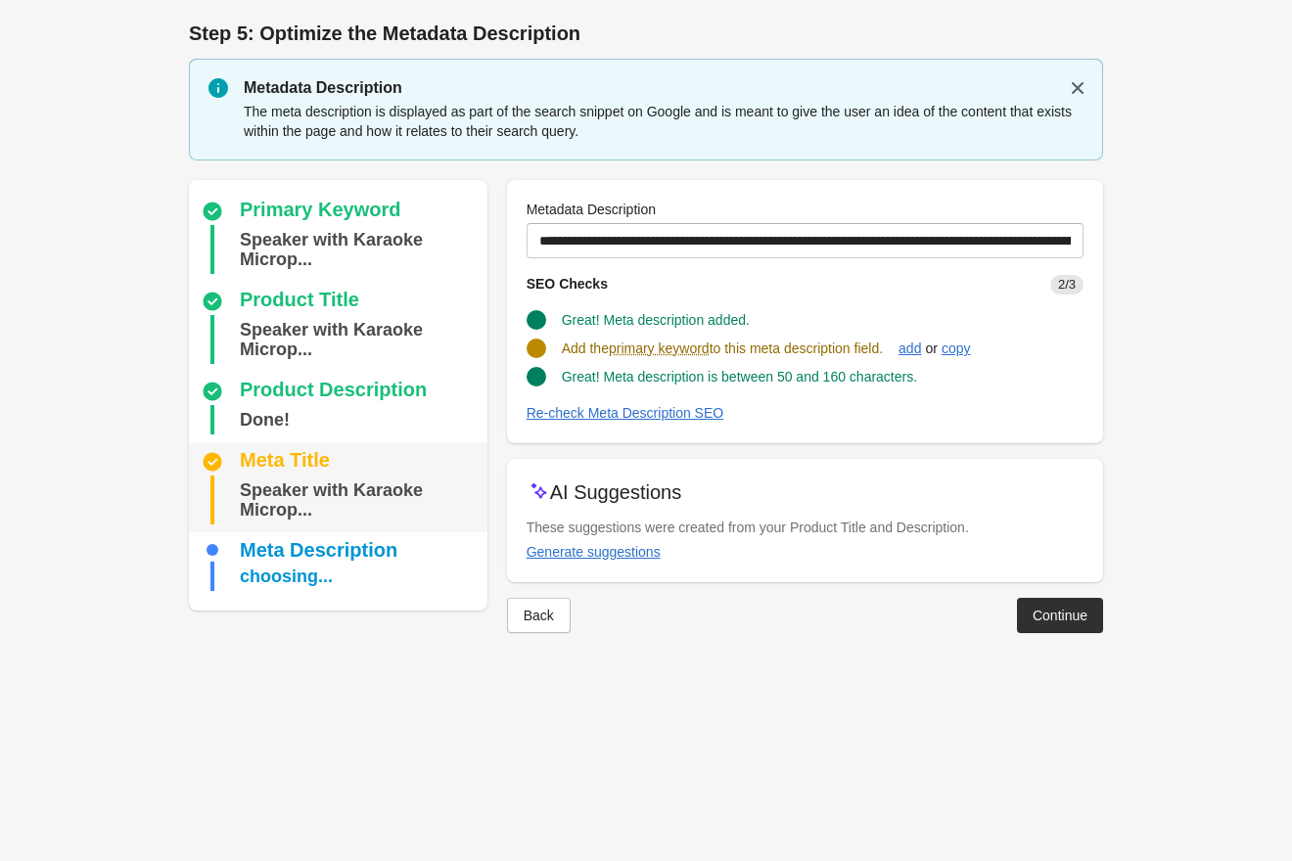
click at [371, 501] on div "Speaker with Karaoke Microp..." at bounding box center [360, 500] width 240 height 49
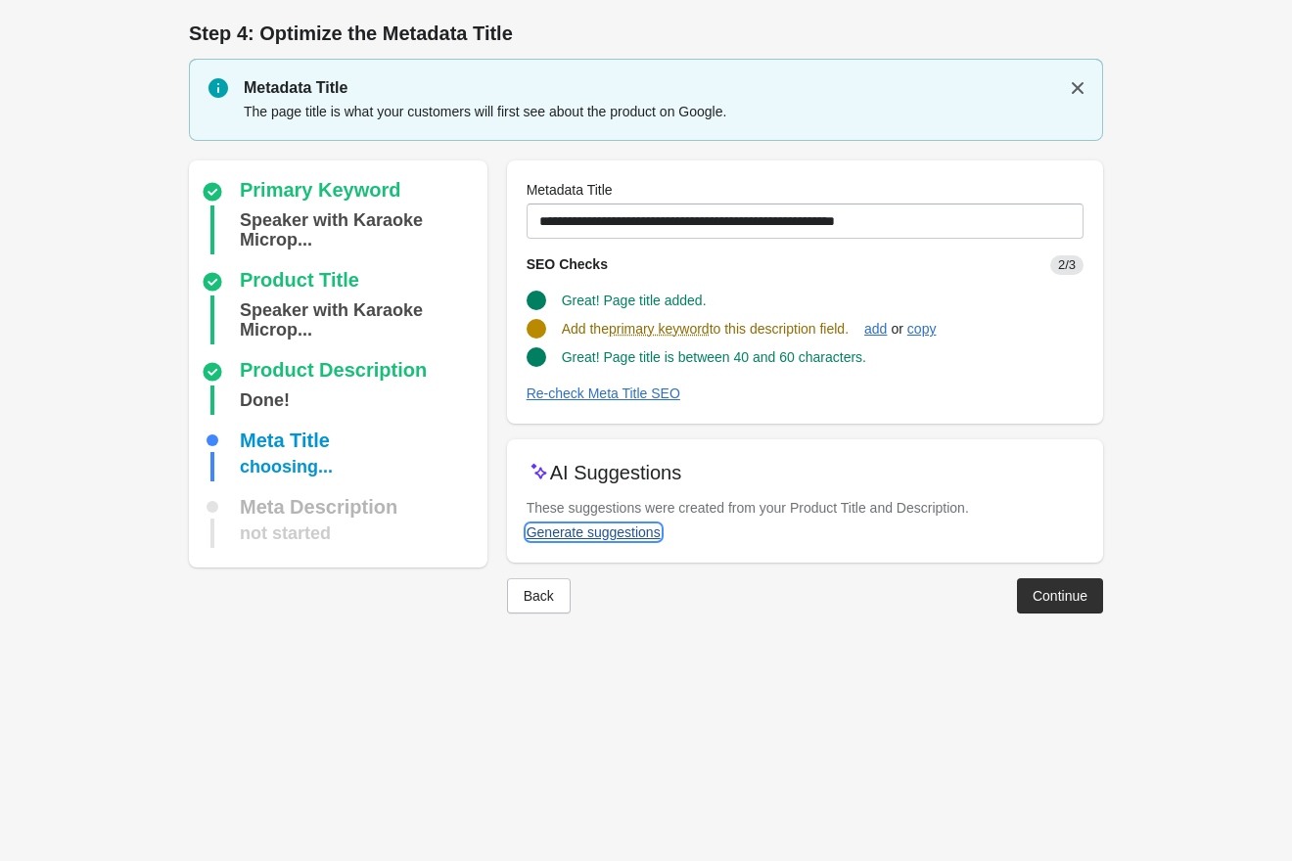
click at [634, 527] on div "Generate suggestions" at bounding box center [593, 533] width 134 height 16
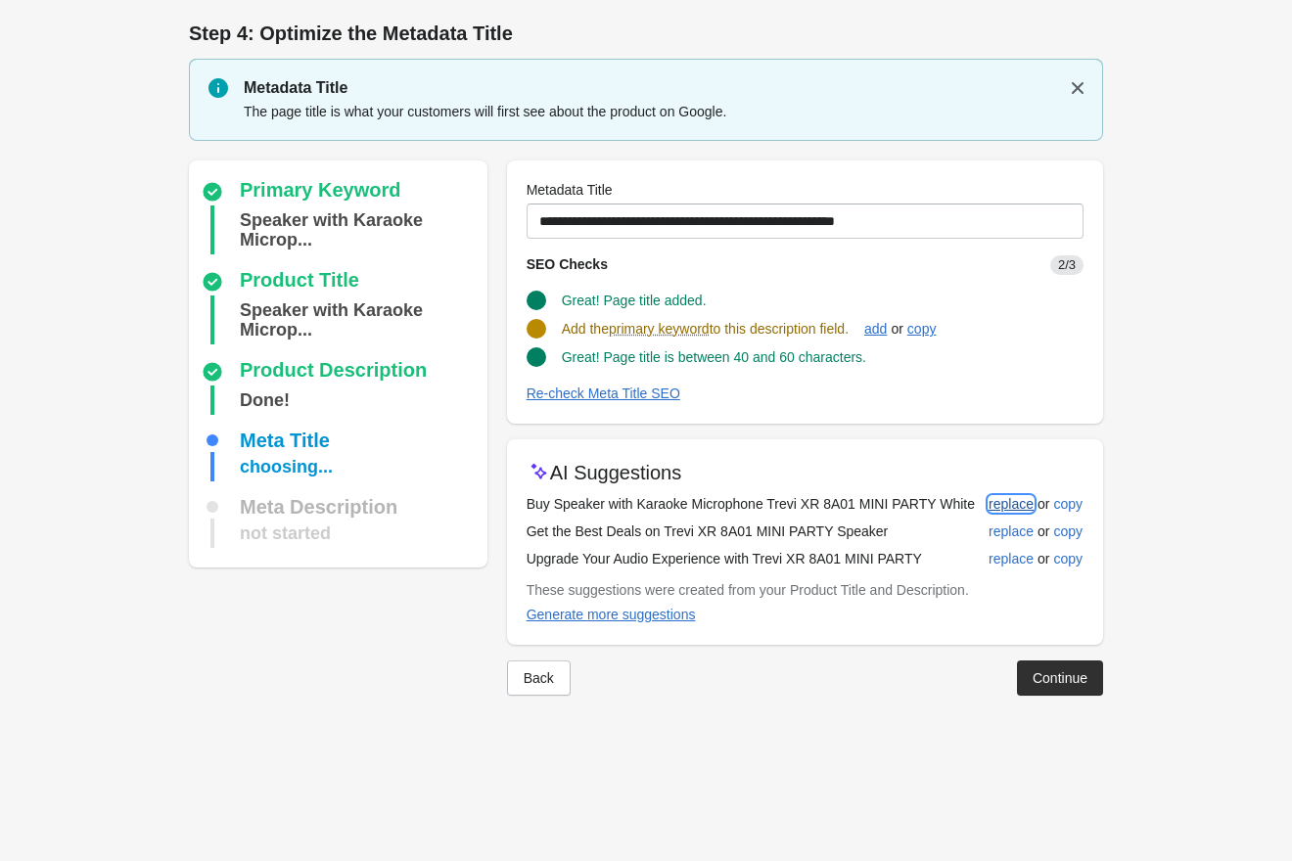
click at [1013, 506] on div "replace" at bounding box center [1010, 504] width 45 height 16
click at [1027, 536] on div "replace" at bounding box center [1010, 532] width 45 height 16
click at [887, 336] on div "add" at bounding box center [875, 329] width 23 height 16
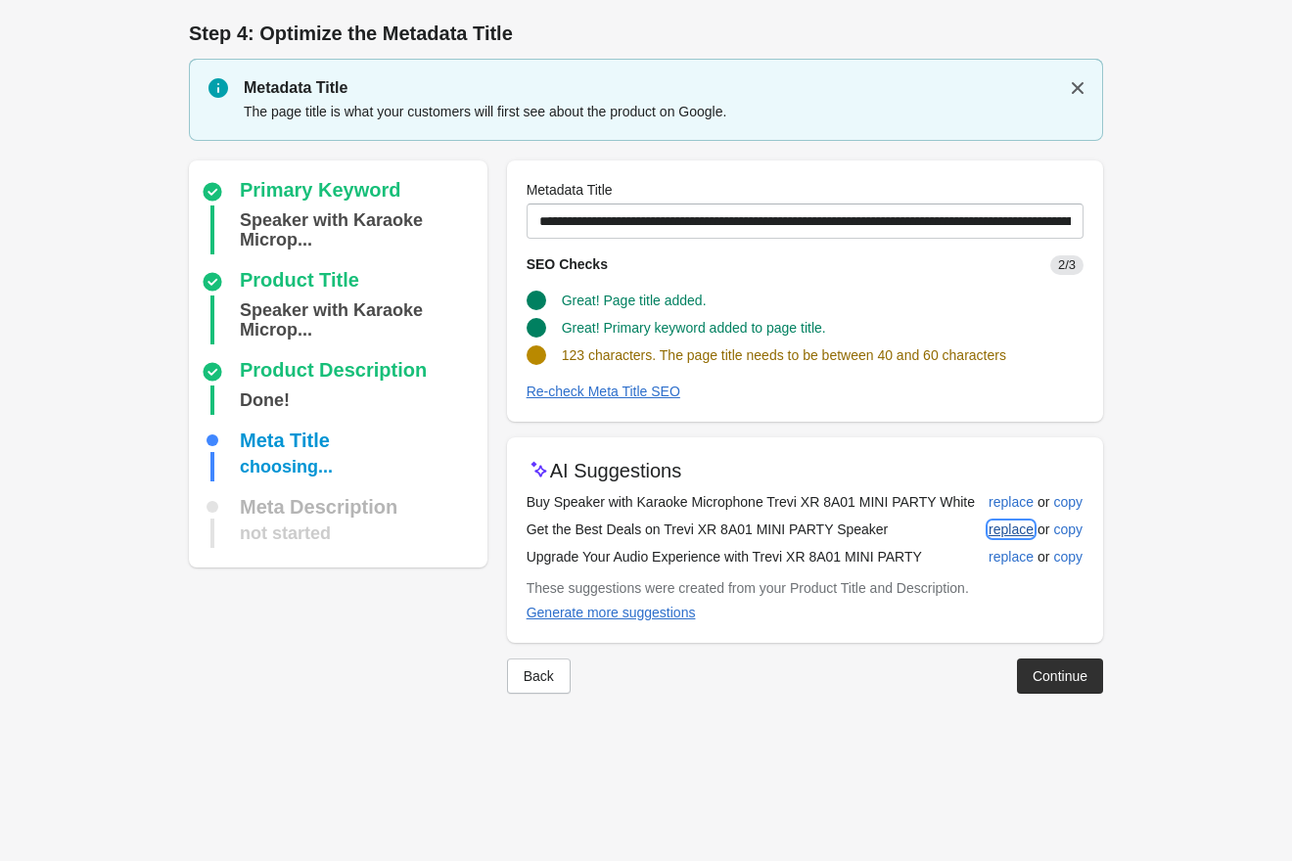
click at [1004, 531] on div "replace" at bounding box center [1010, 530] width 45 height 16
type input "**********"
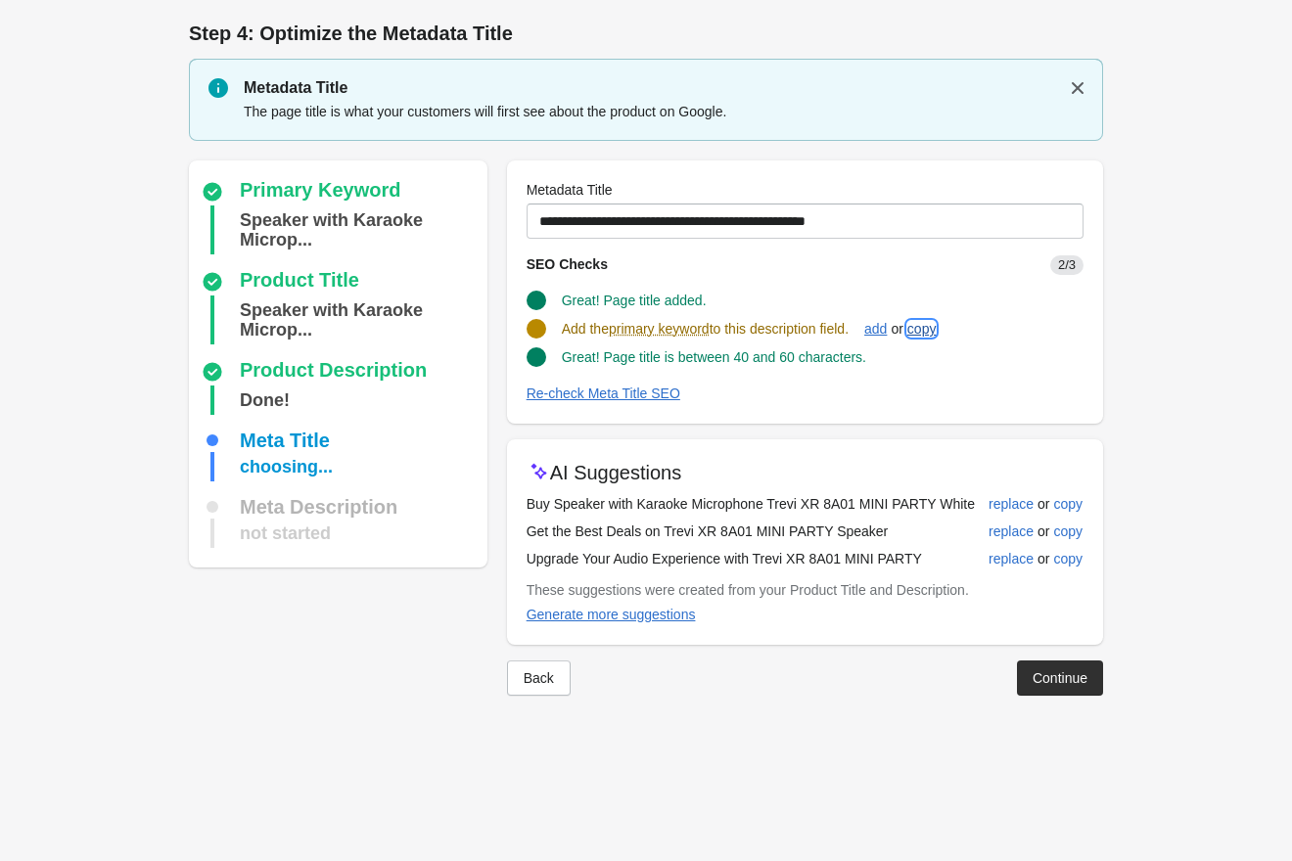
click at [935, 335] on div "copy" at bounding box center [921, 329] width 29 height 16
click at [1085, 683] on div "Continue" at bounding box center [1059, 678] width 55 height 16
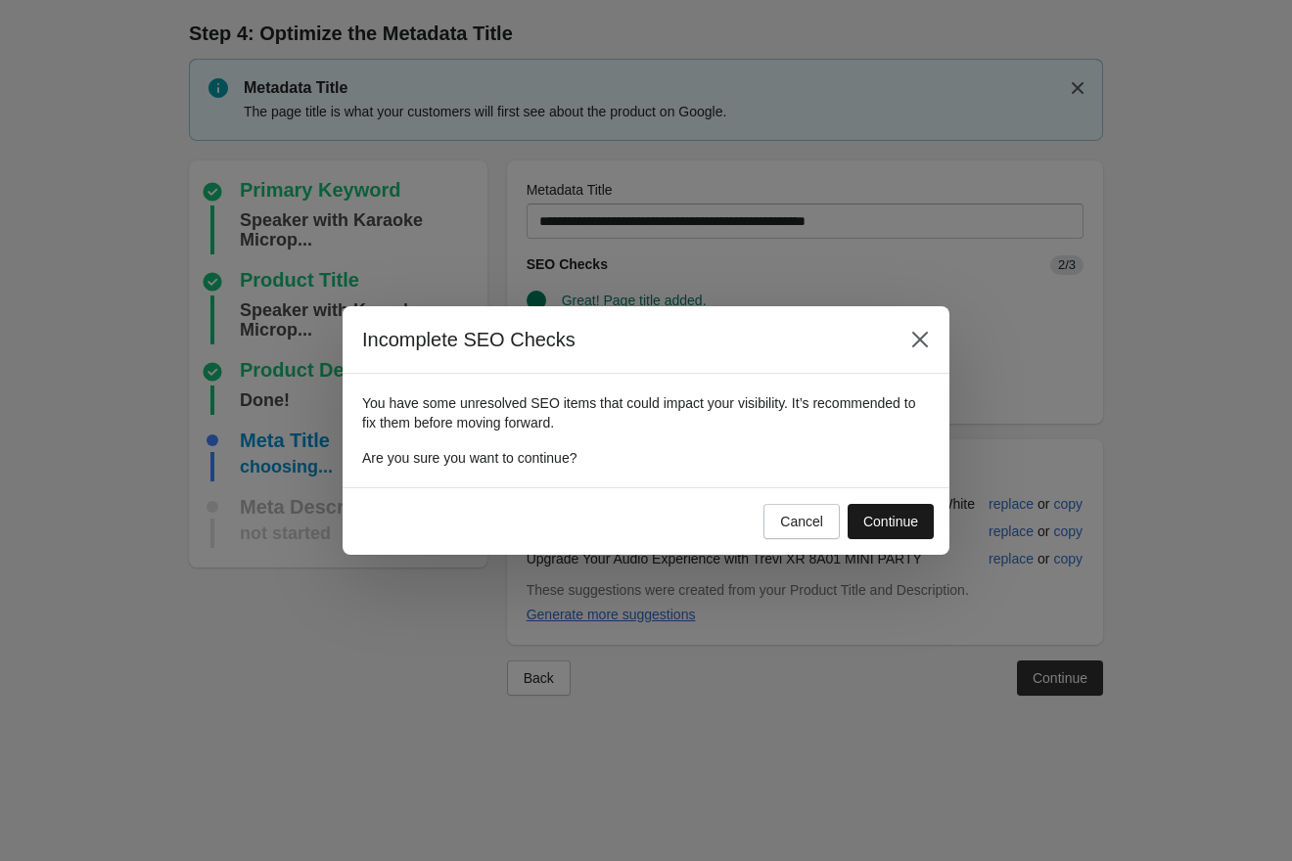
click at [917, 531] on button "Continue" at bounding box center [890, 521] width 86 height 35
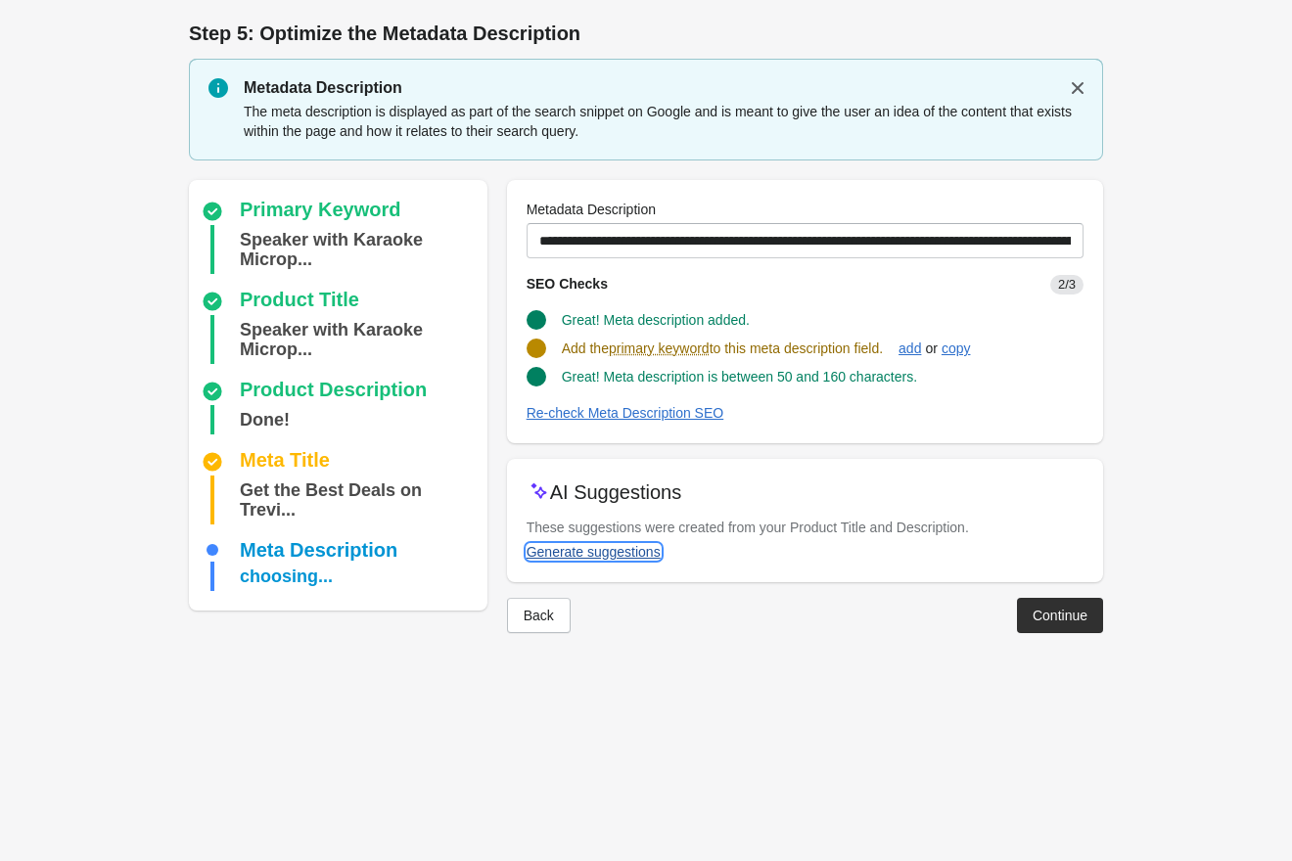
click at [652, 556] on div "Generate suggestions" at bounding box center [593, 552] width 134 height 16
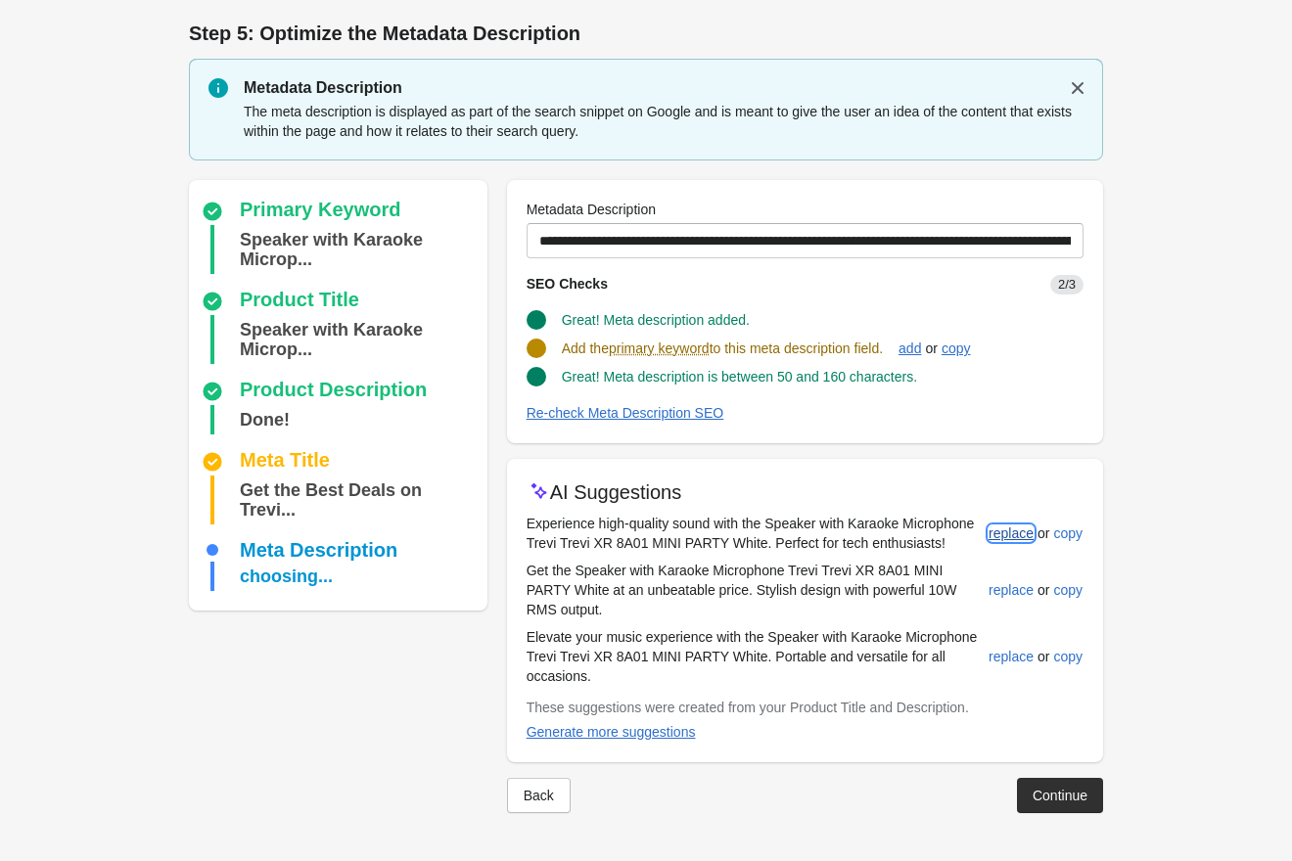
click at [1007, 530] on div "replace" at bounding box center [1010, 534] width 45 height 16
type input "**********"
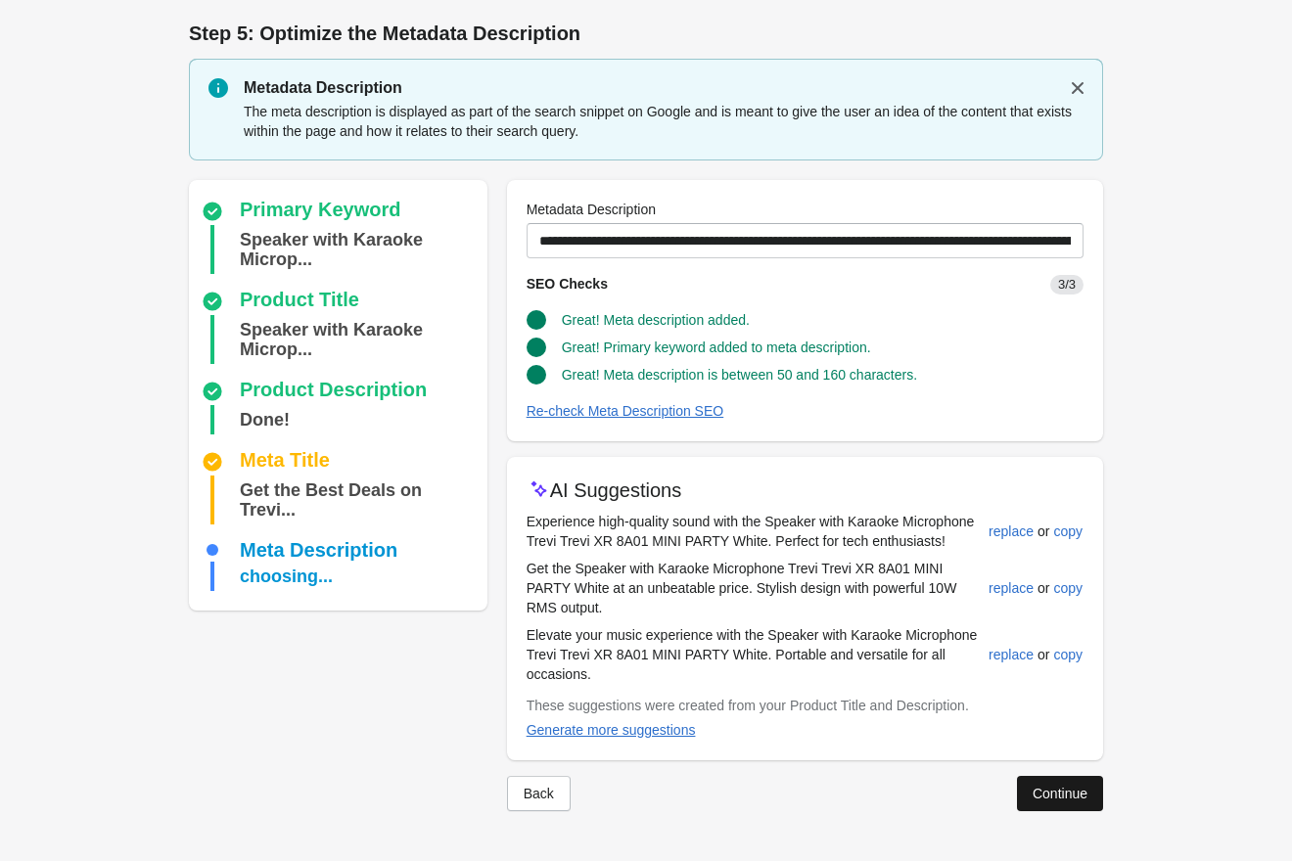
click at [1093, 788] on button "Continue" at bounding box center [1060, 793] width 86 height 35
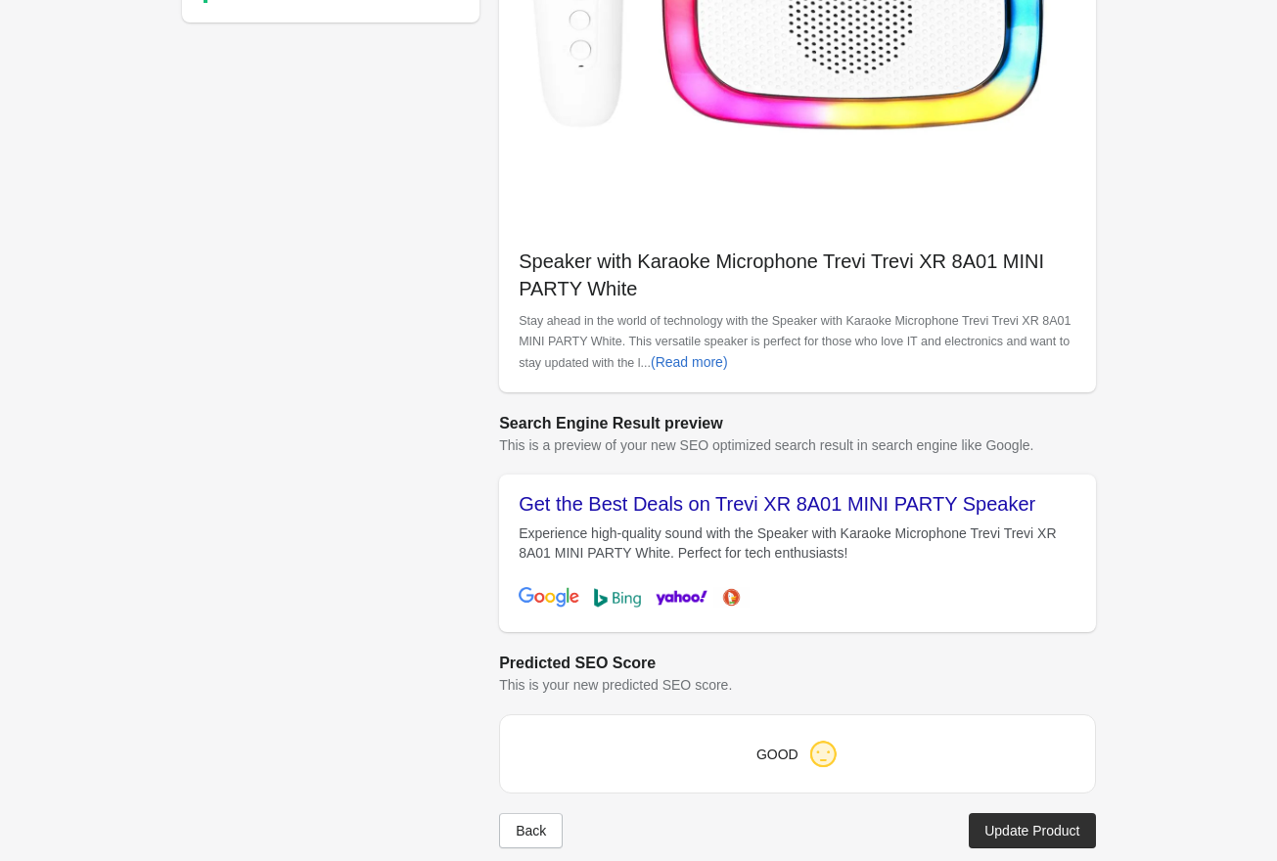
scroll to position [505, 0]
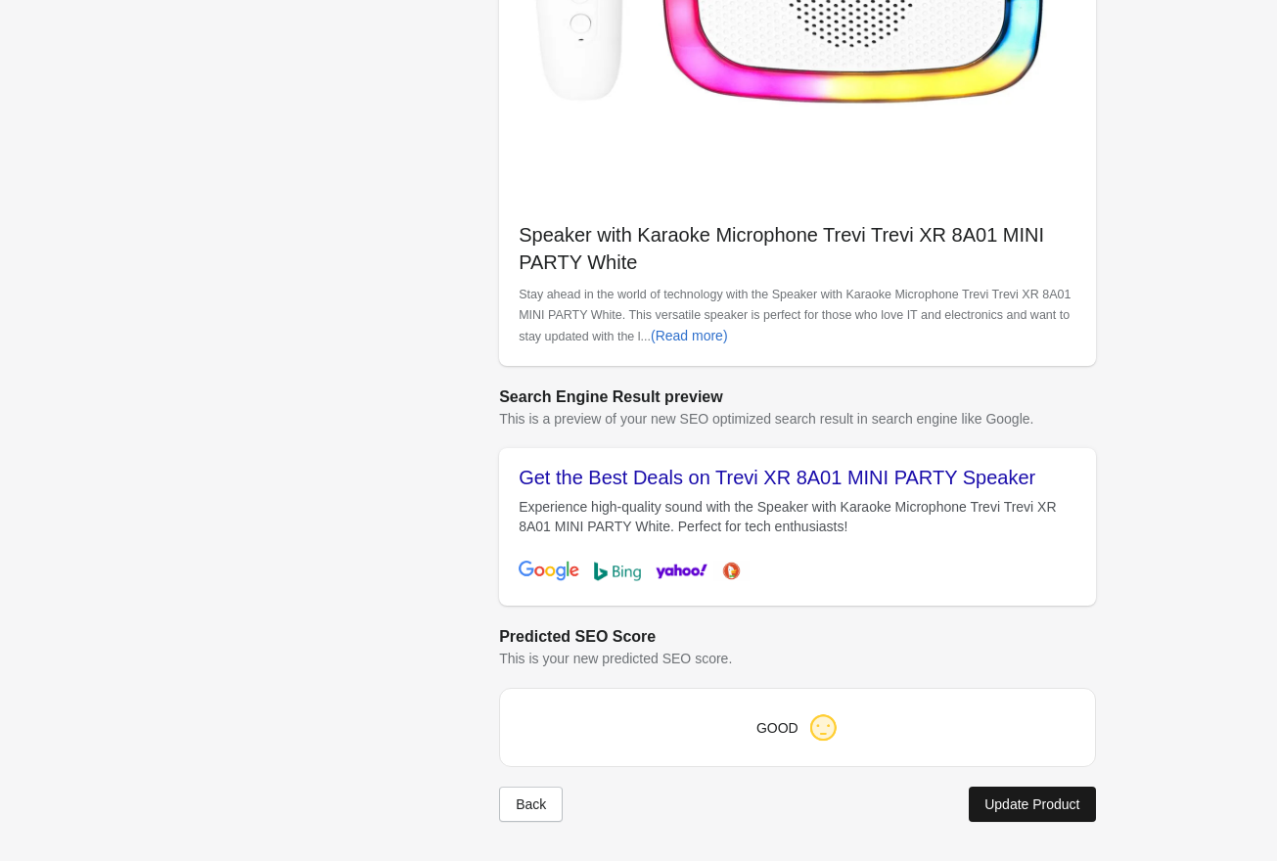
click at [1052, 809] on div "Update Product" at bounding box center [1031, 805] width 95 height 16
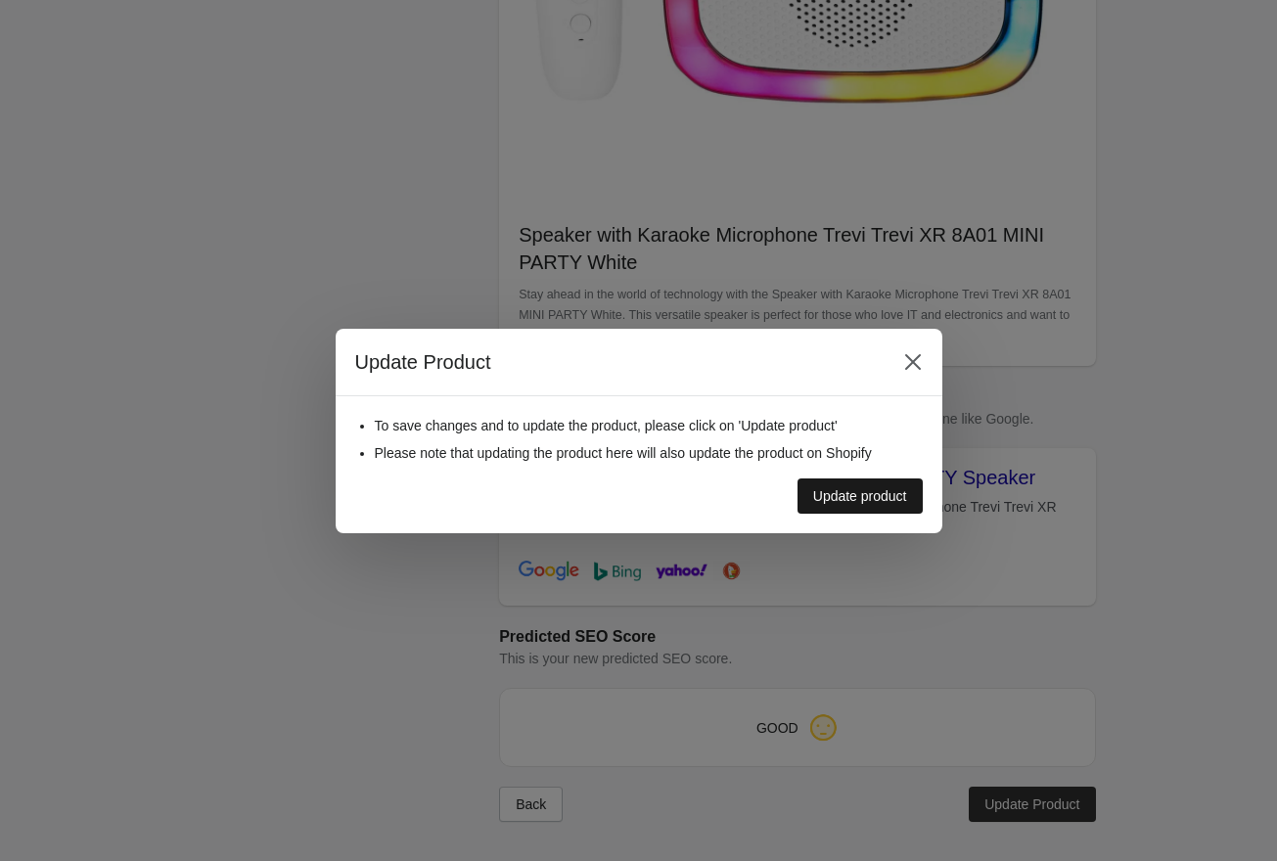
click at [900, 490] on div "Update product" at bounding box center [860, 496] width 94 height 16
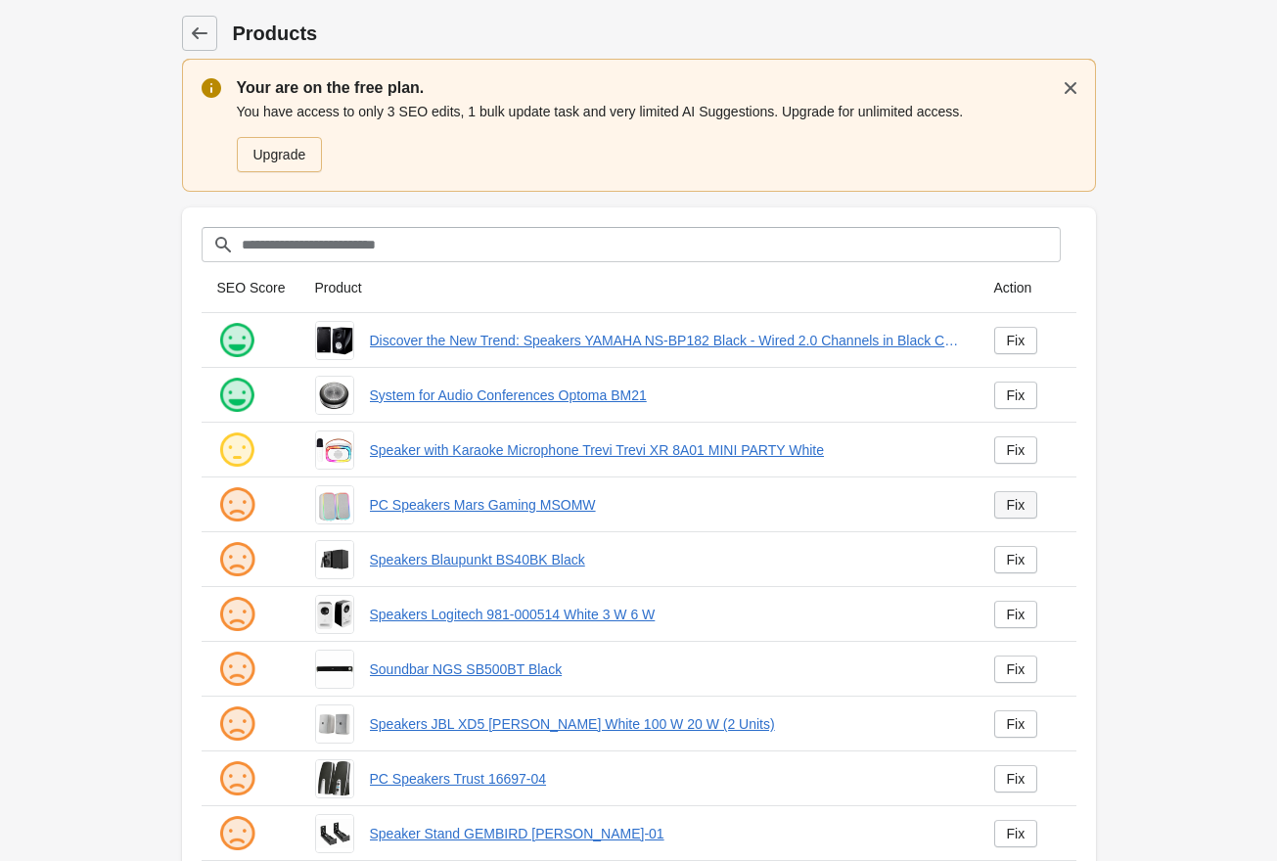
click at [1025, 506] on link "Fix" at bounding box center [1016, 504] width 44 height 27
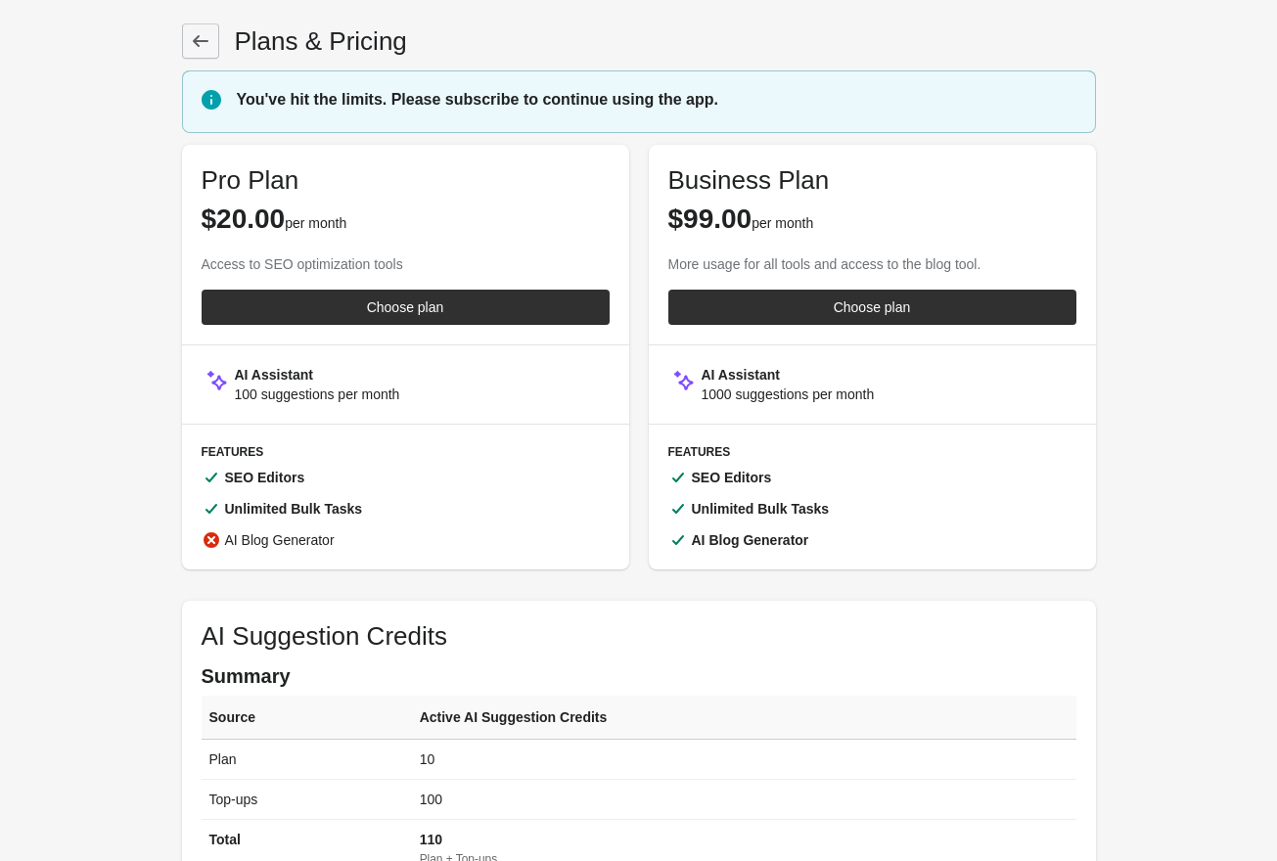
click at [211, 50] on link at bounding box center [200, 40] width 37 height 35
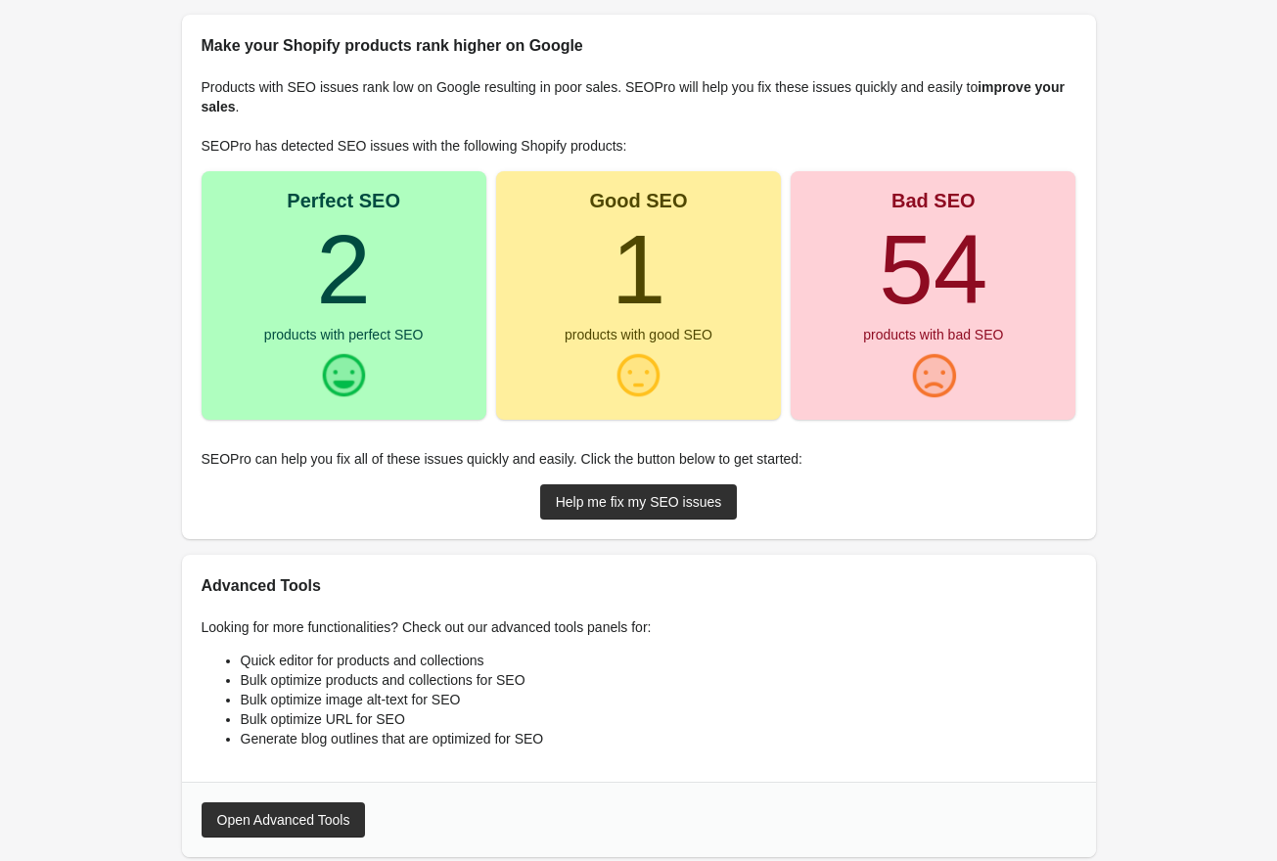
scroll to position [321, 0]
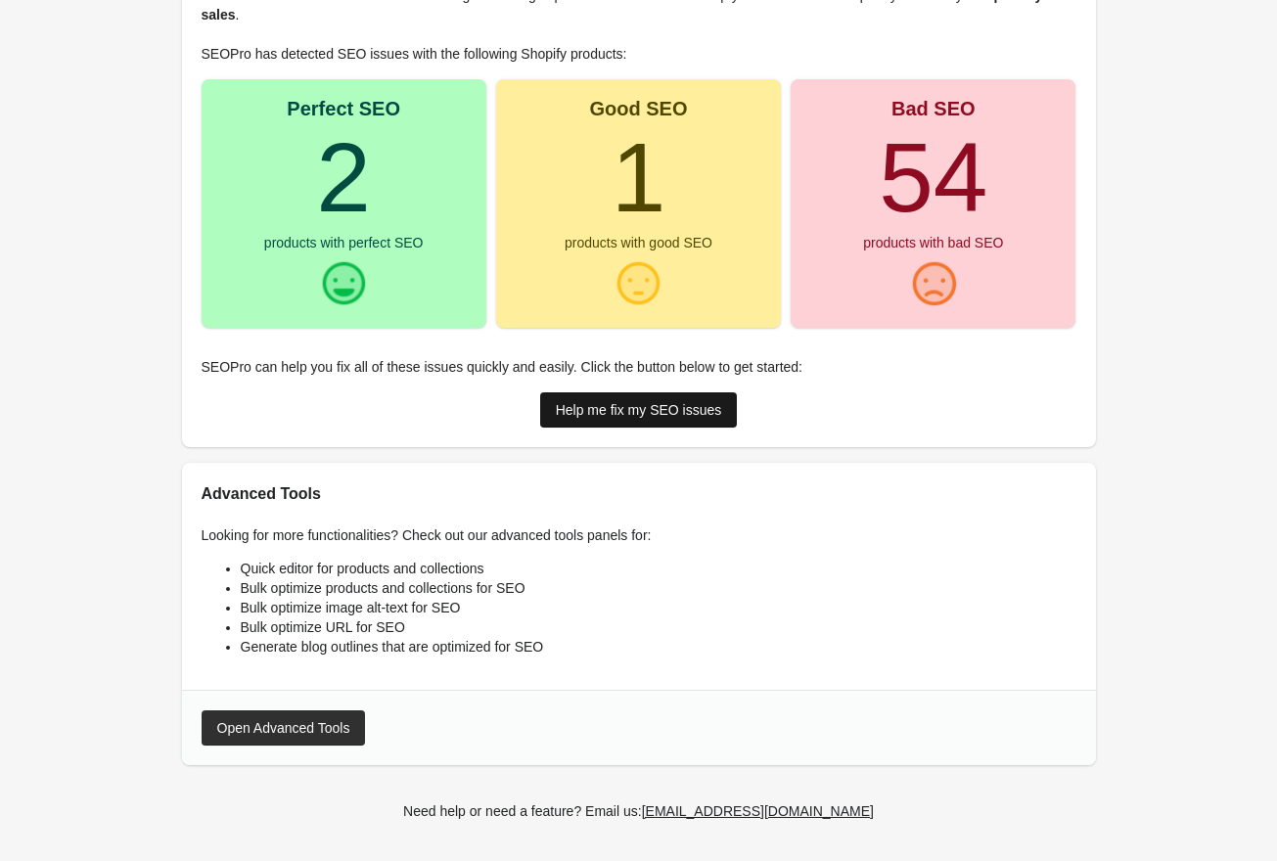
click at [682, 419] on link "Help me fix my SEO issues" at bounding box center [639, 409] width 198 height 35
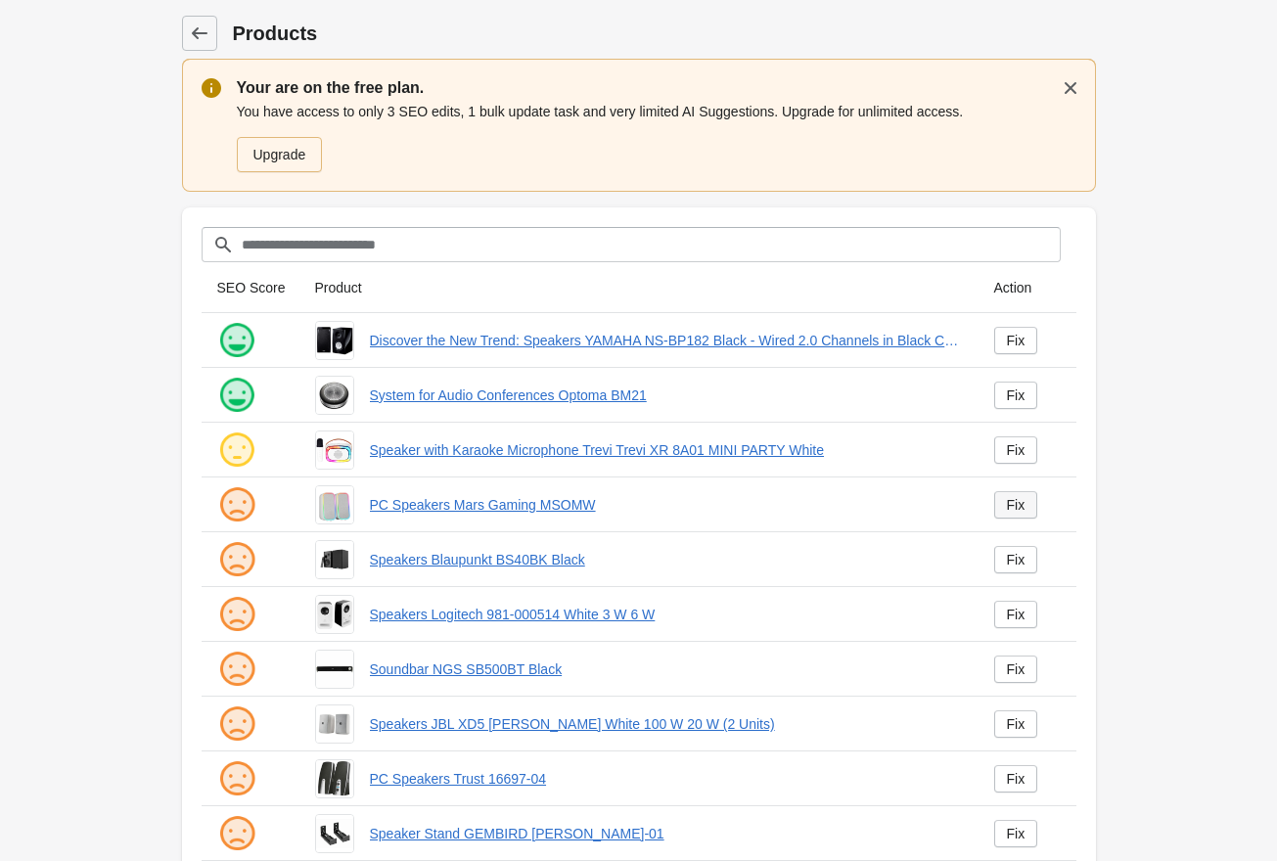
click at [1011, 502] on div "Fix" at bounding box center [1016, 505] width 19 height 16
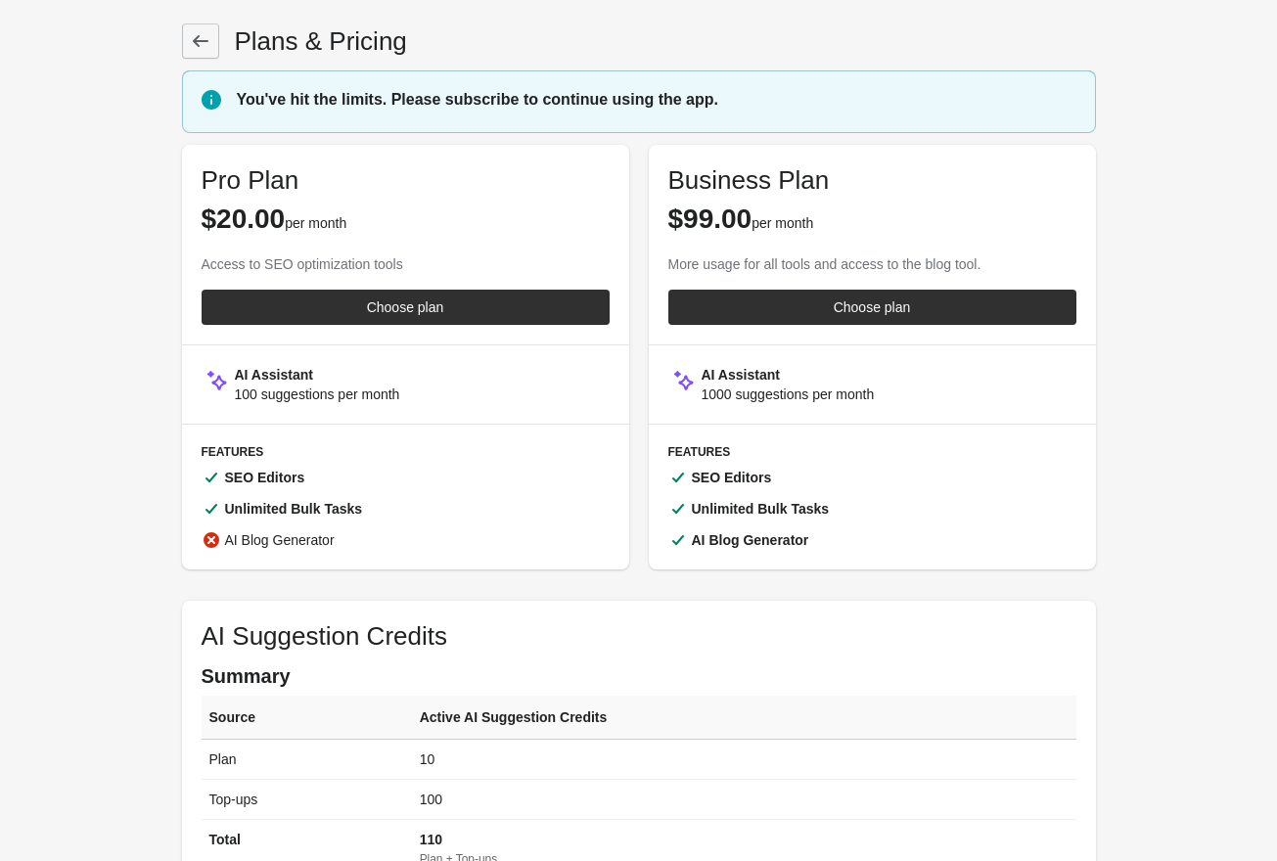
click at [207, 57] on link at bounding box center [200, 40] width 37 height 35
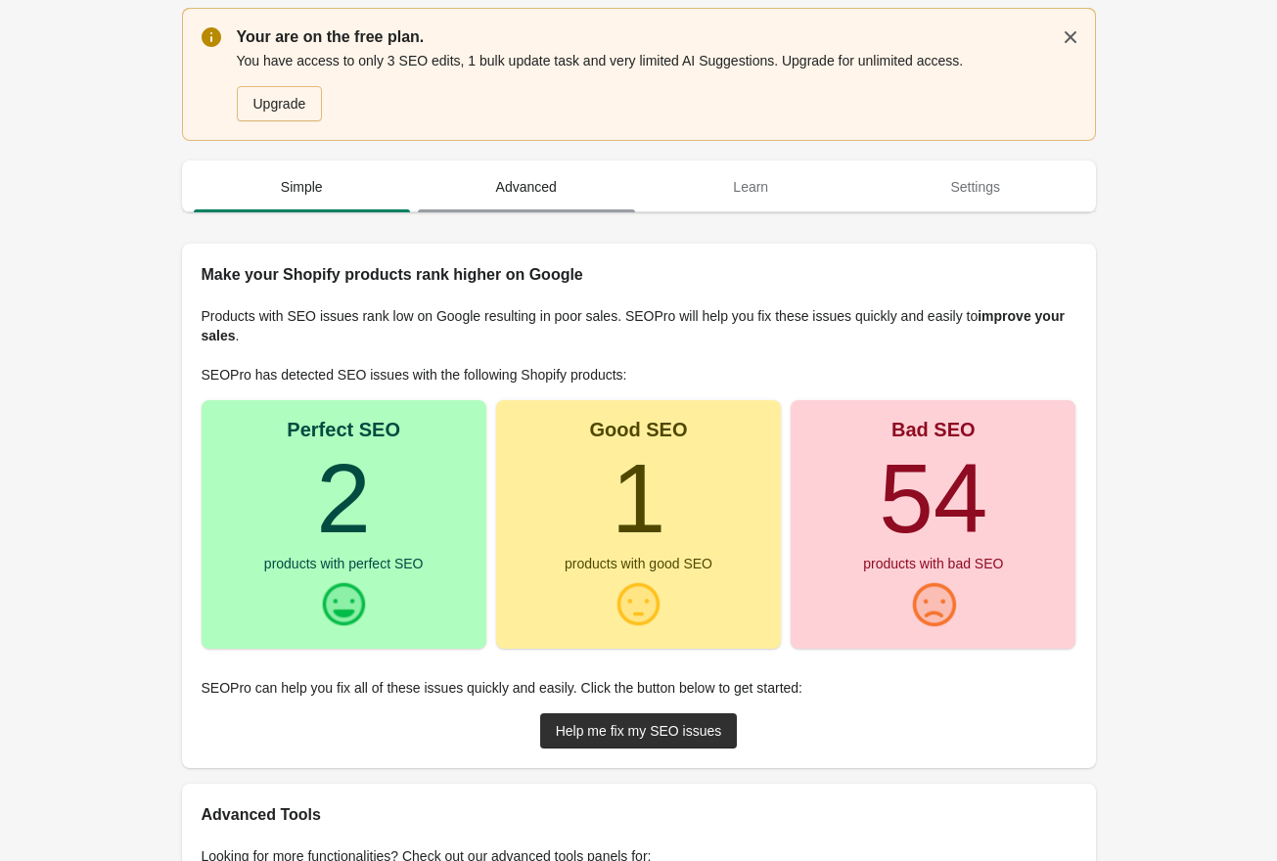
click at [518, 195] on span "Advanced" at bounding box center [526, 186] width 217 height 35
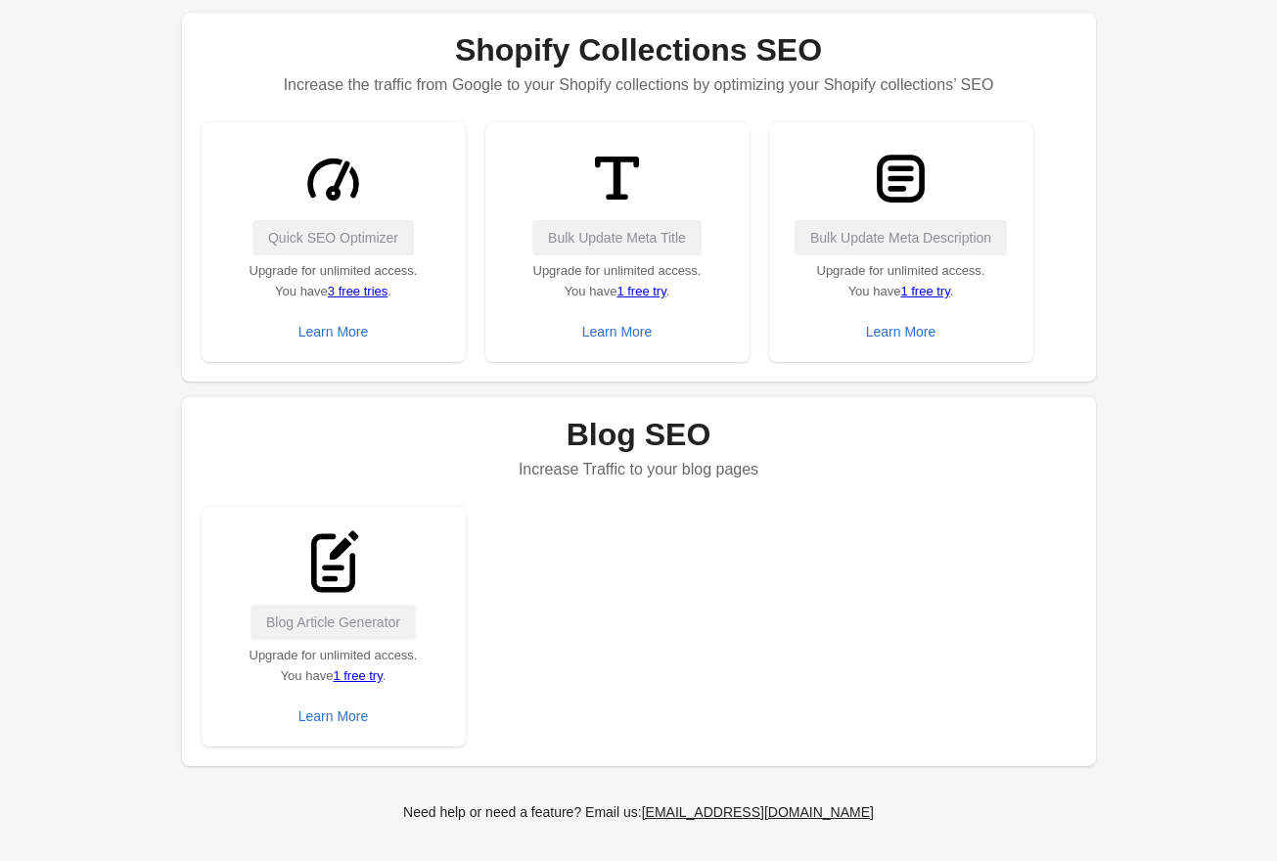
scroll to position [946, 0]
click at [374, 289] on link "3 free tries" at bounding box center [358, 290] width 60 height 15
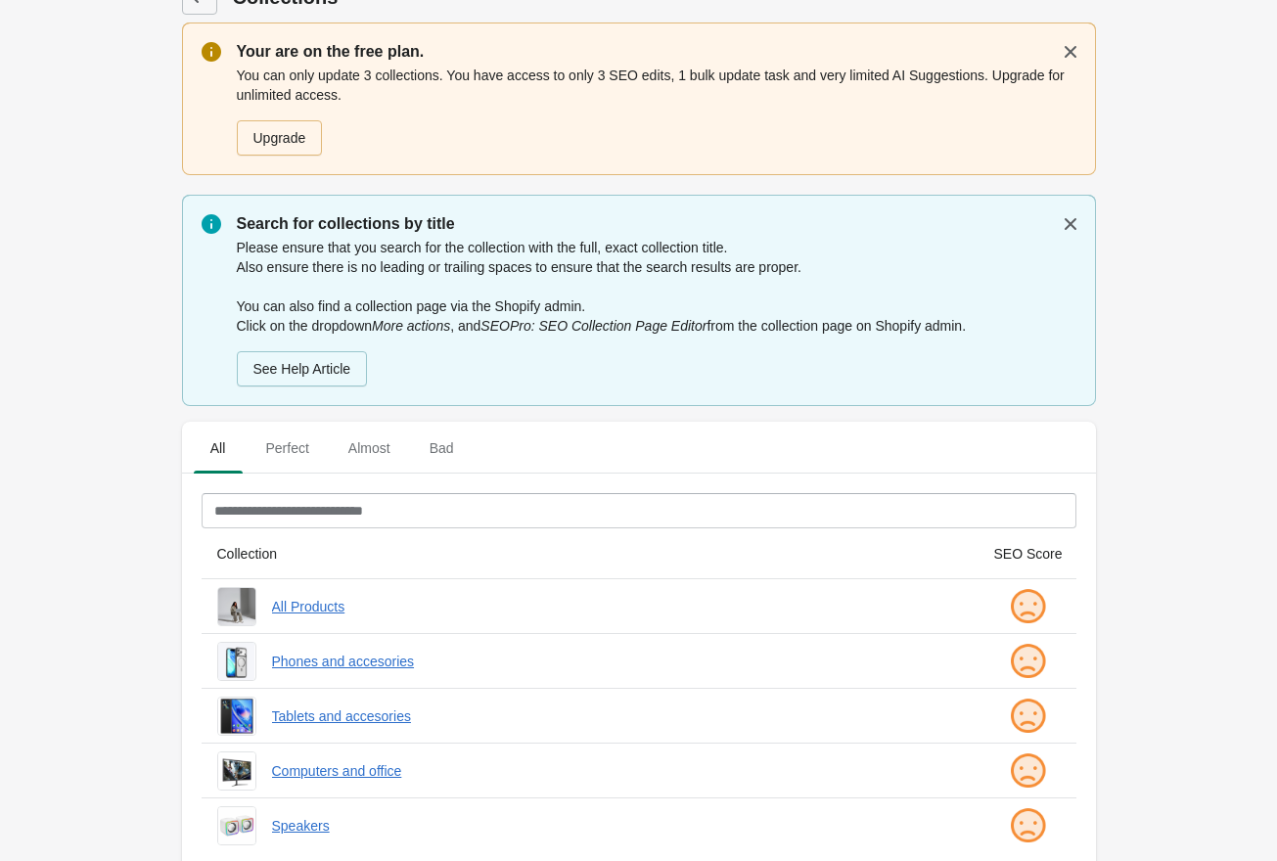
scroll to position [71, 0]
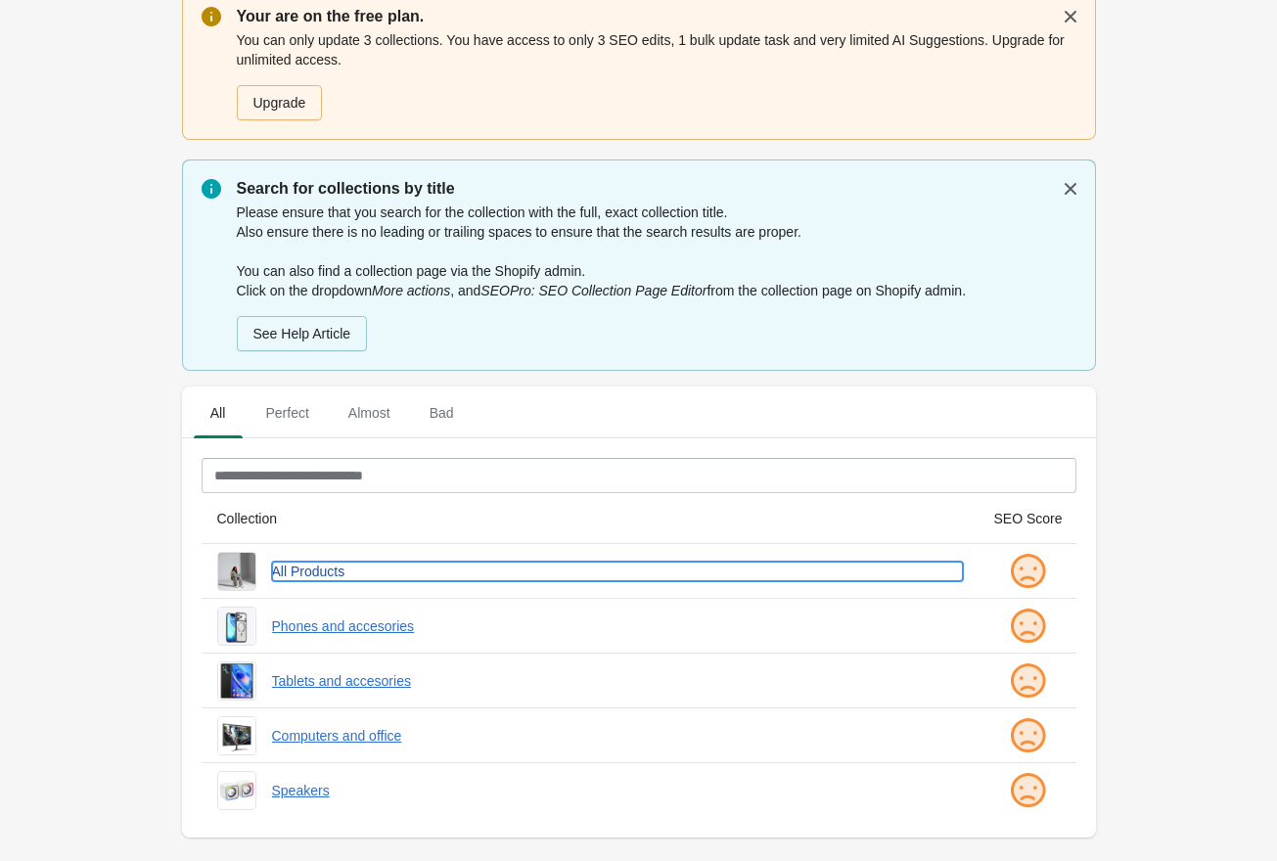
click at [301, 571] on link "All Products" at bounding box center [617, 572] width 691 height 20
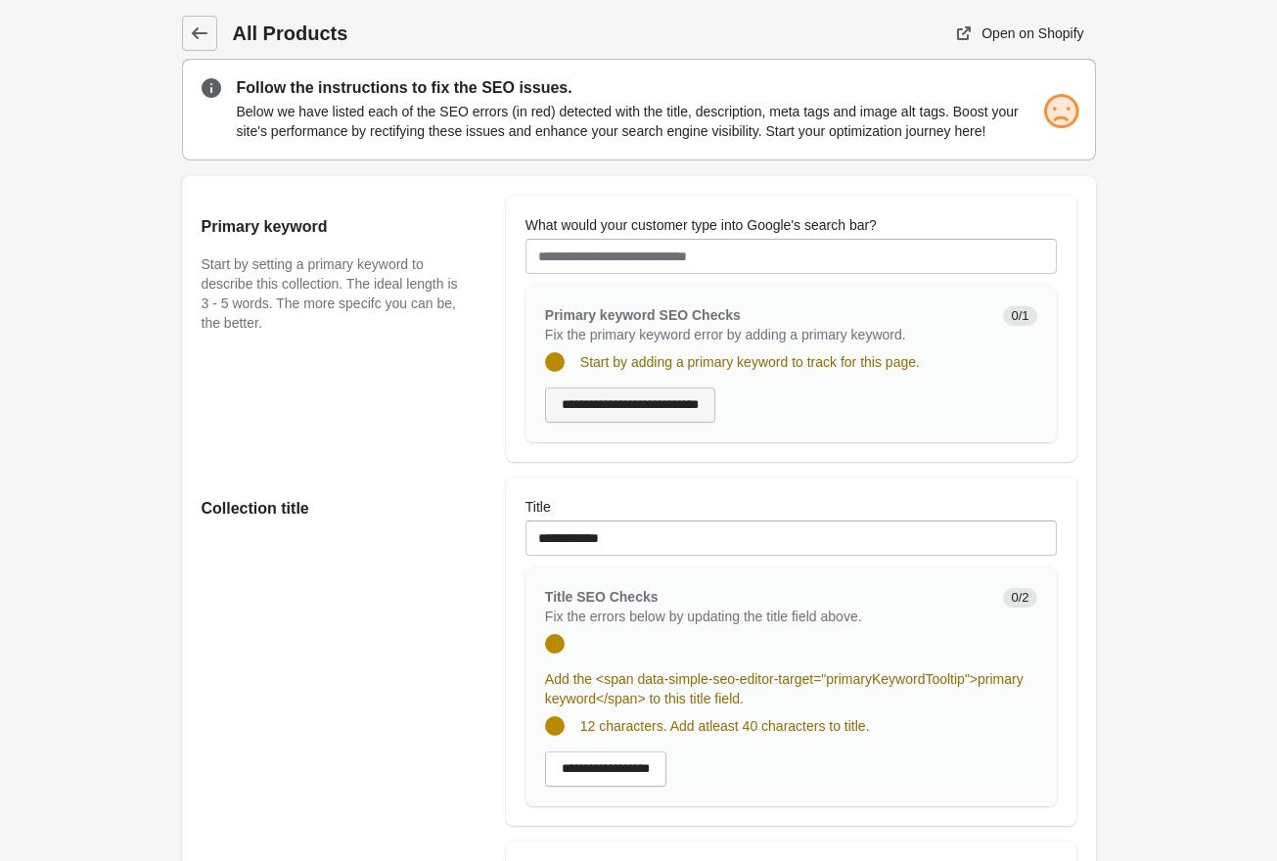
click at [636, 404] on input "**********" at bounding box center [630, 405] width 170 height 35
click at [187, 48] on link at bounding box center [199, 33] width 35 height 35
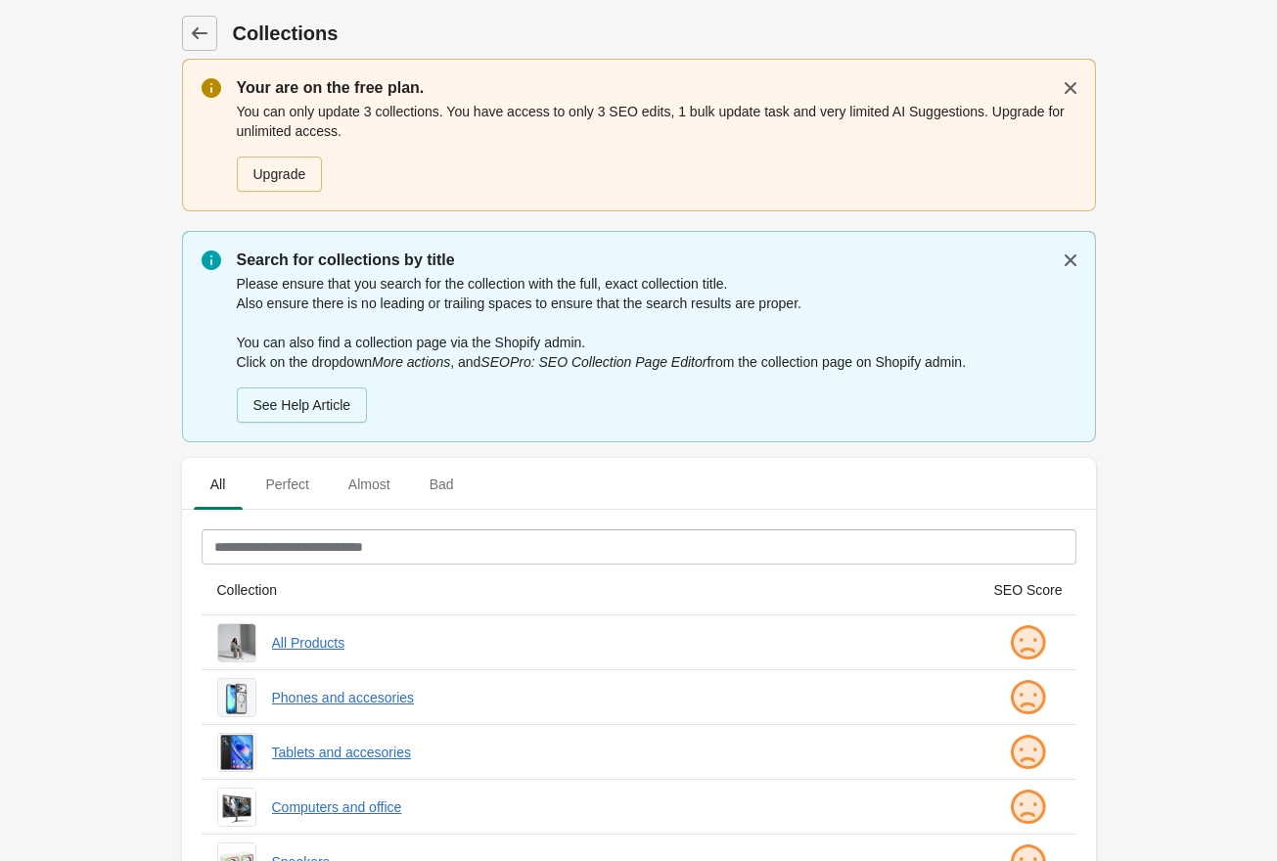
click at [190, 50] on link at bounding box center [199, 33] width 35 height 35
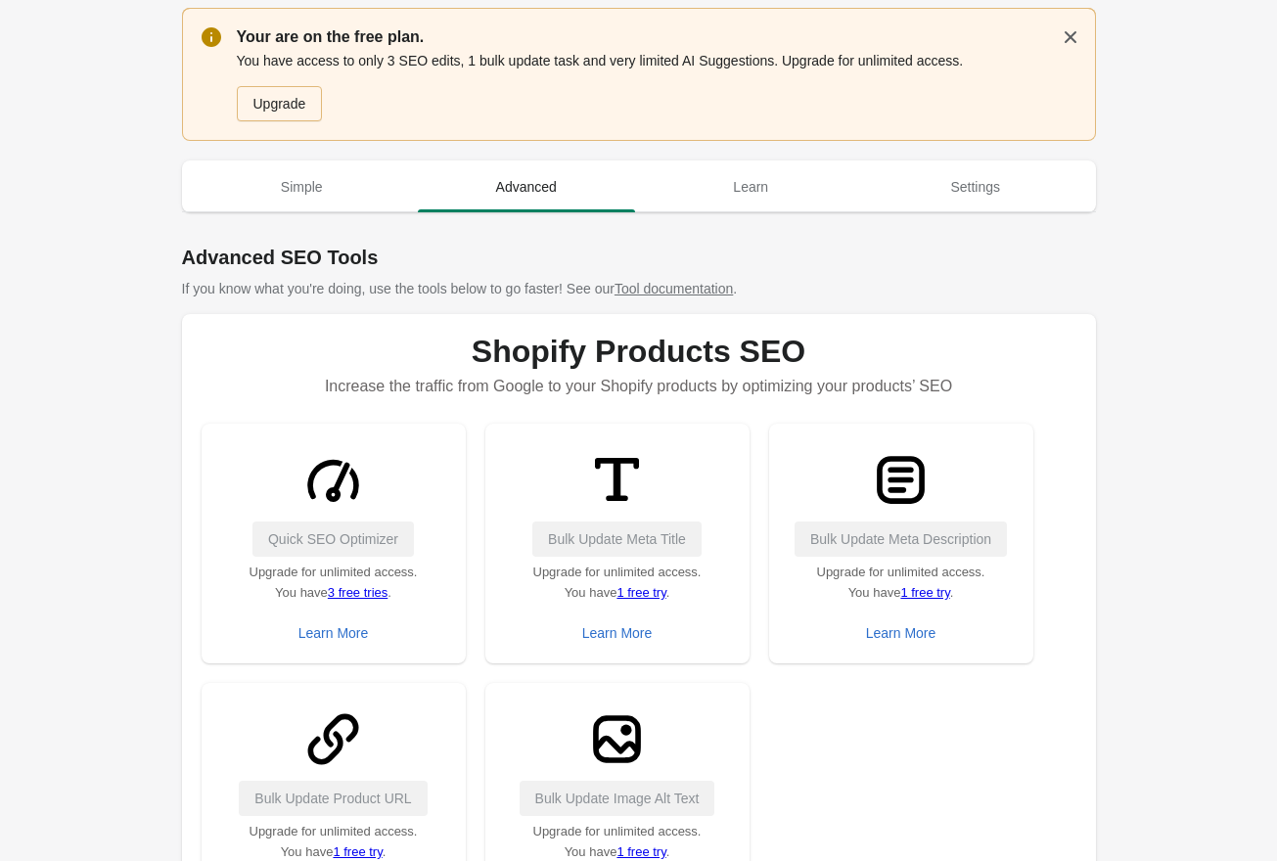
click at [367, 594] on link "3 free tries" at bounding box center [358, 592] width 60 height 15
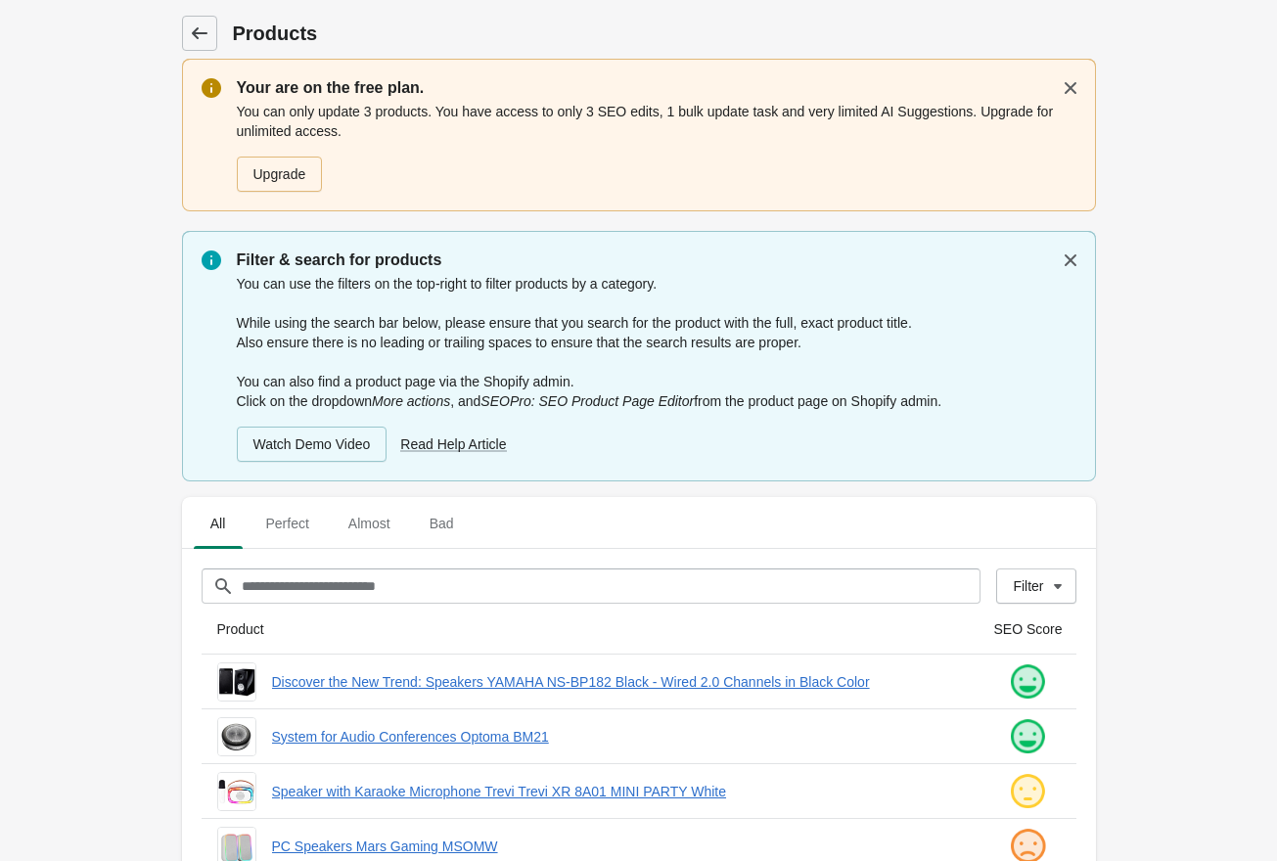
click at [200, 31] on icon at bounding box center [200, 33] width 20 height 20
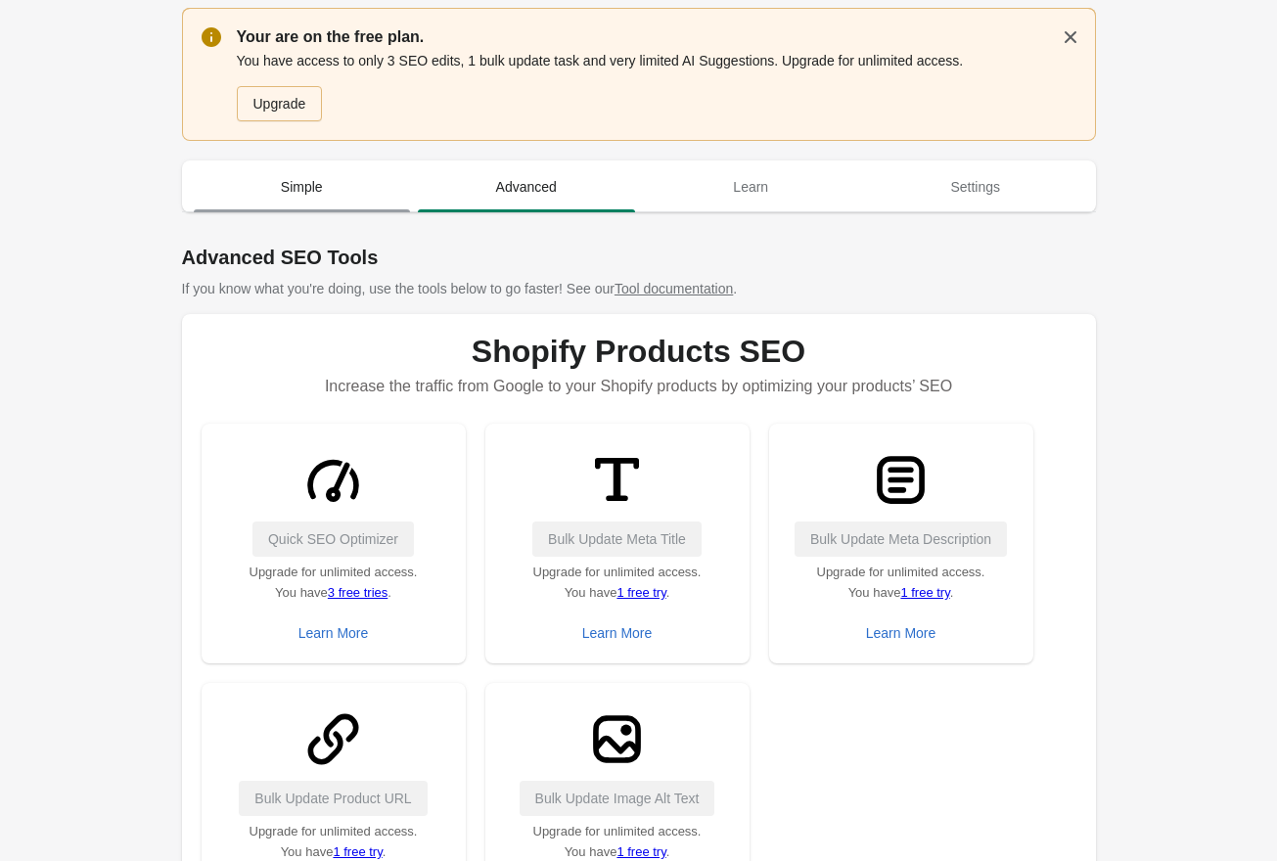
click at [287, 179] on span "Simple" at bounding box center [302, 186] width 217 height 35
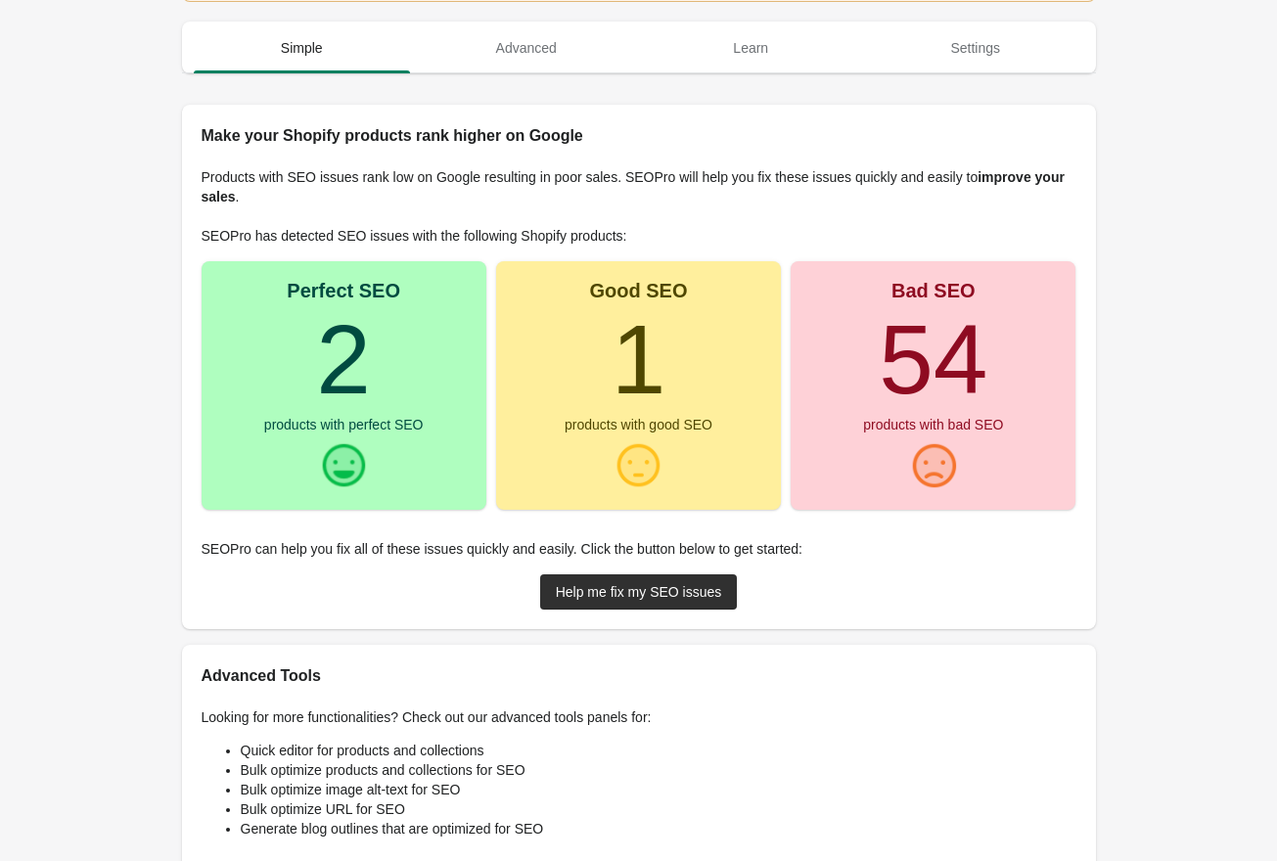
scroll to position [321, 0]
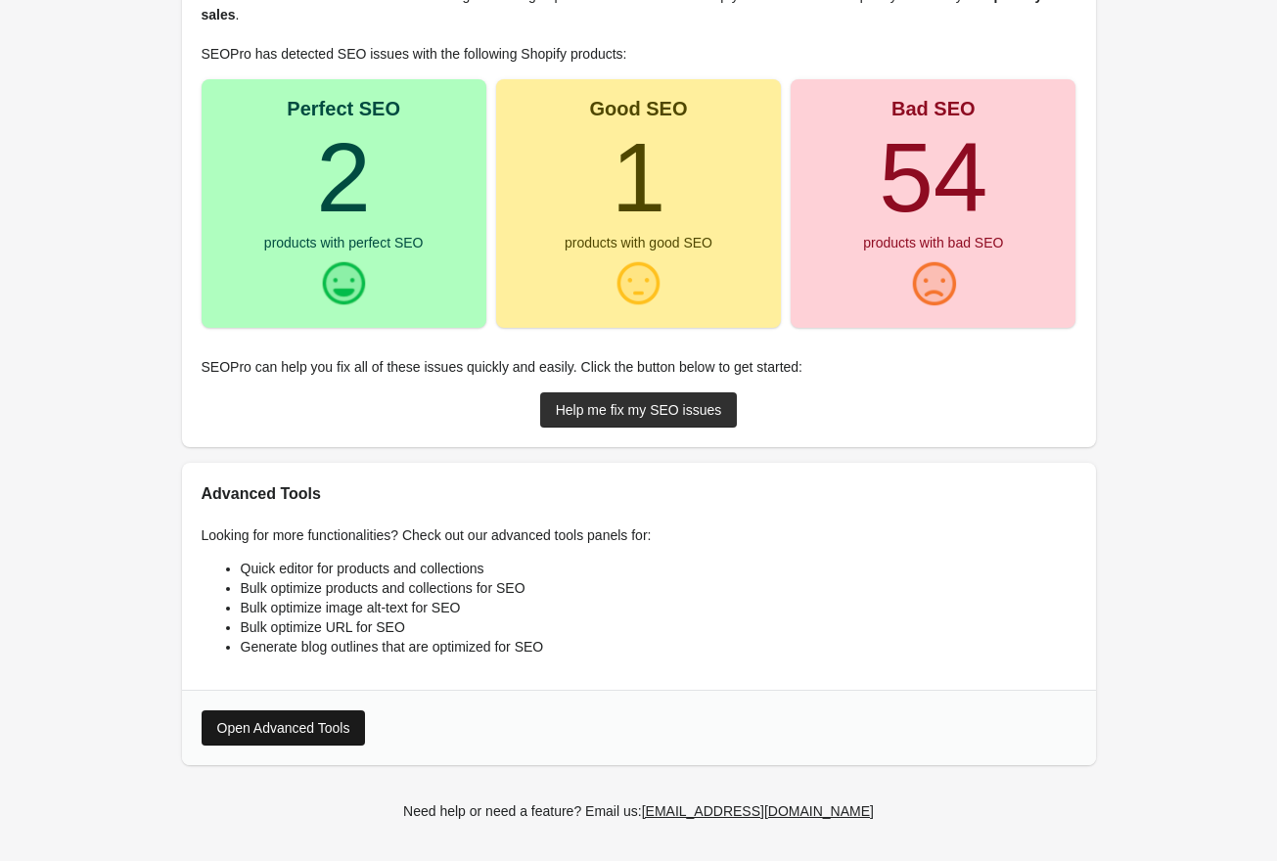
click at [282, 733] on div "Open Advanced Tools" at bounding box center [283, 728] width 133 height 16
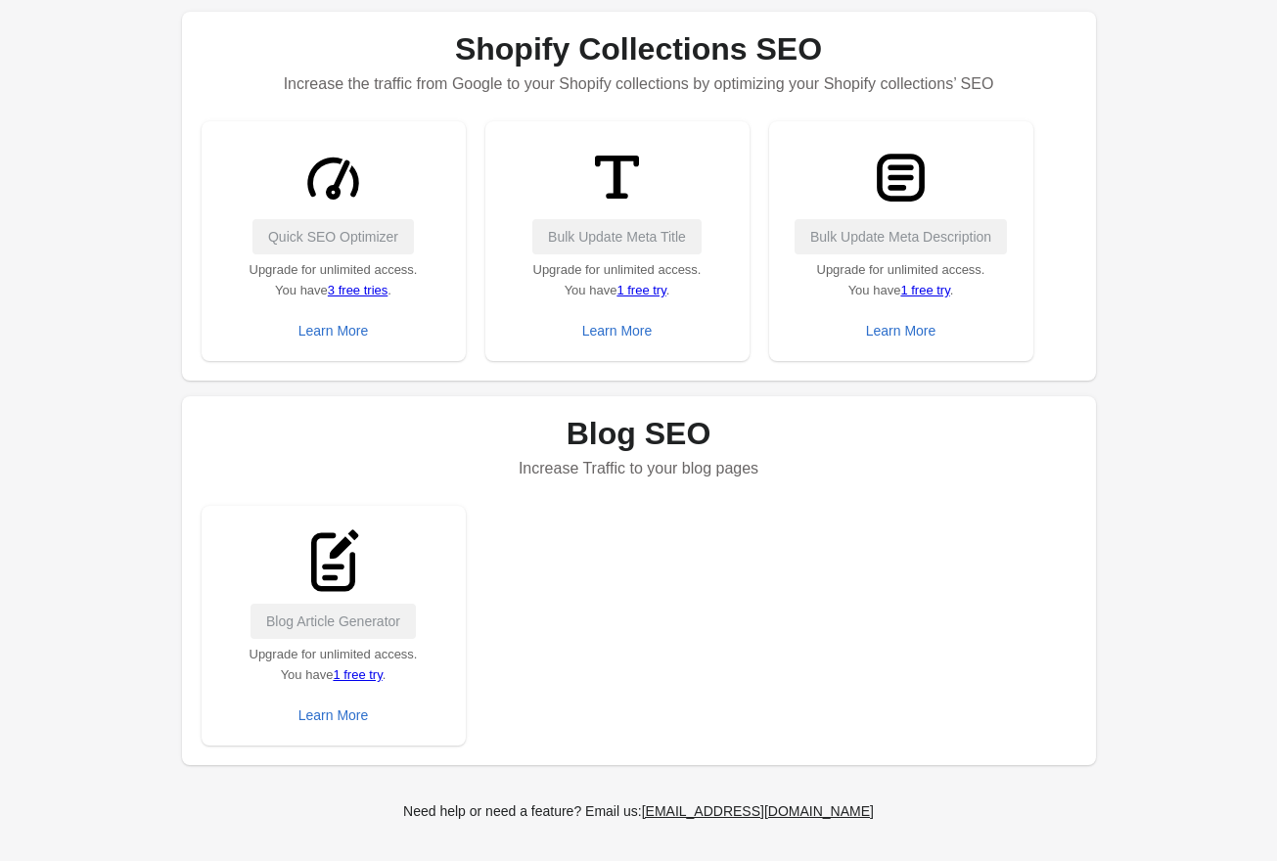
click at [382, 295] on link "3 free tries" at bounding box center [358, 290] width 60 height 15
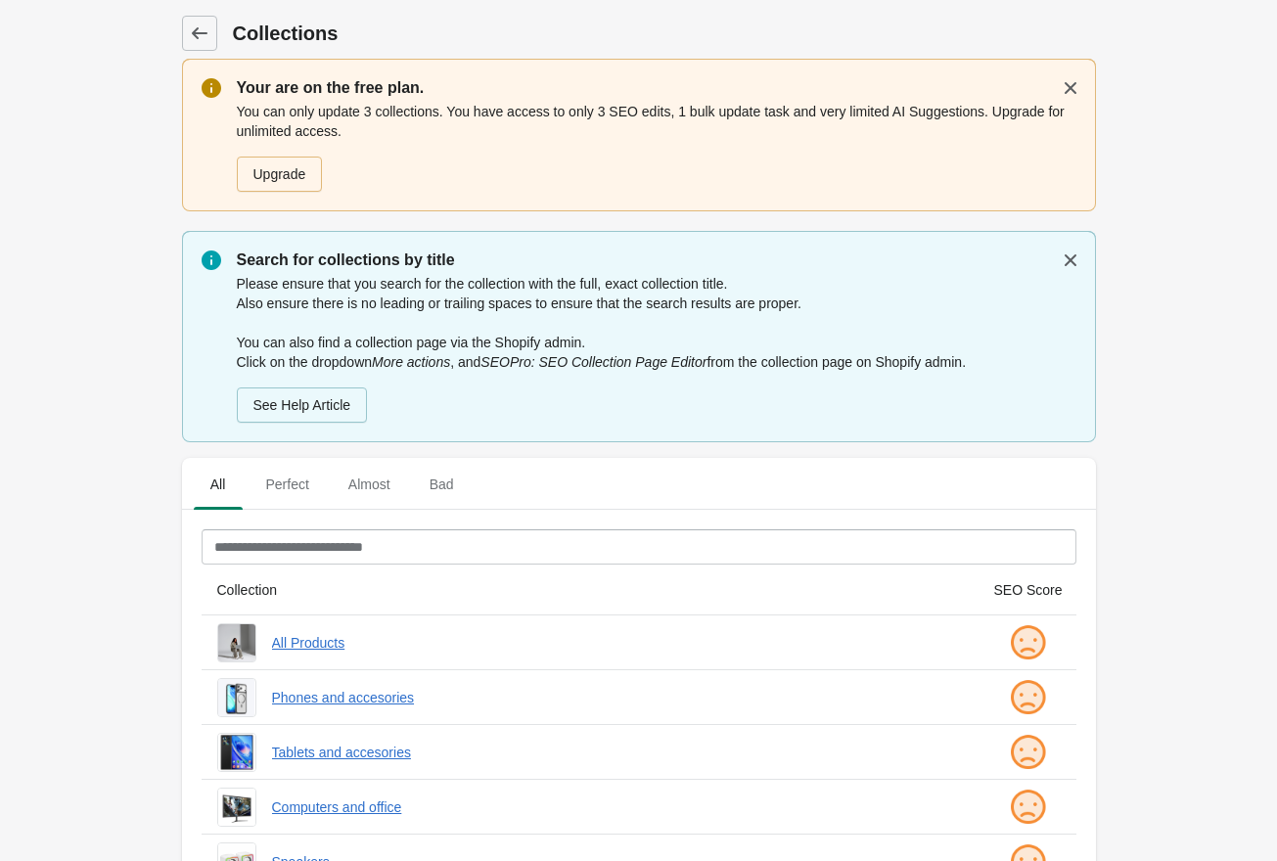
click at [290, 189] on link "Upgrade" at bounding box center [280, 174] width 86 height 35
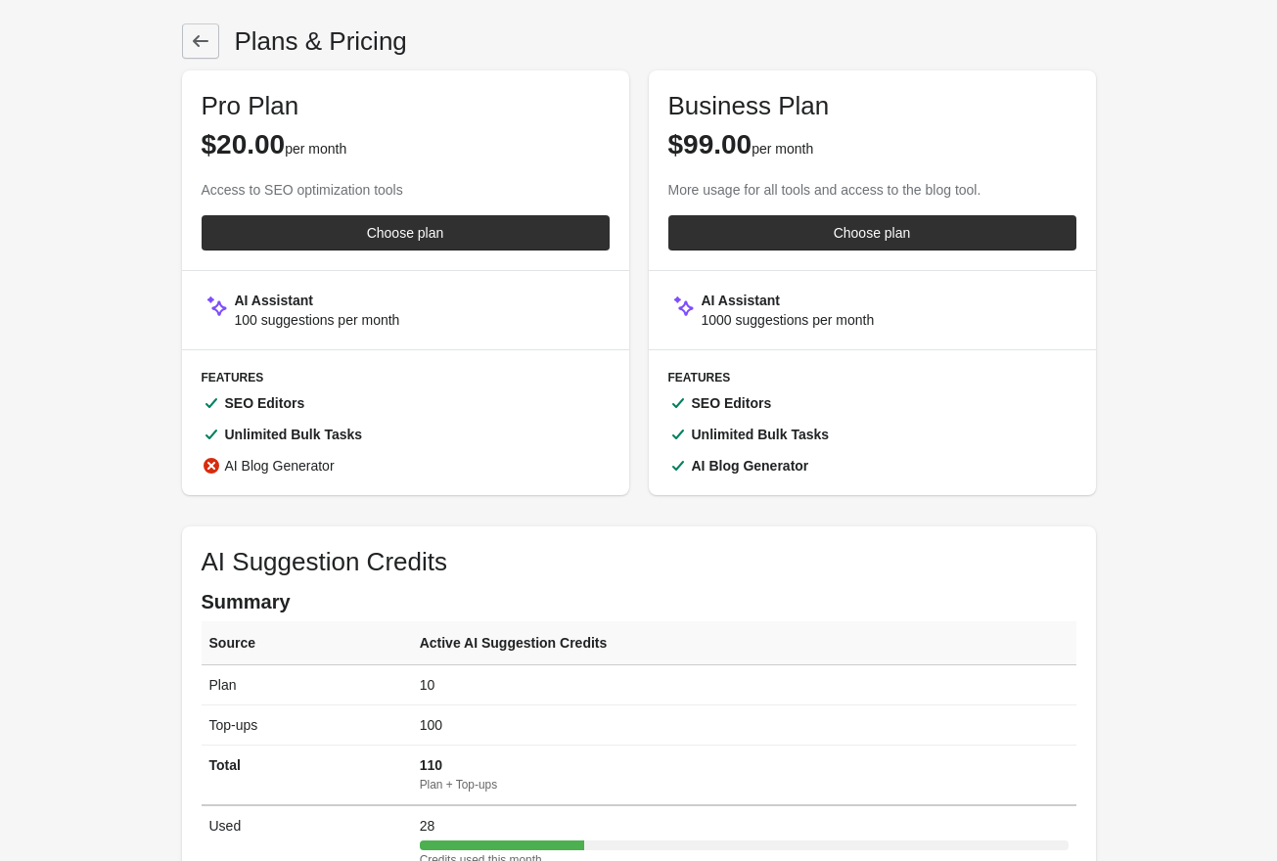
click at [205, 57] on link at bounding box center [200, 40] width 37 height 35
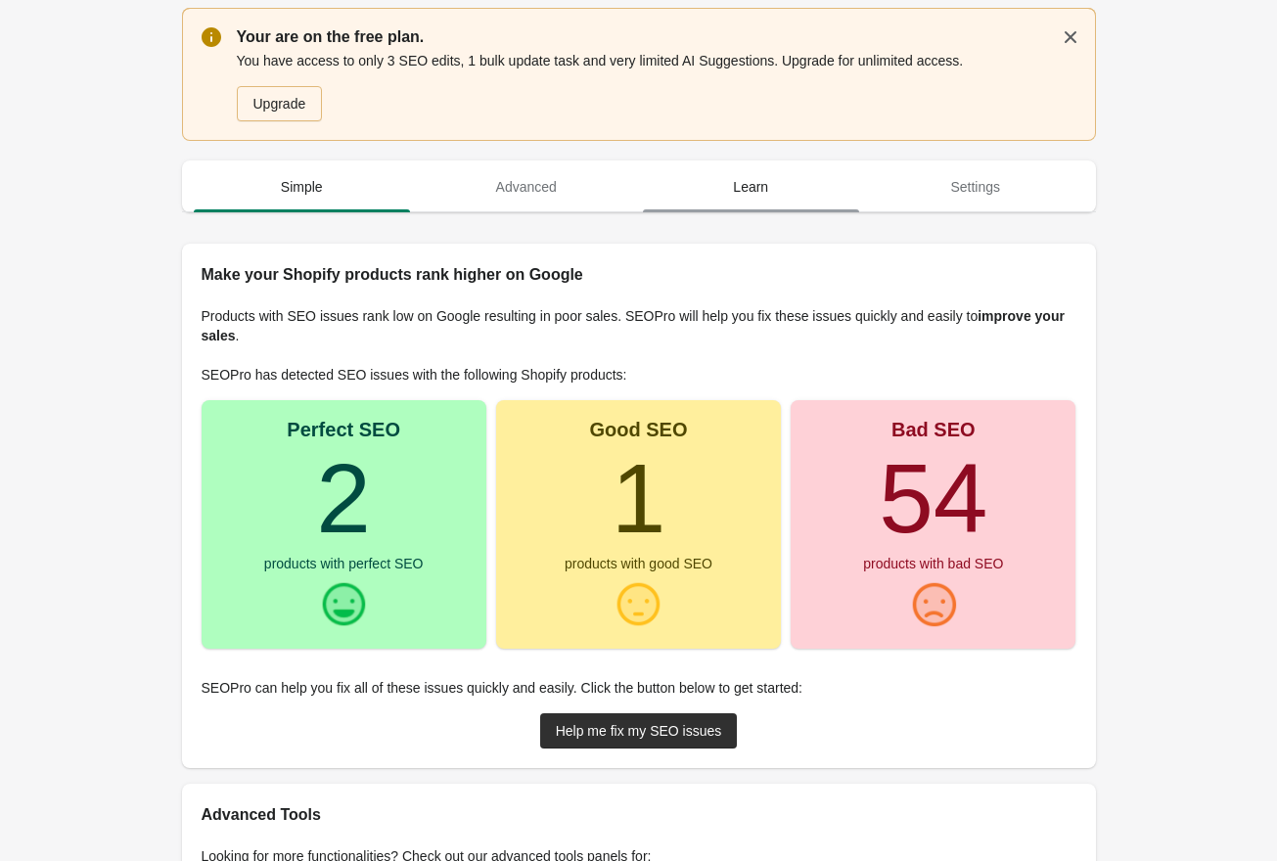
click at [754, 197] on span "Learn" at bounding box center [751, 186] width 217 height 35
